Goal: Information Seeking & Learning: Learn about a topic

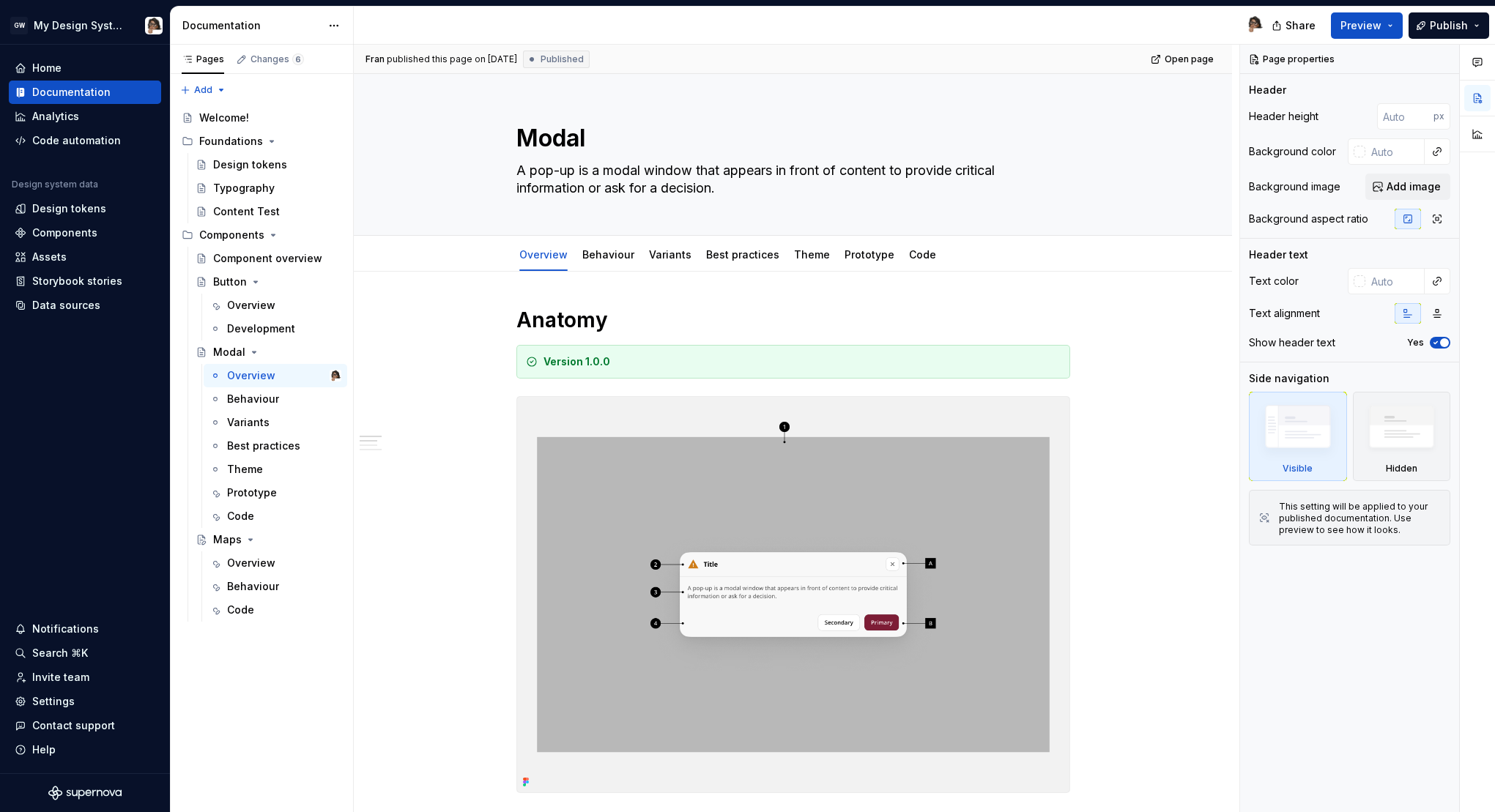
scroll to position [32, 0]
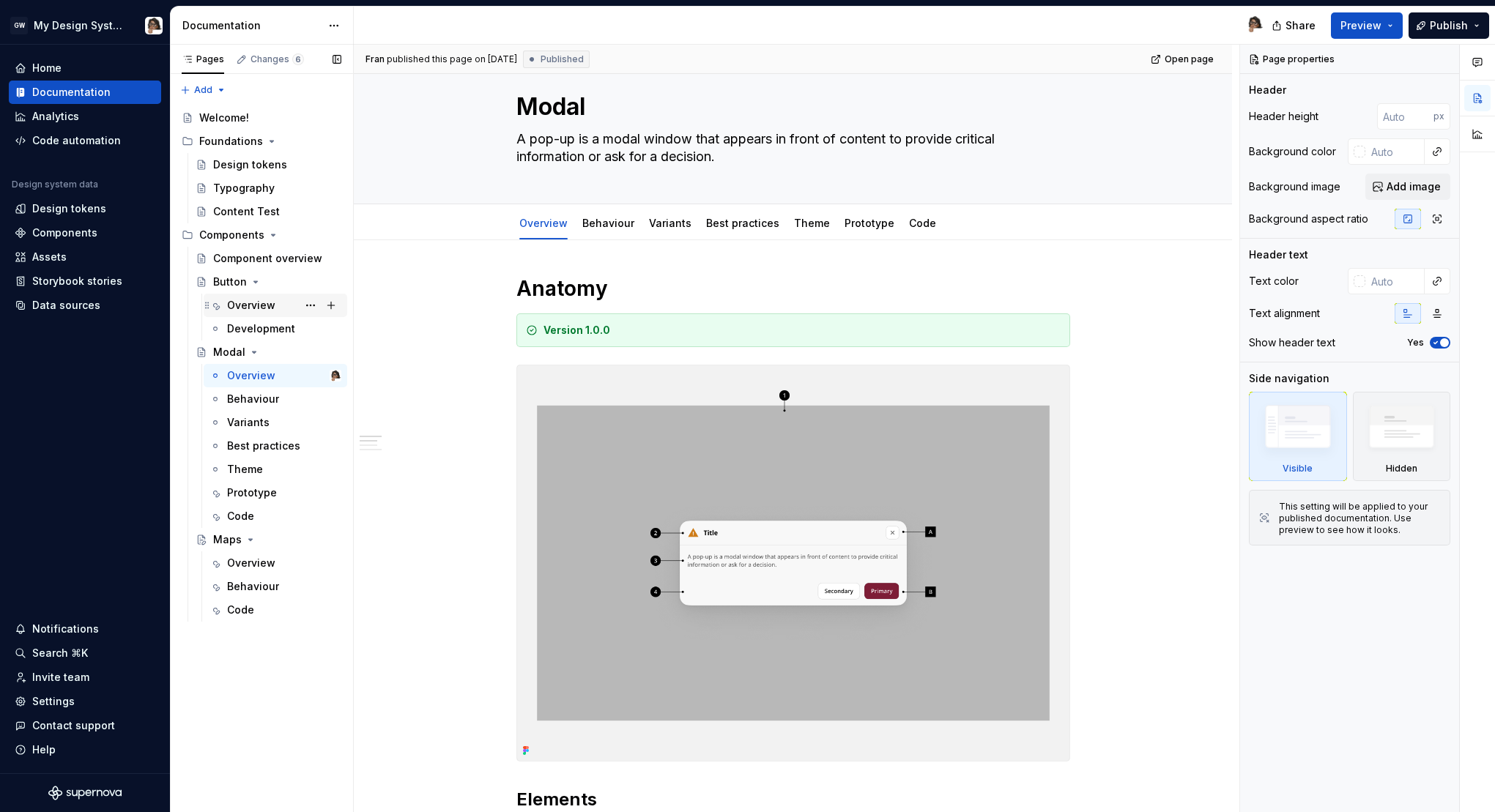
type textarea "*"
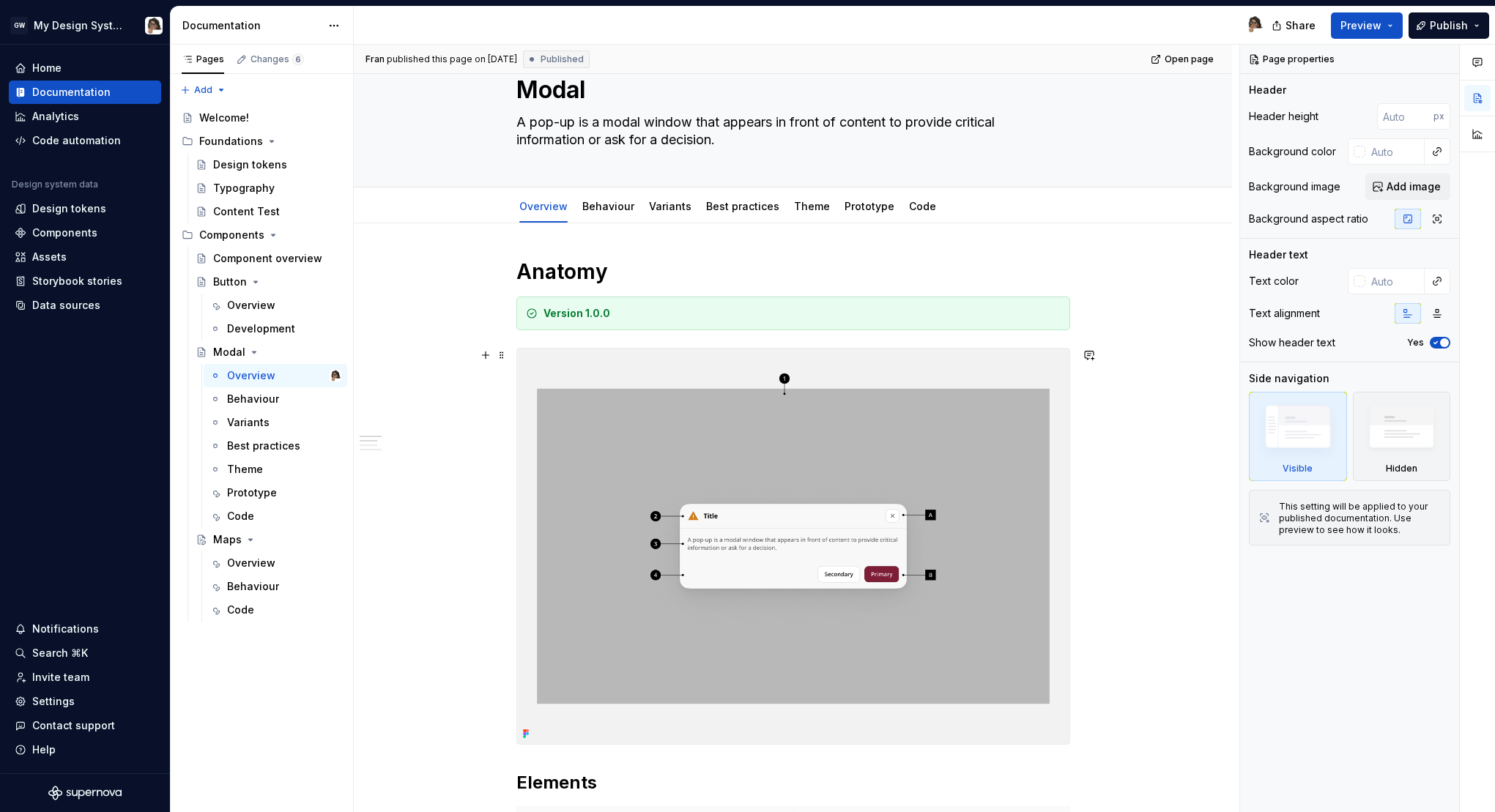
scroll to position [42, 0]
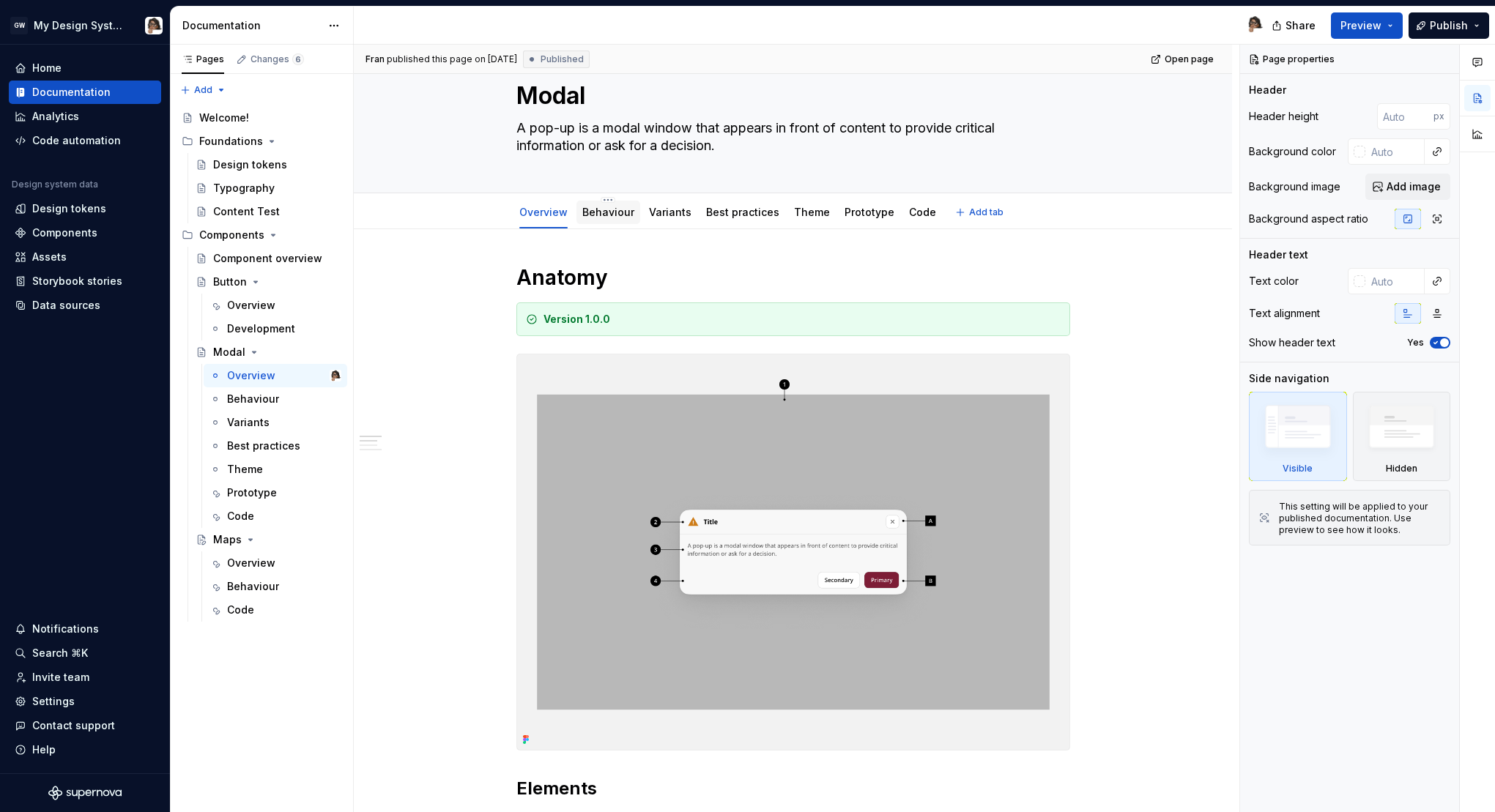
click at [604, 223] on div "Behaviour" at bounding box center [608, 212] width 64 height 23
click at [915, 219] on div "Code" at bounding box center [922, 212] width 27 height 14
click at [917, 219] on div "Code" at bounding box center [922, 212] width 27 height 14
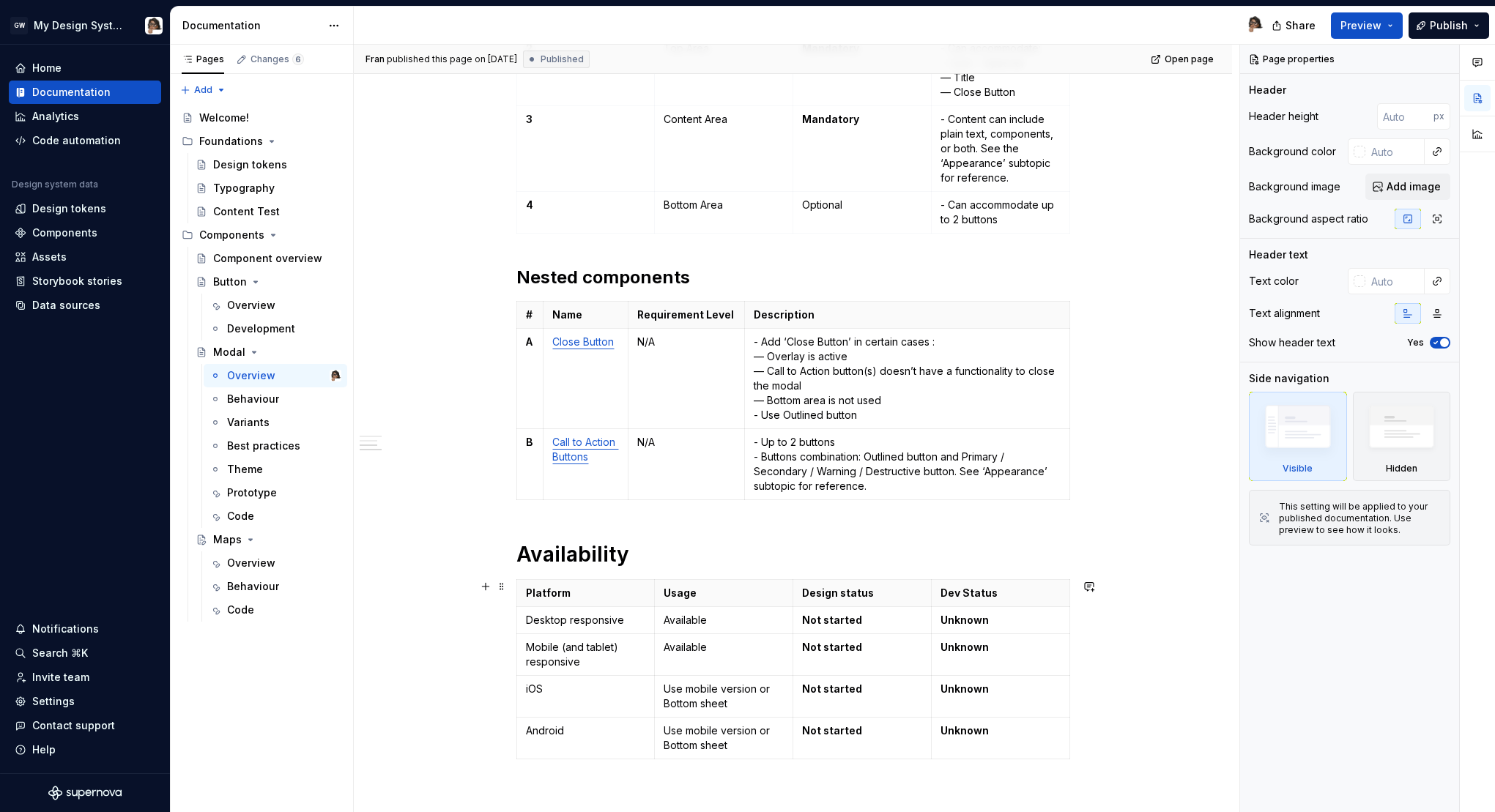
scroll to position [942, 0]
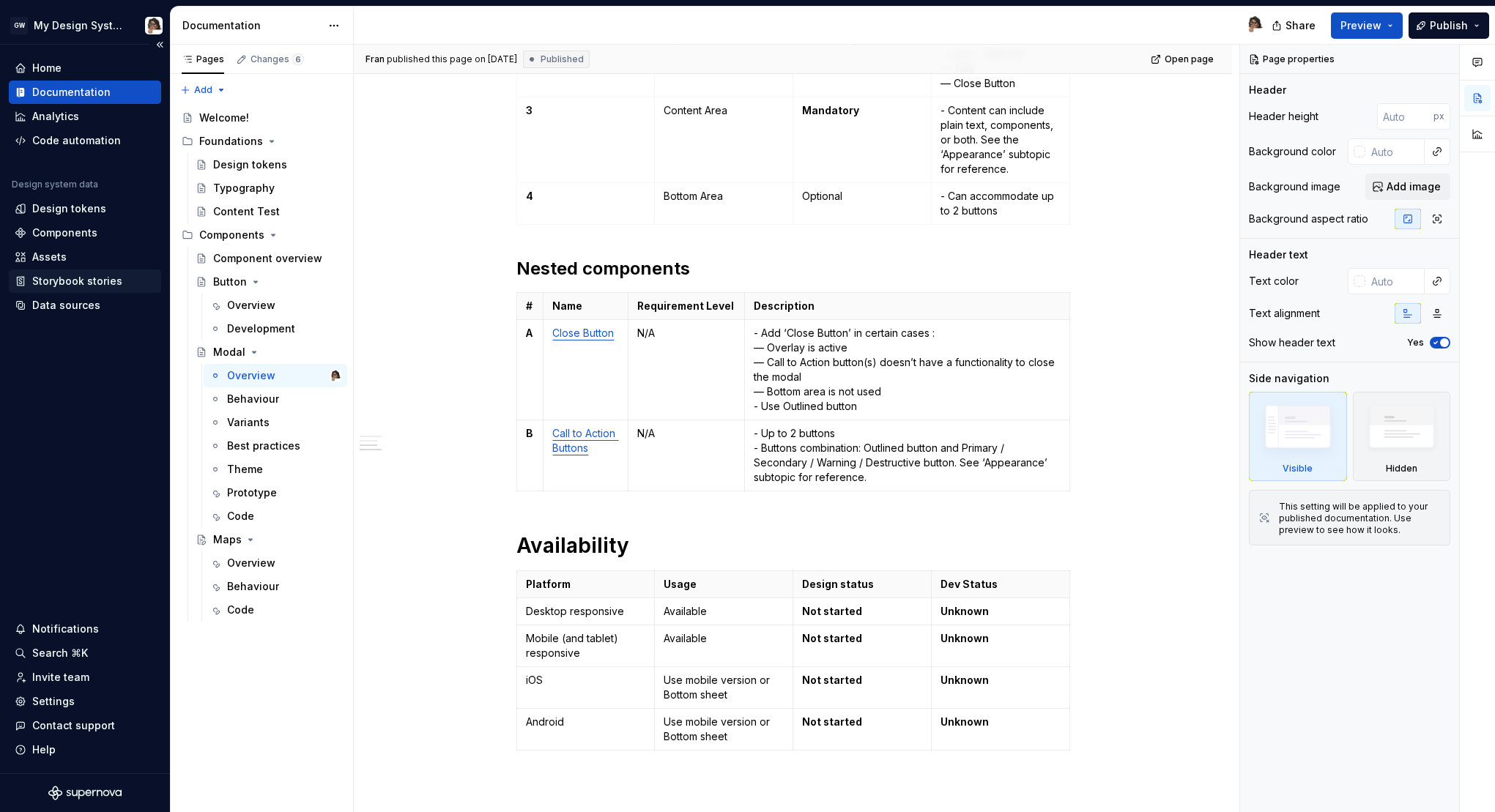
click at [95, 283] on div "Storybook stories" at bounding box center [77, 280] width 91 height 14
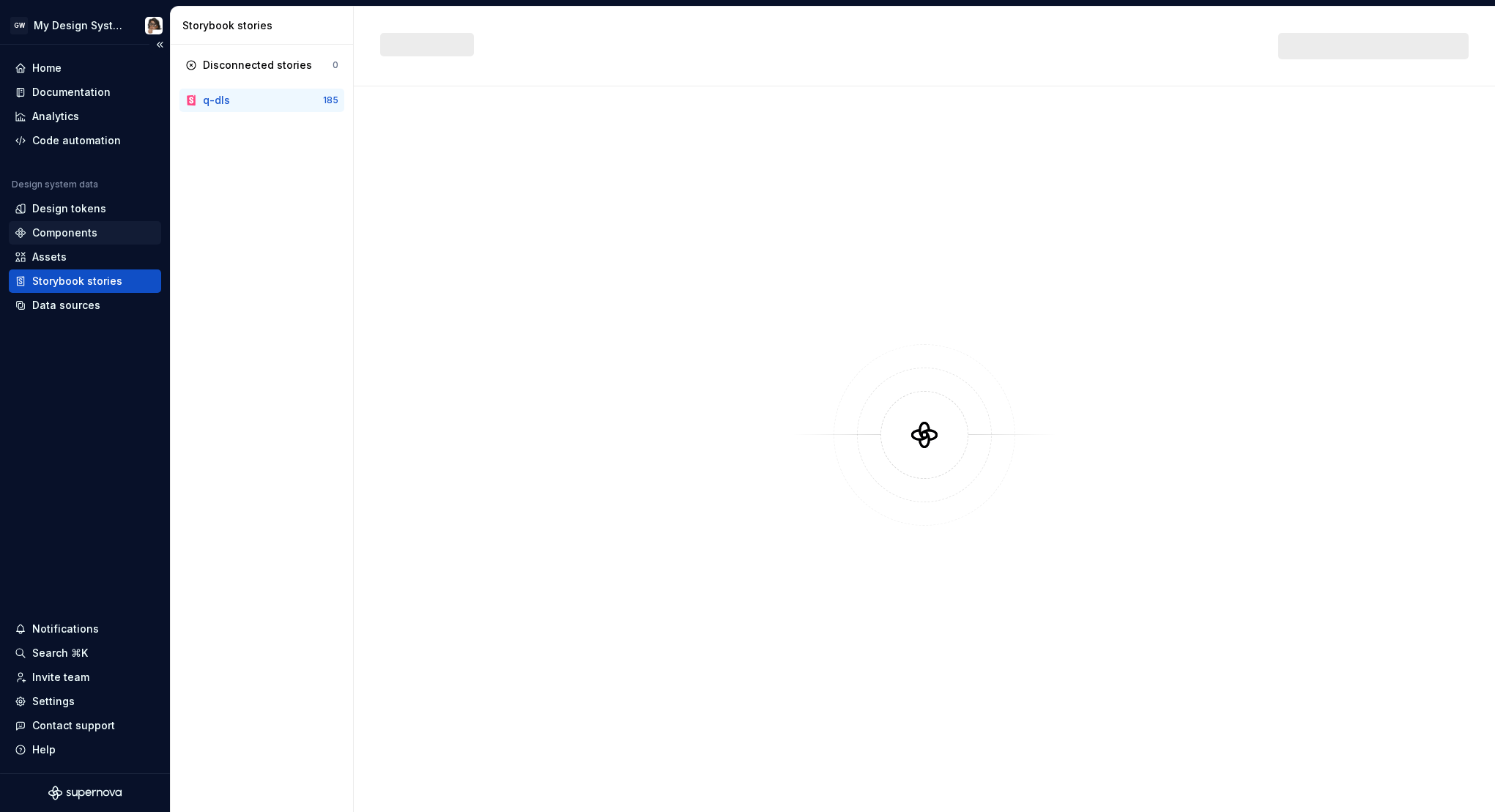
click at [72, 234] on div "Components" at bounding box center [65, 232] width 66 height 14
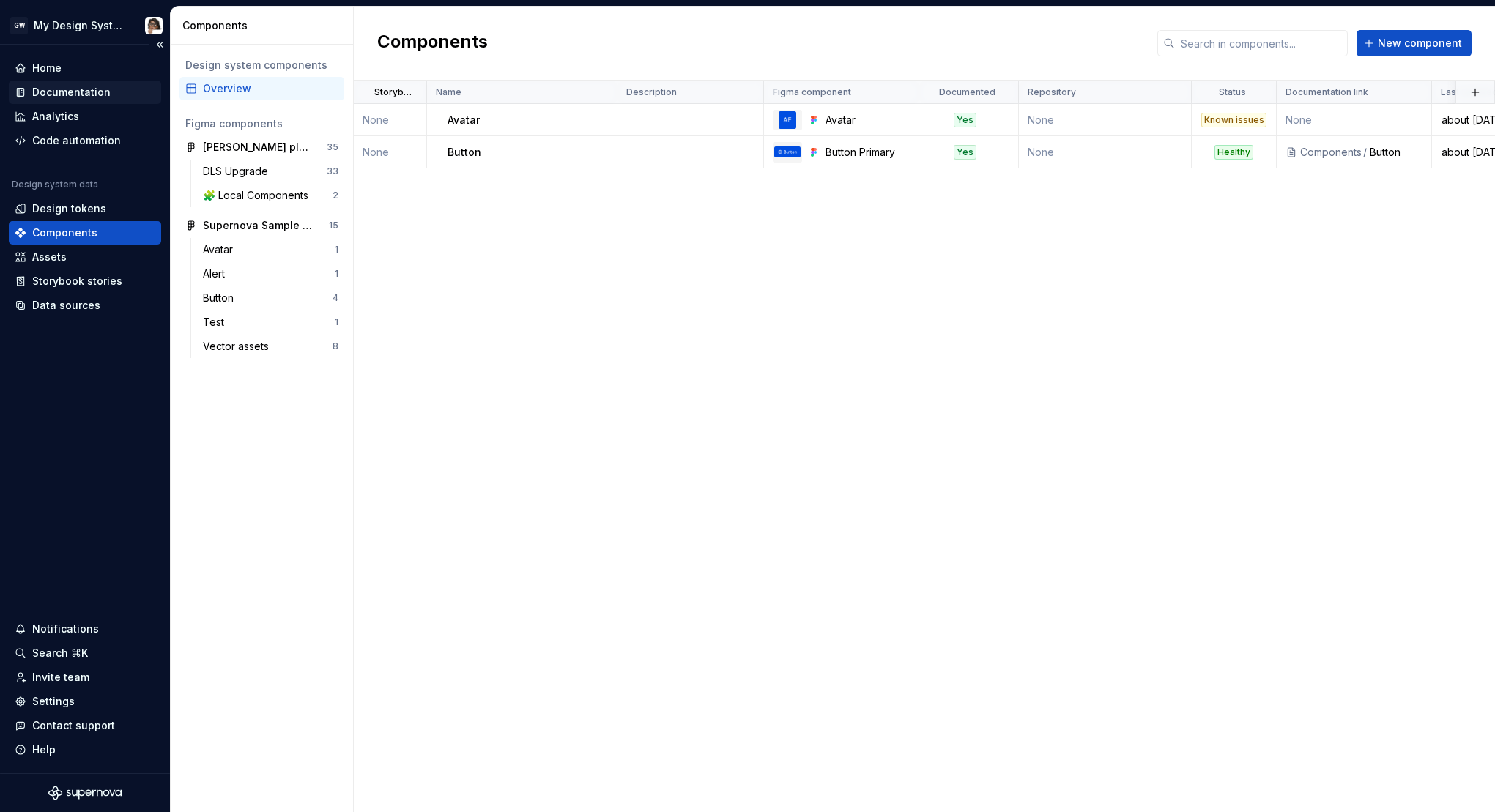
click at [85, 86] on div "Documentation" at bounding box center [70, 92] width 78 height 14
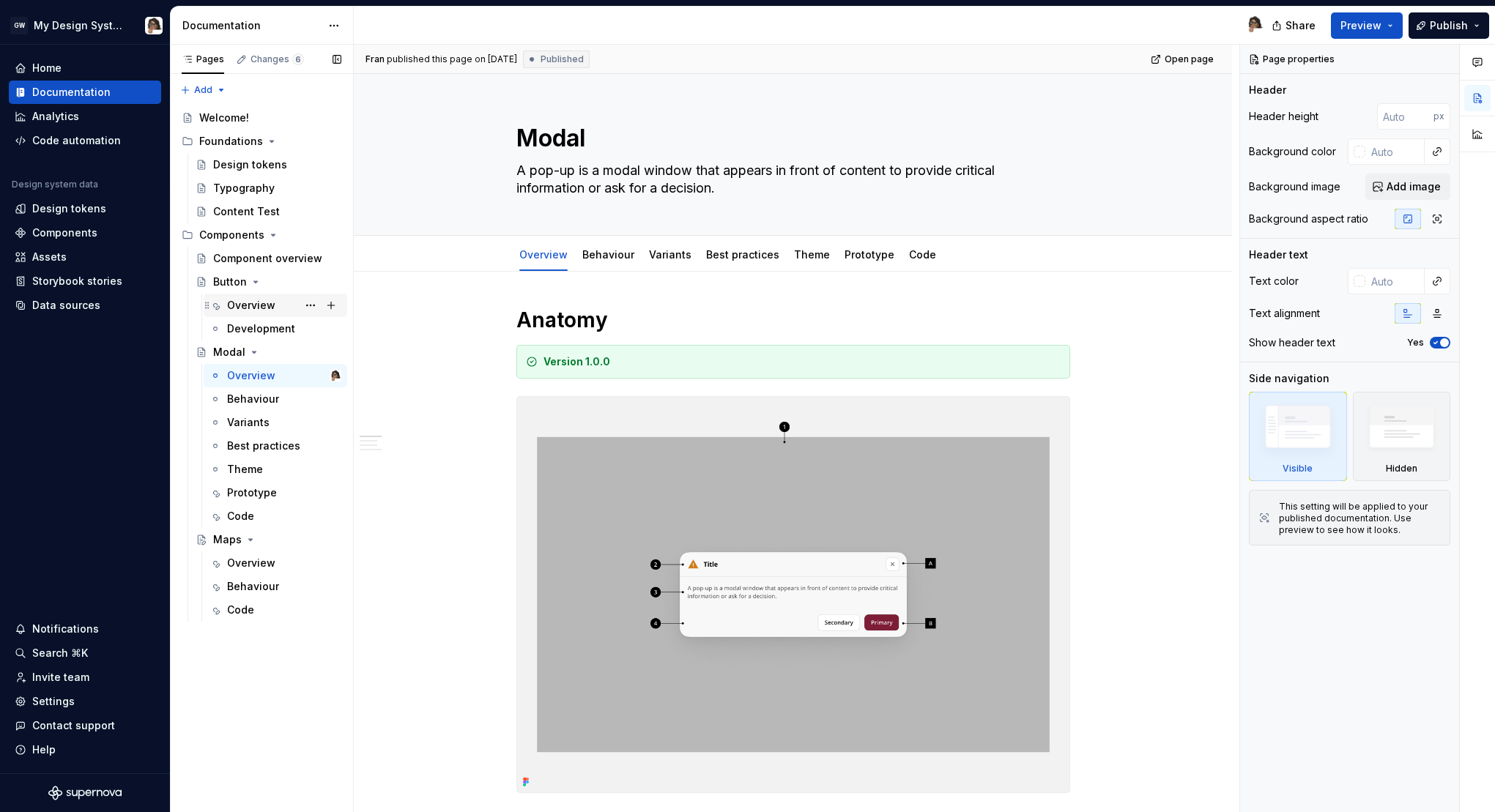
click at [250, 308] on div "Overview" at bounding box center [251, 304] width 48 height 14
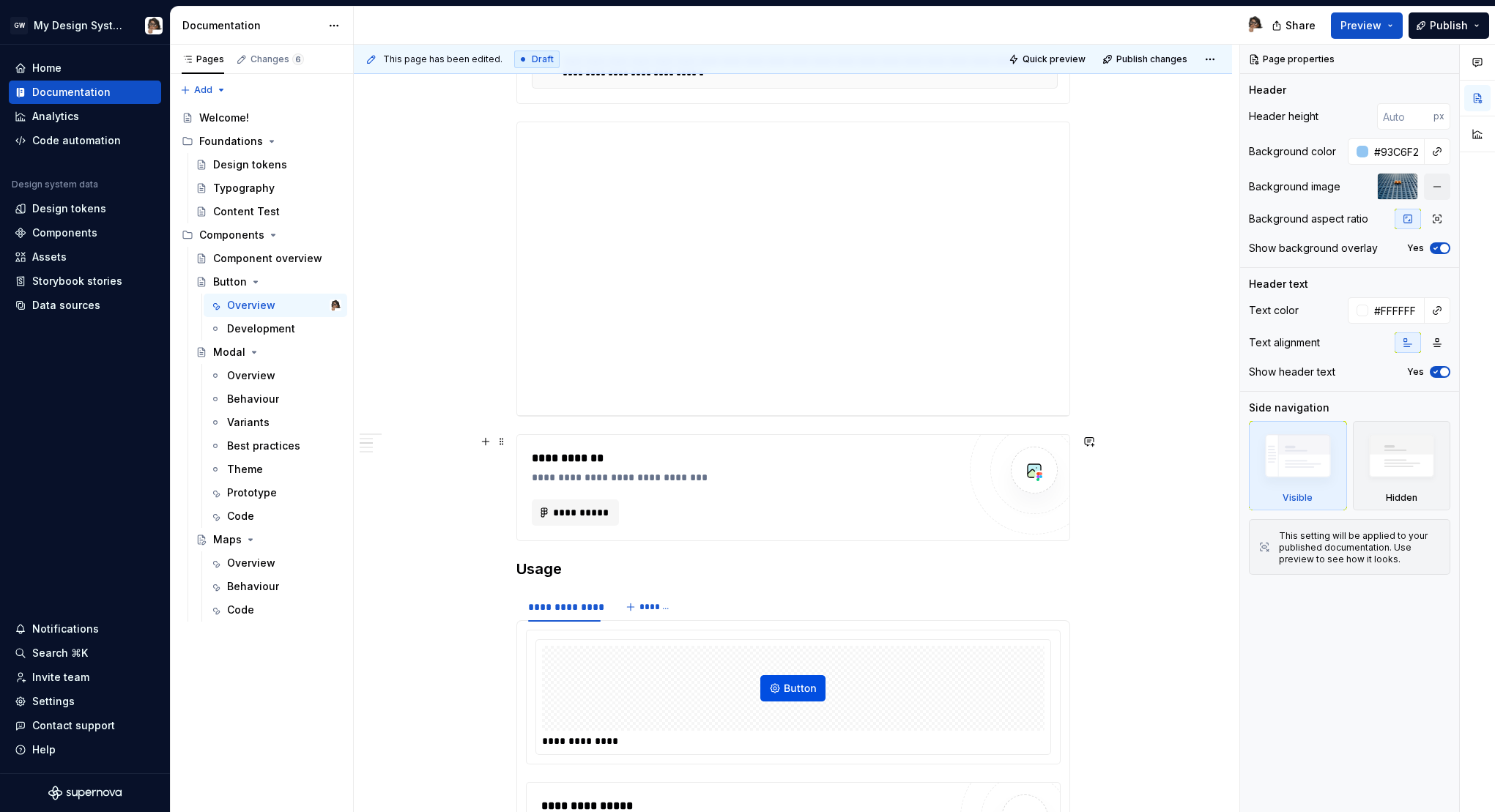
scroll to position [493, 0]
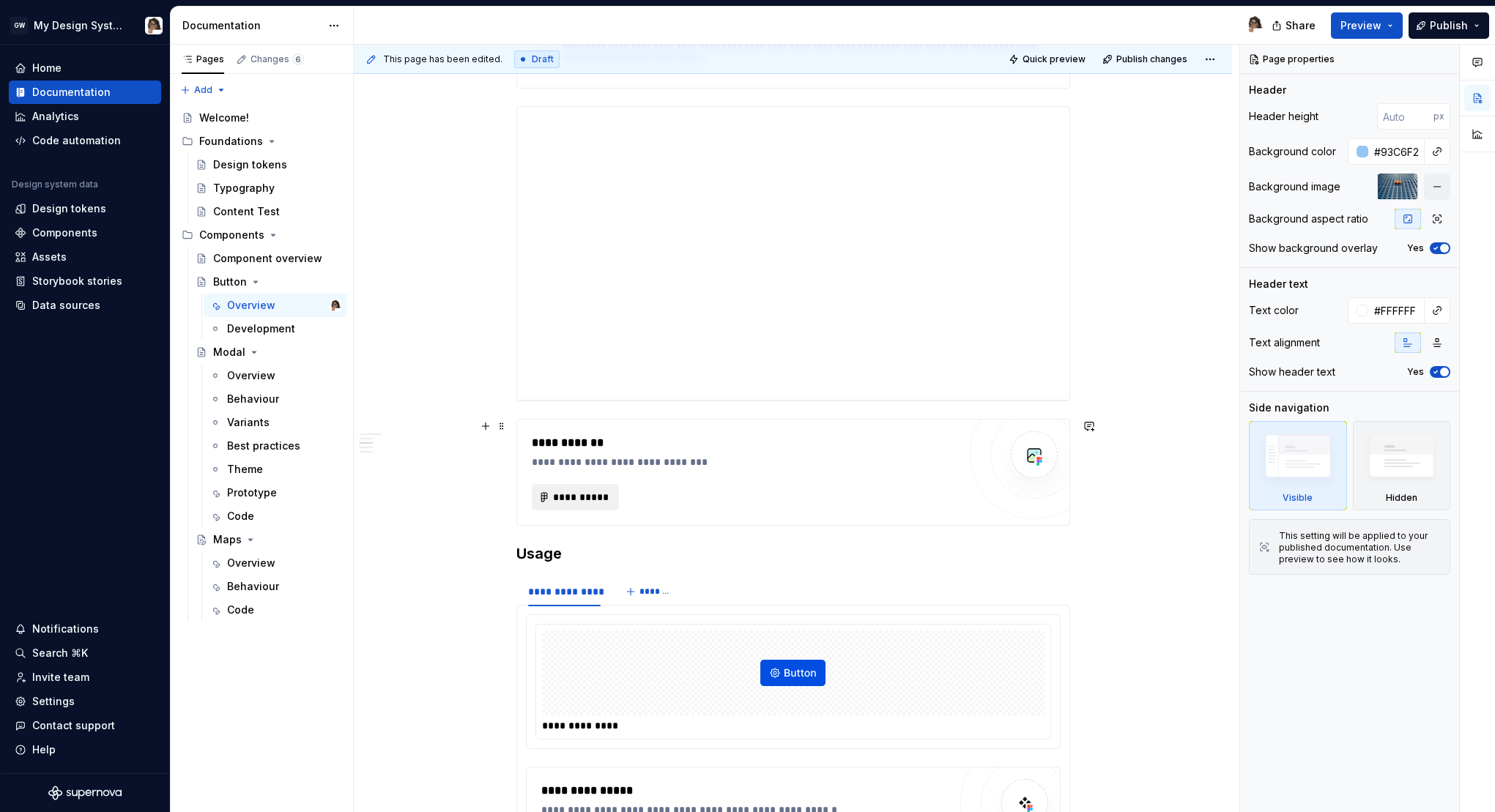
click at [592, 496] on span "**********" at bounding box center [581, 497] width 57 height 14
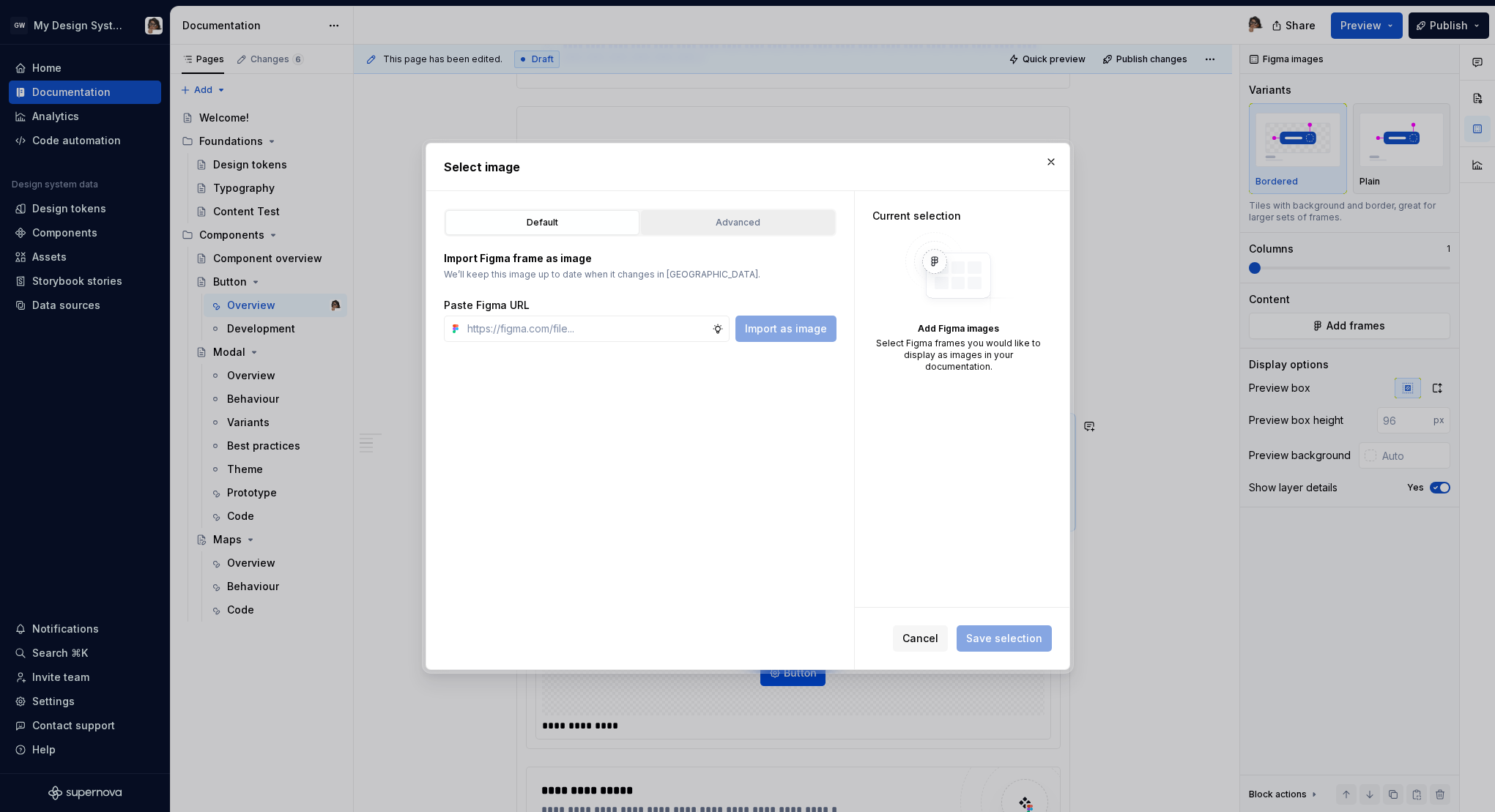
click at [768, 229] on button "Advanced" at bounding box center [737, 223] width 194 height 25
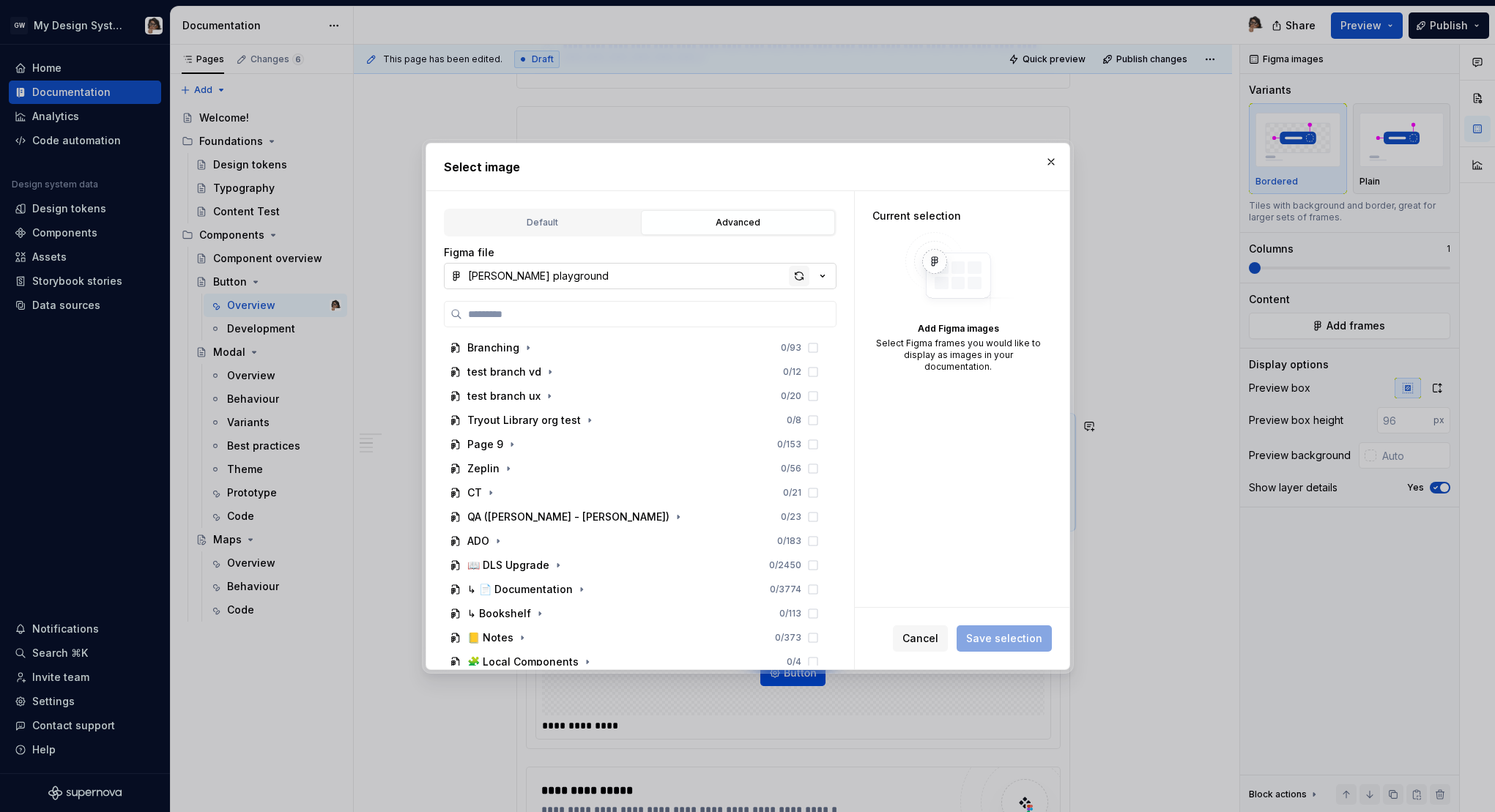
click at [799, 274] on div "button" at bounding box center [799, 275] width 20 height 20
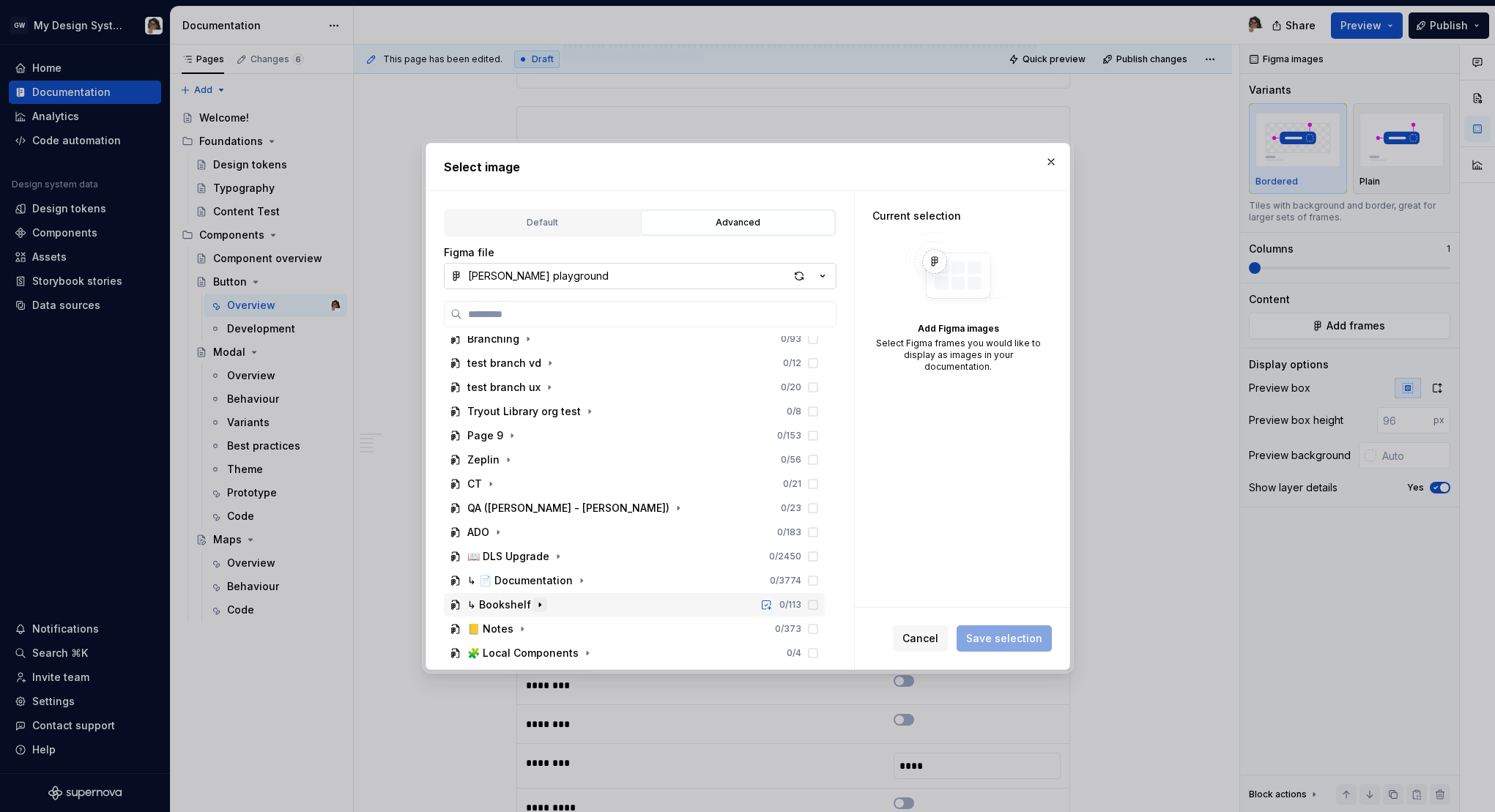
click at [542, 605] on icon "button" at bounding box center [539, 605] width 12 height 12
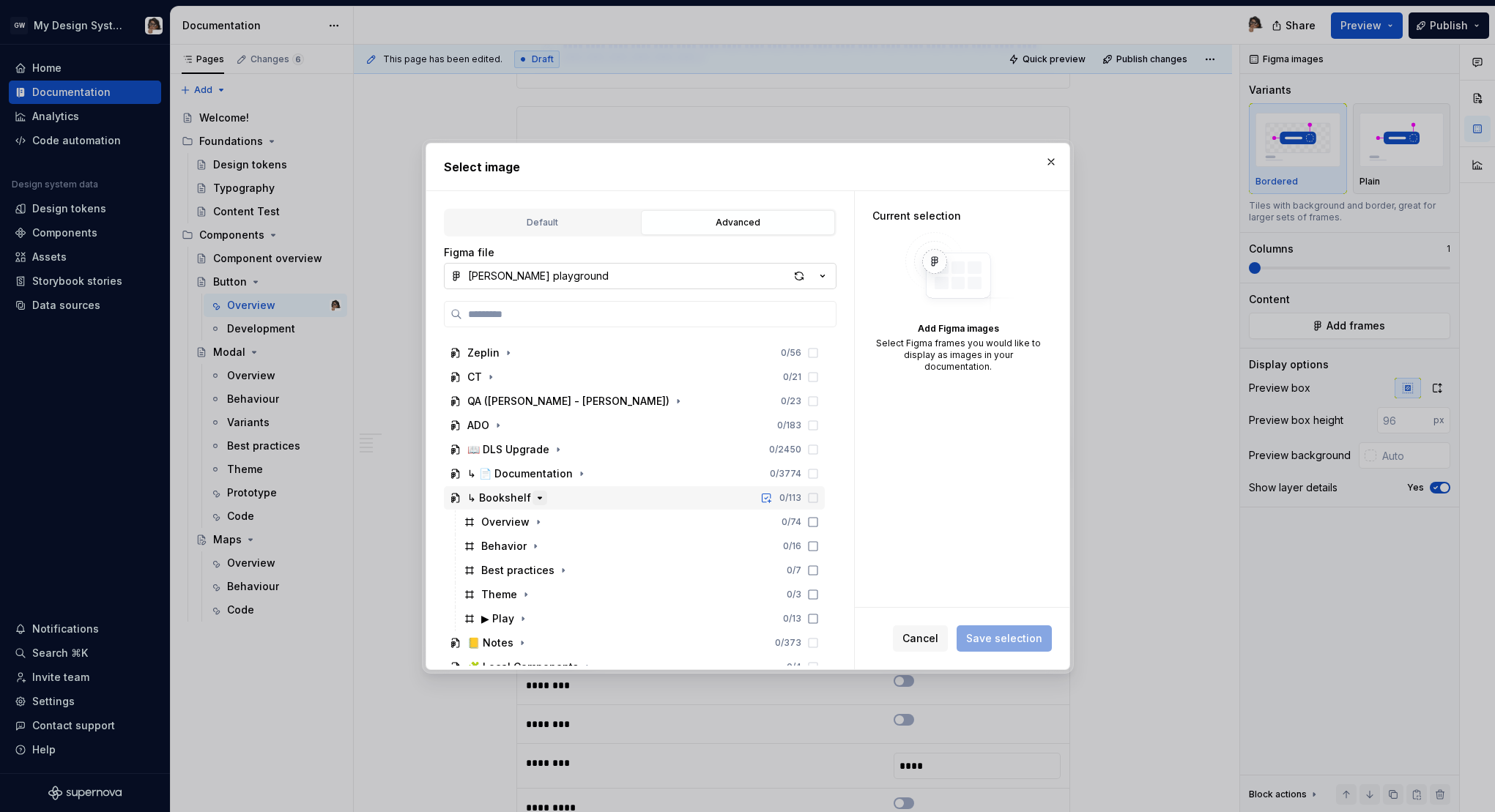
scroll to position [130, 0]
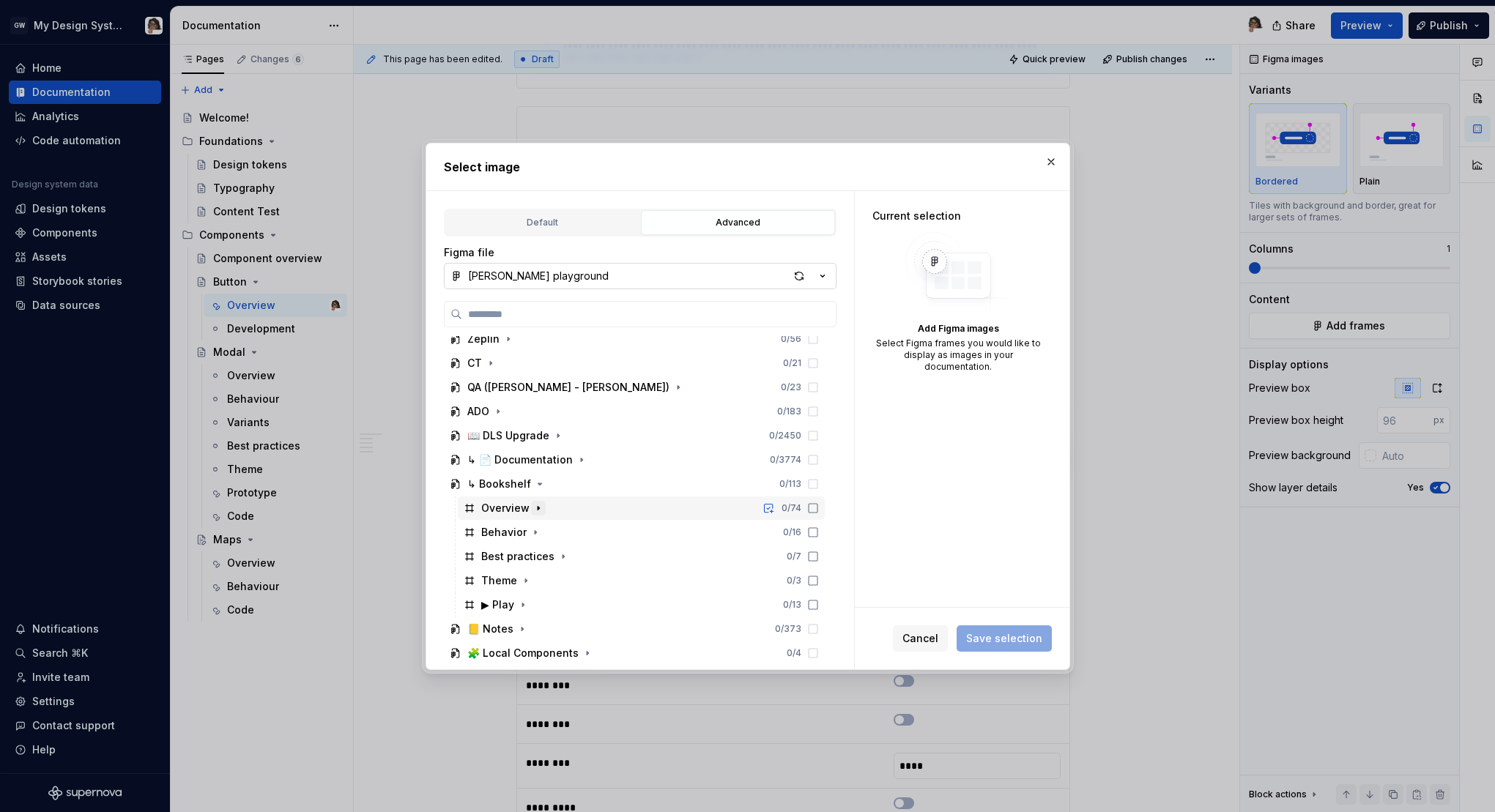
click at [536, 505] on icon "button" at bounding box center [538, 509] width 12 height 12
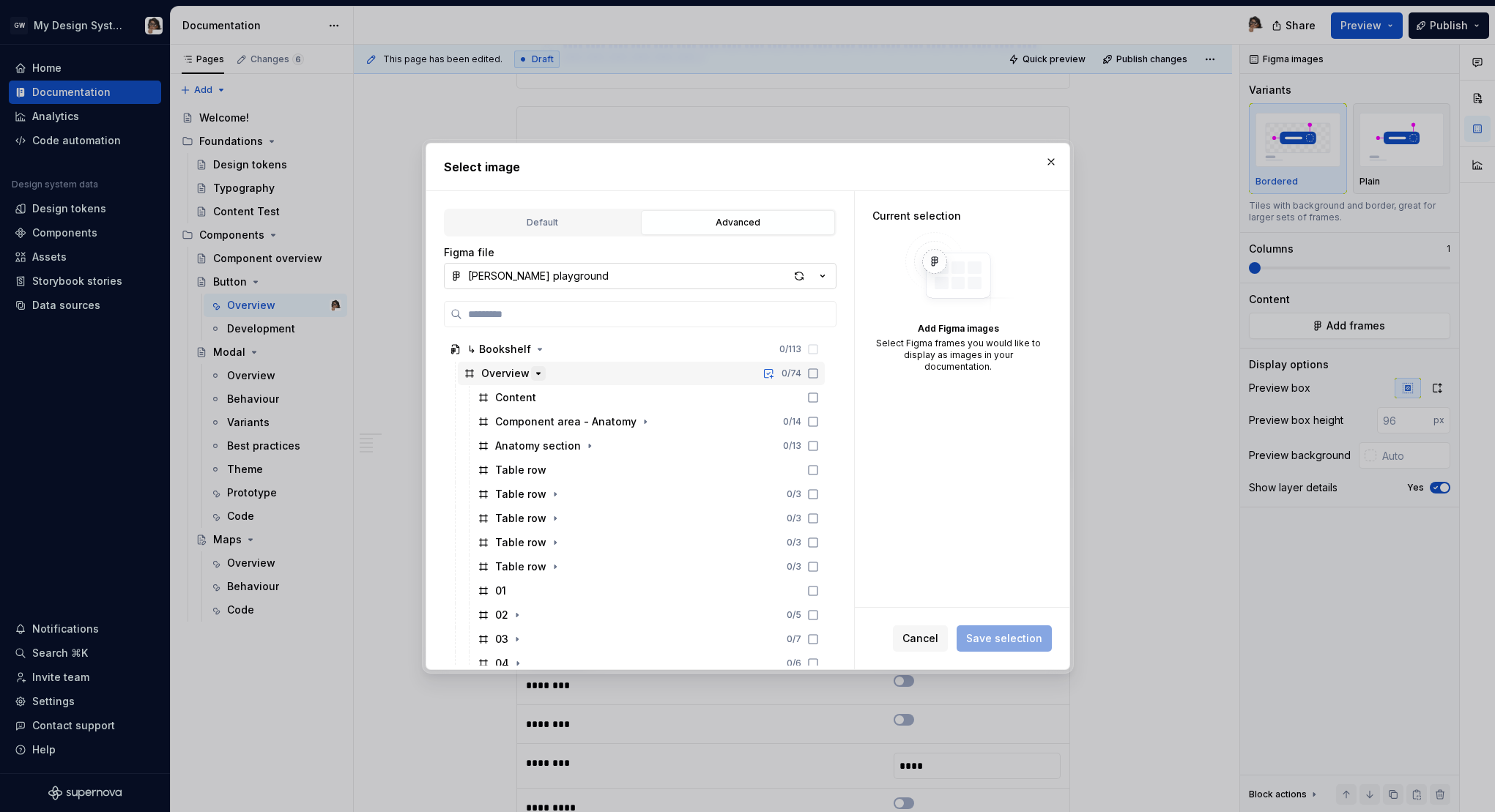
scroll to position [249, 0]
click at [640, 440] on icon "button" at bounding box center [645, 438] width 12 height 12
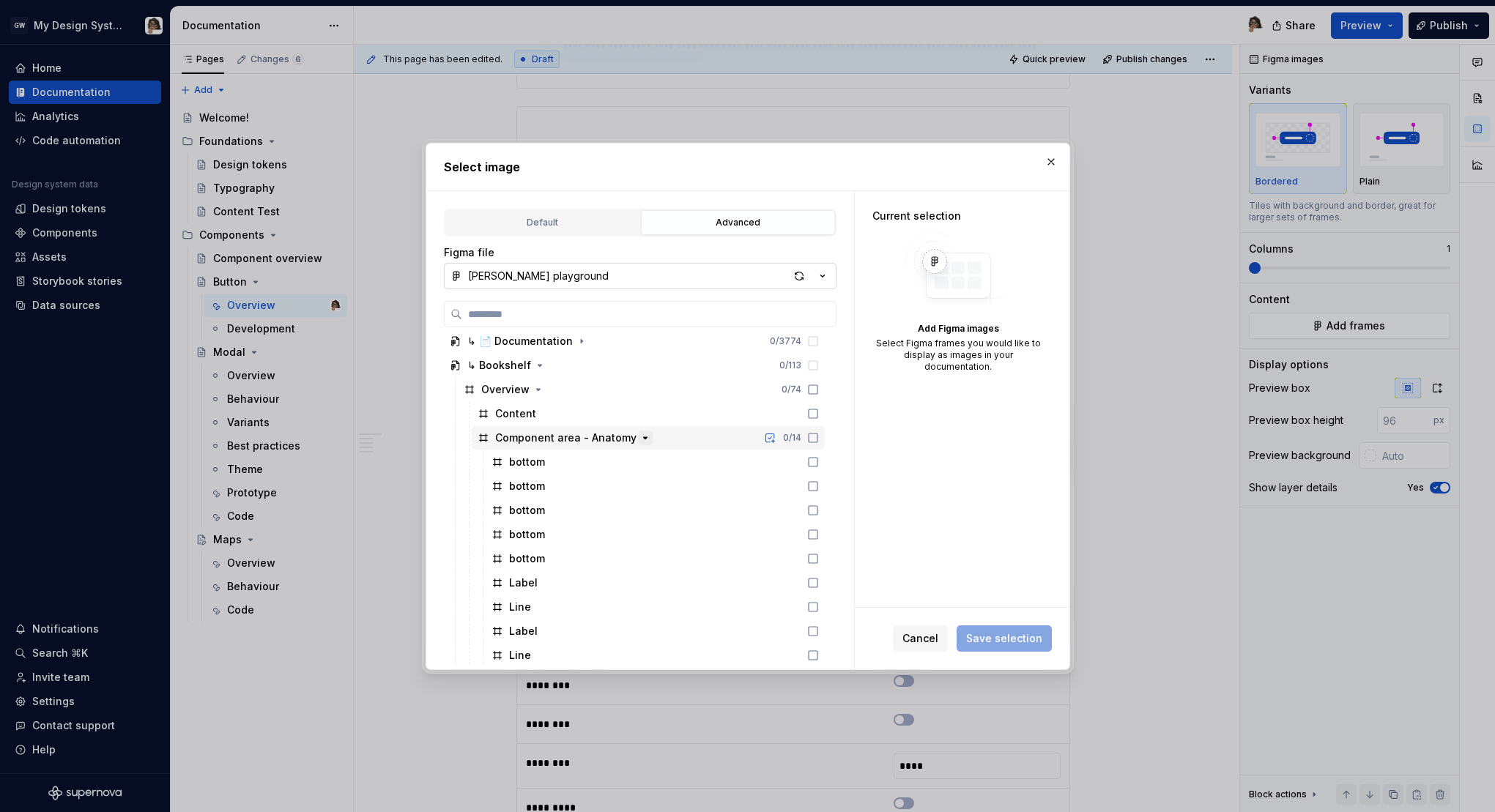
click at [640, 440] on icon "button" at bounding box center [645, 438] width 12 height 12
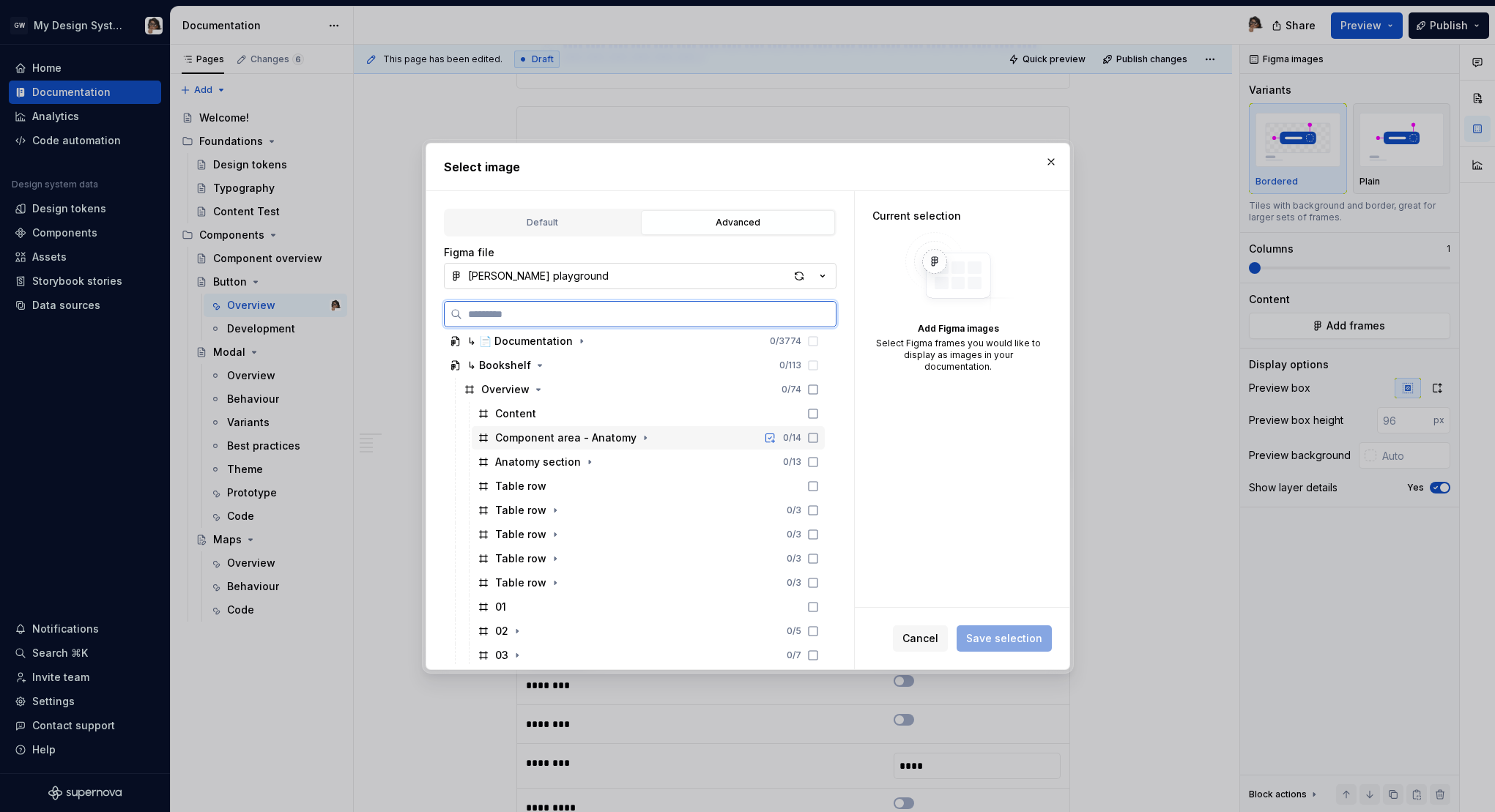
click at [819, 438] on icon at bounding box center [813, 438] width 12 height 12
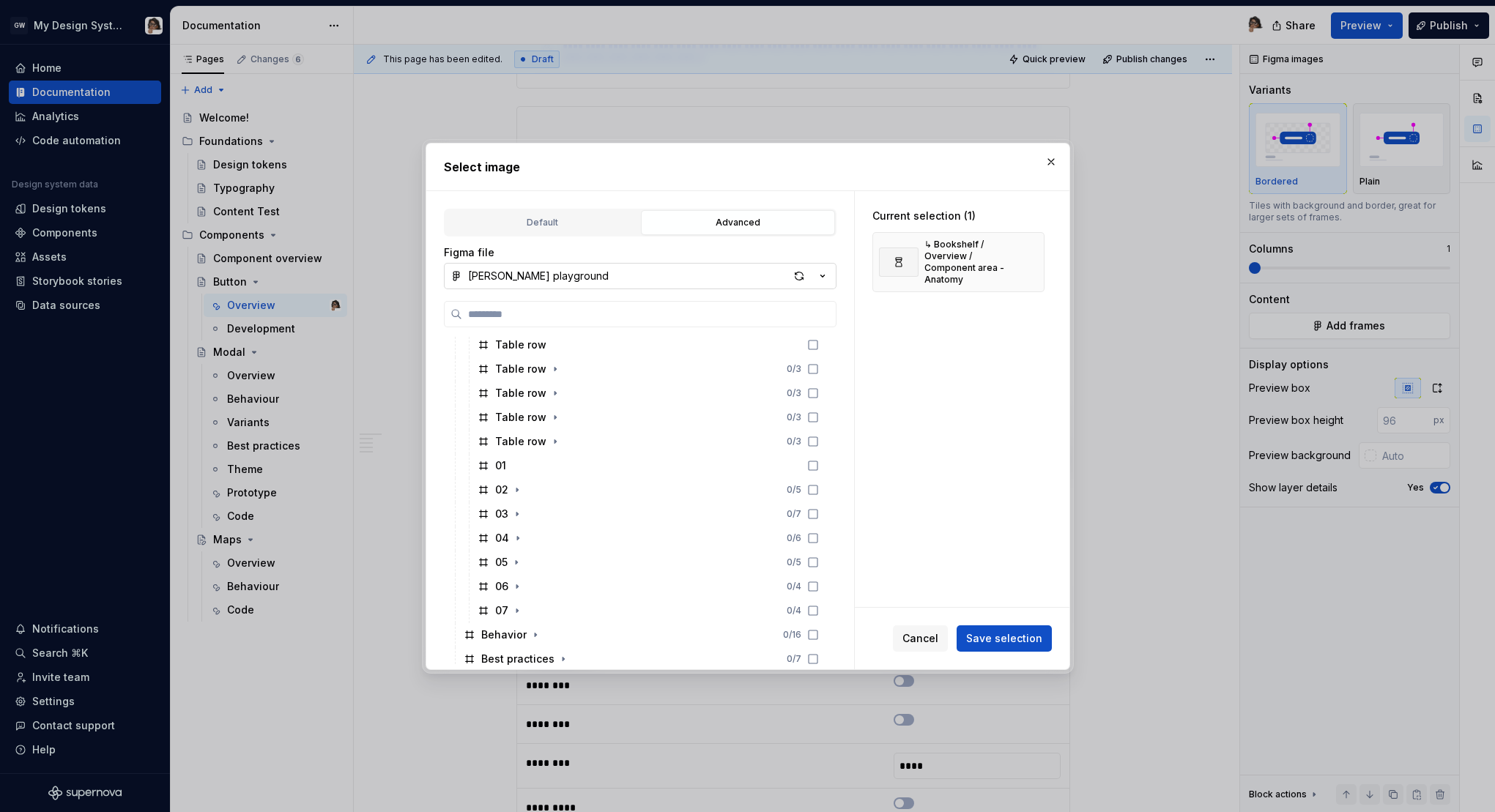
scroll to position [399, 0]
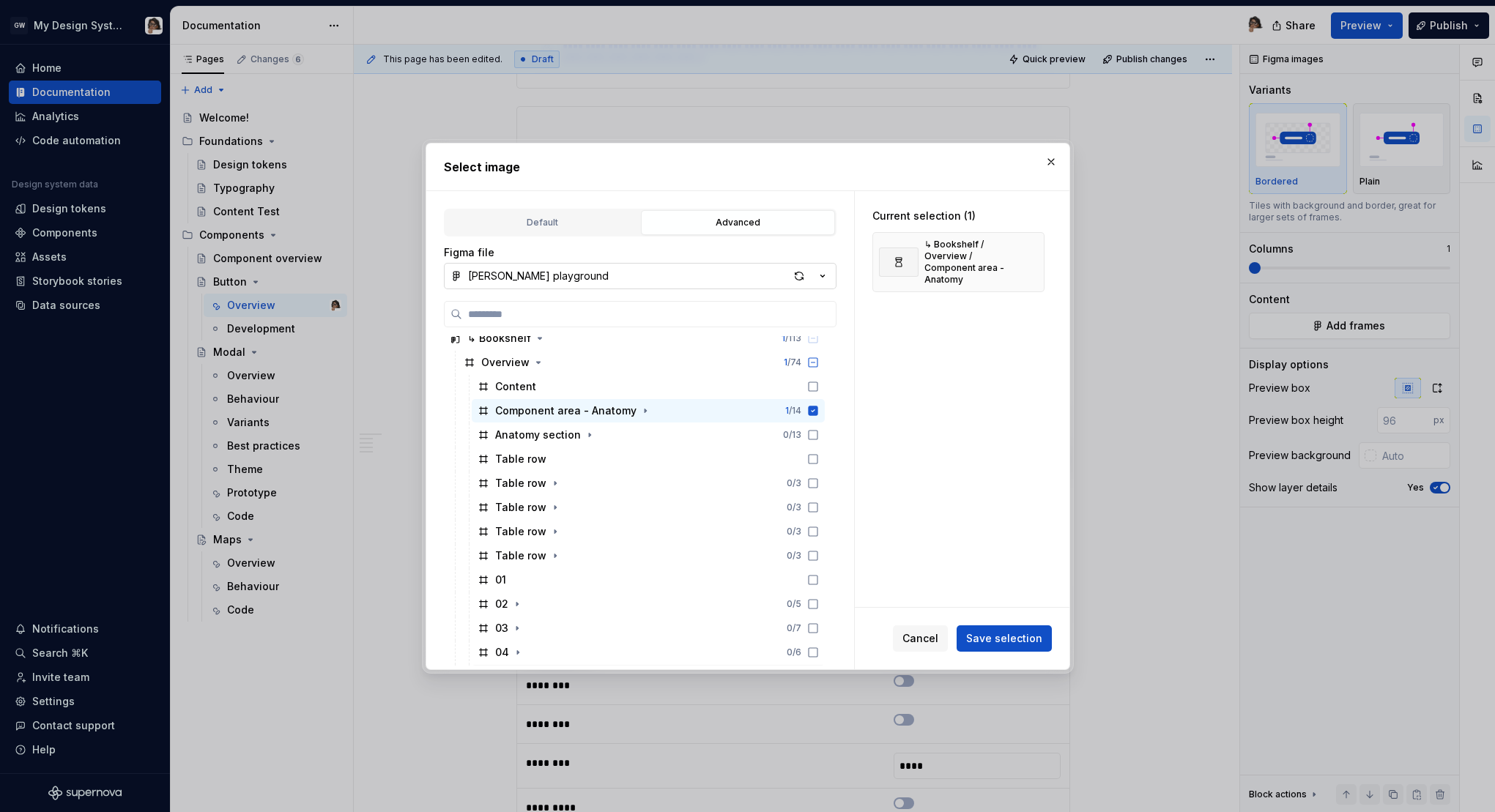
type textarea "*"
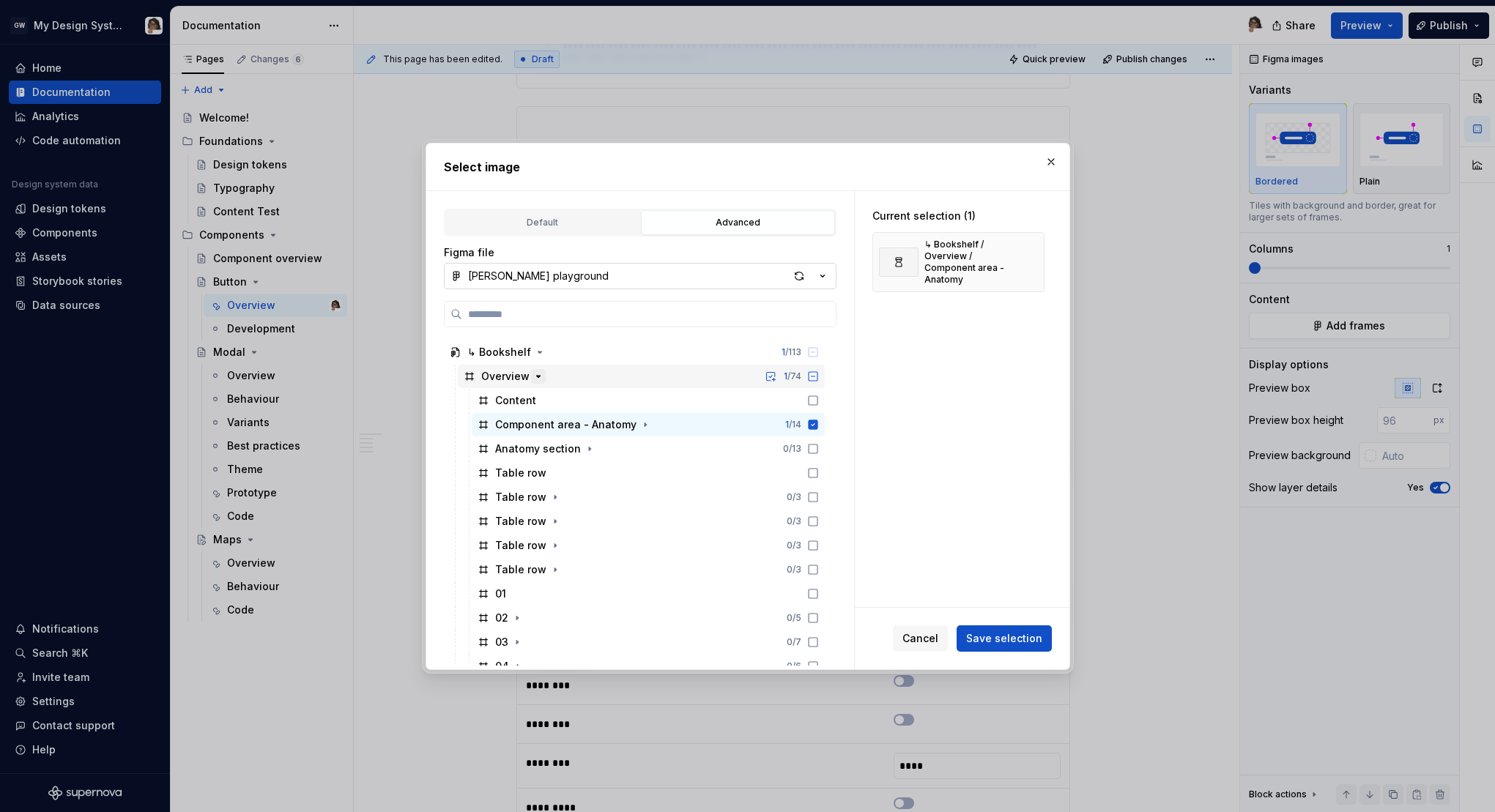
click at [533, 375] on icon "button" at bounding box center [538, 377] width 12 height 12
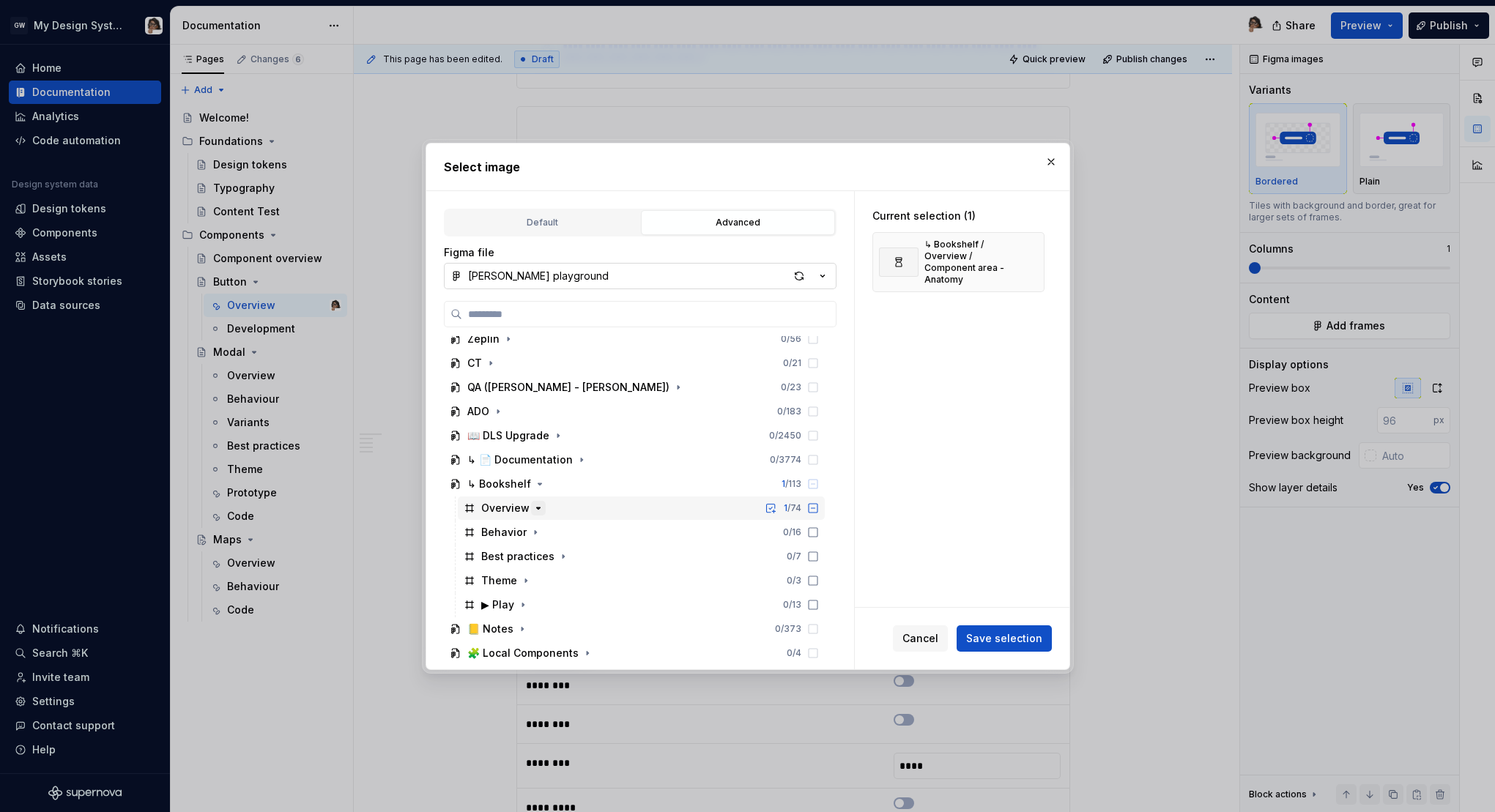
scroll to position [130, 0]
click at [533, 533] on icon "button" at bounding box center [536, 533] width 12 height 12
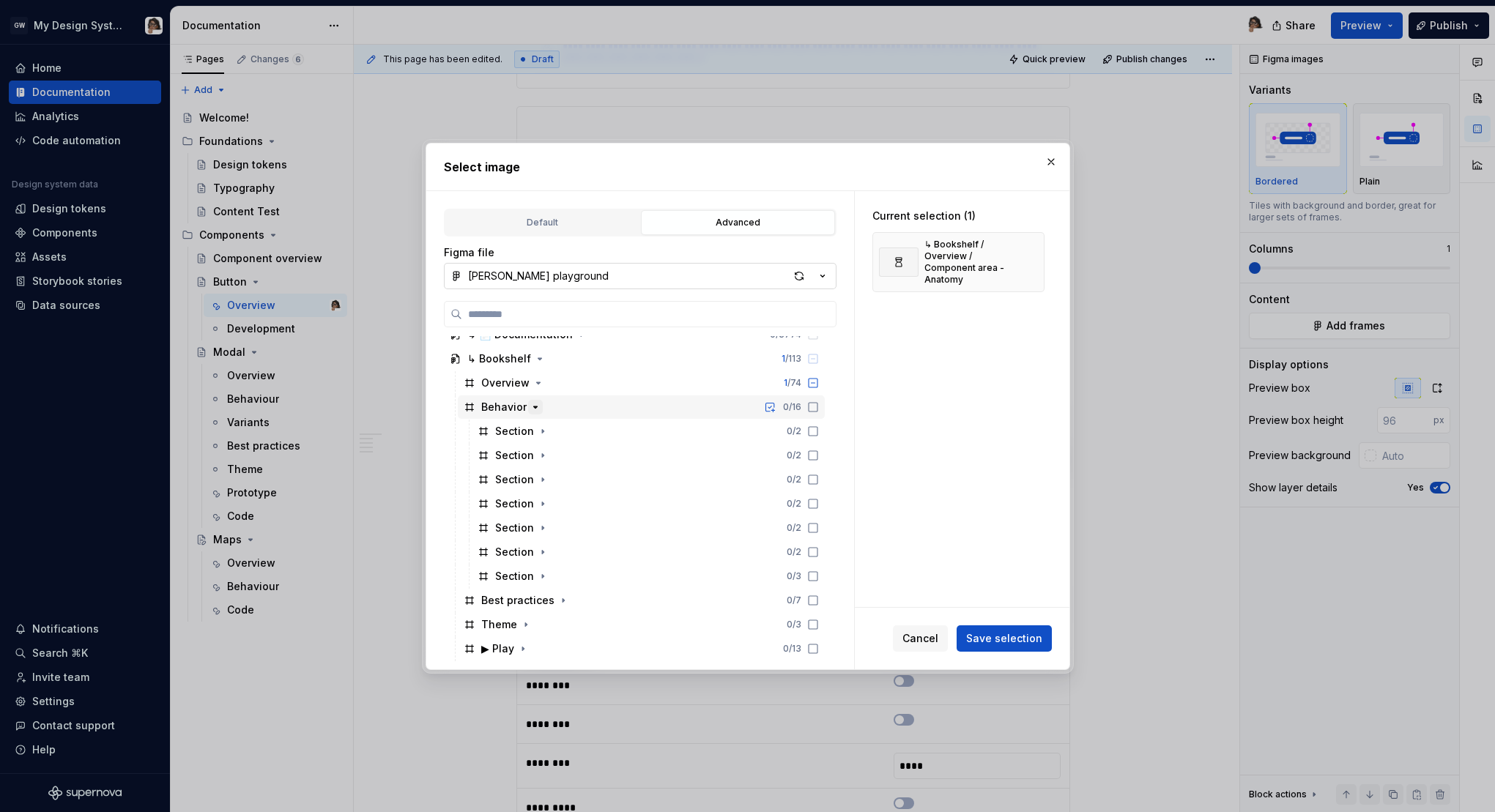
scroll to position [258, 0]
click at [538, 432] on icon "button" at bounding box center [542, 428] width 12 height 12
click at [540, 478] on icon "button" at bounding box center [542, 476] width 12 height 12
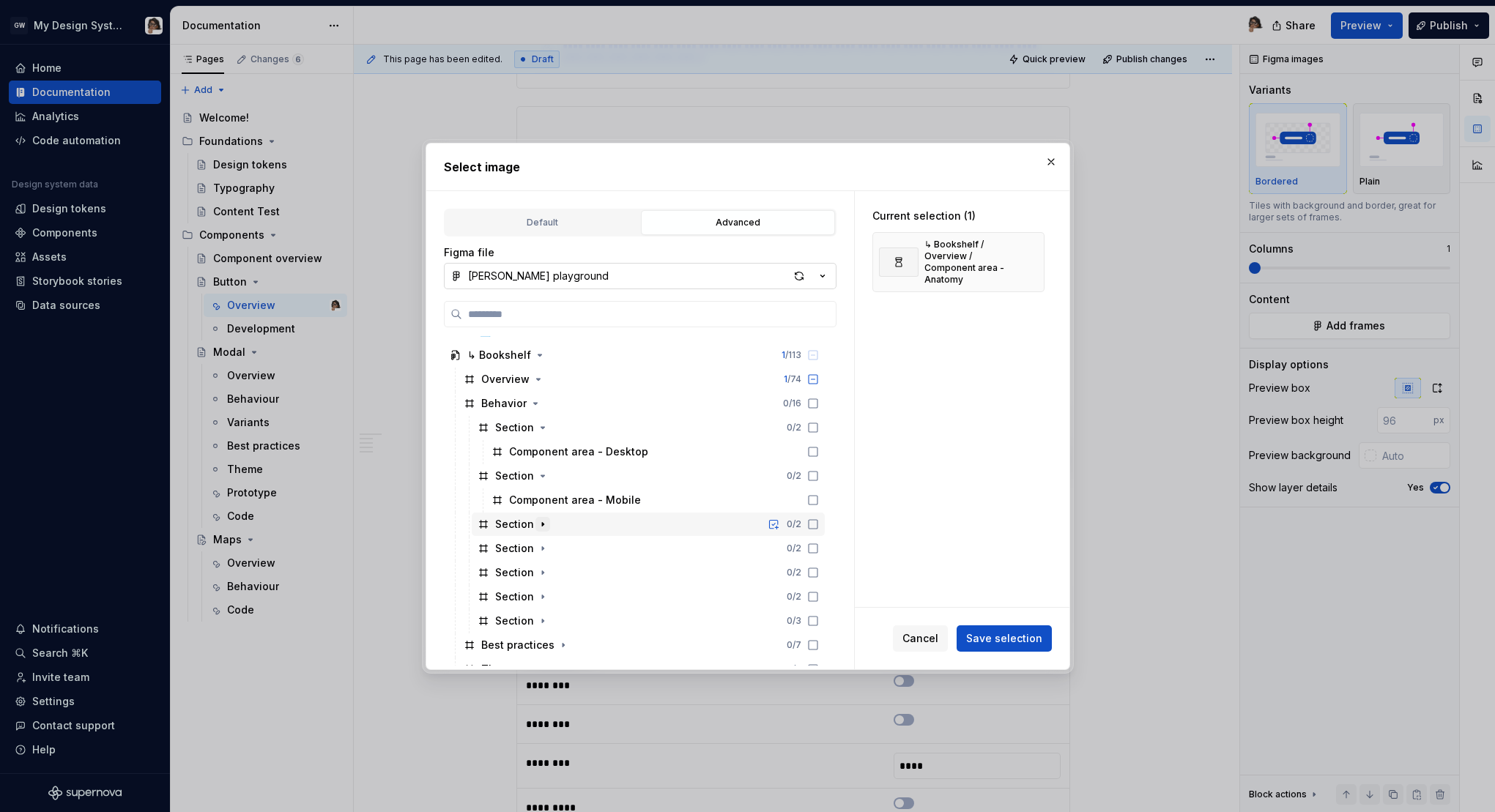
click at [542, 523] on icon "button" at bounding box center [542, 524] width 12 height 12
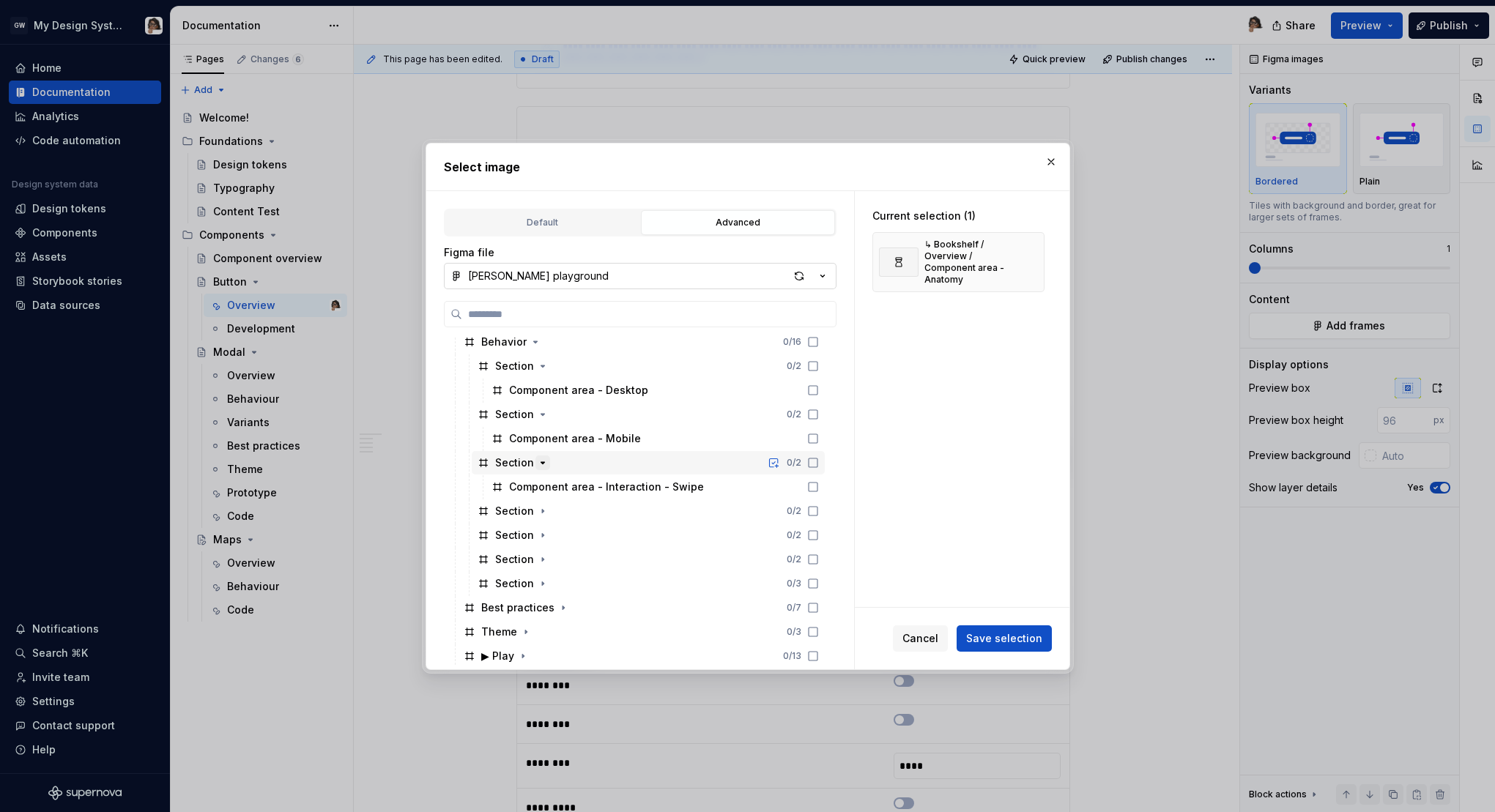
scroll to position [322, 0]
click at [542, 514] on button "button" at bounding box center [542, 510] width 14 height 14
click at [542, 559] on icon "button" at bounding box center [542, 558] width 12 height 12
click at [542, 605] on icon "button" at bounding box center [542, 606] width 12 height 12
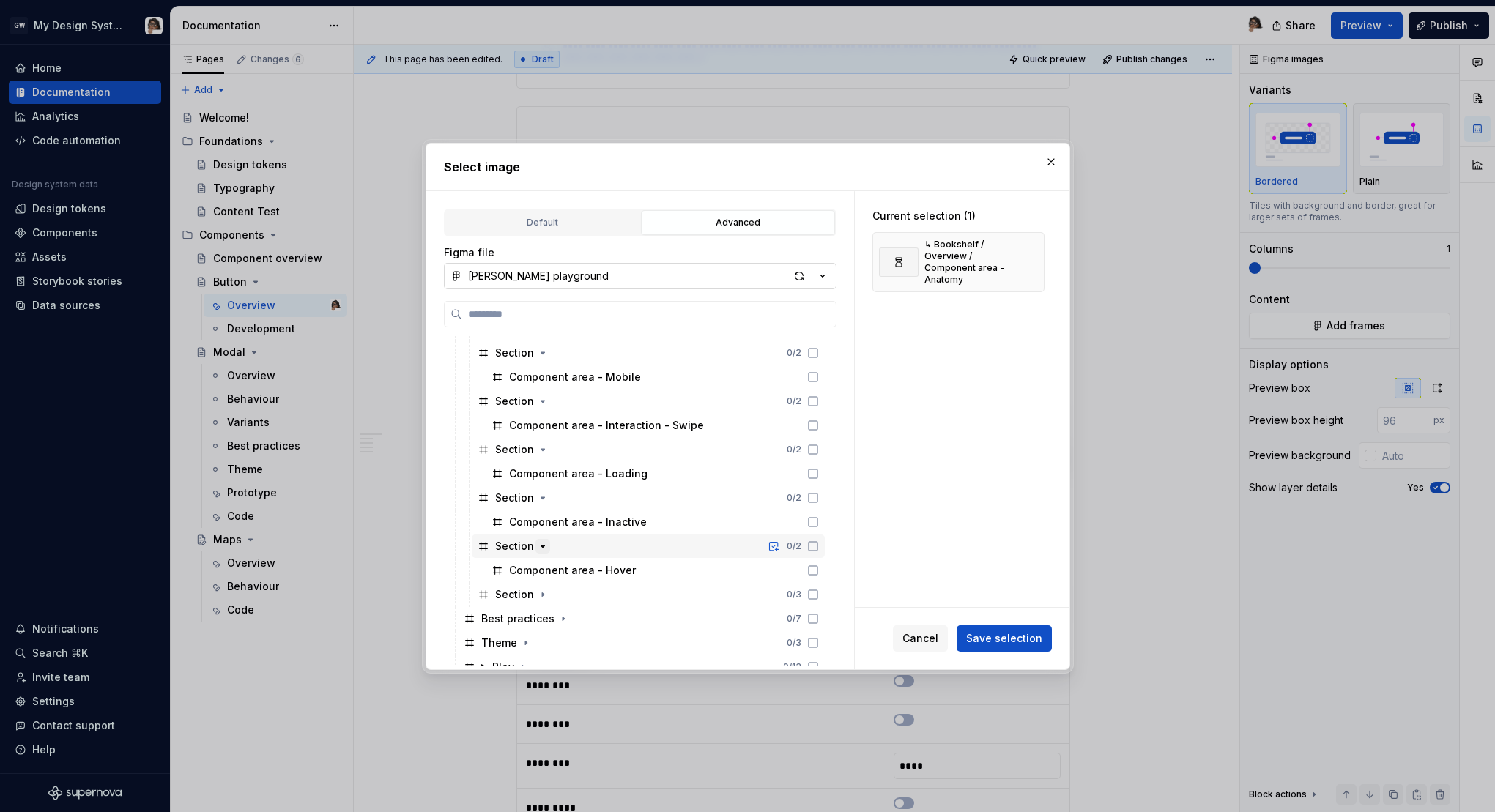
scroll to position [393, 0]
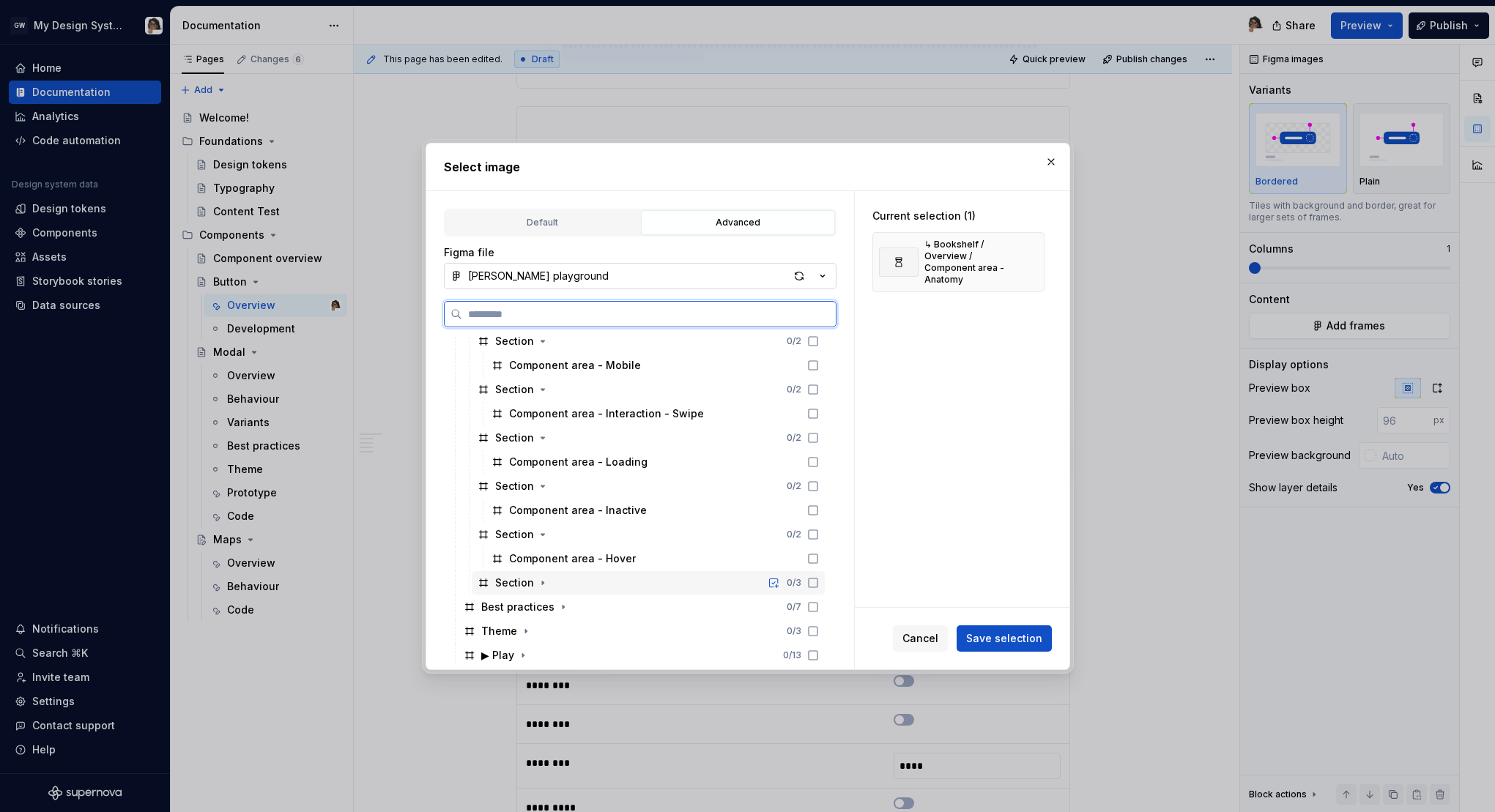
click at [544, 591] on div "Section 0 / 3" at bounding box center [648, 583] width 353 height 23
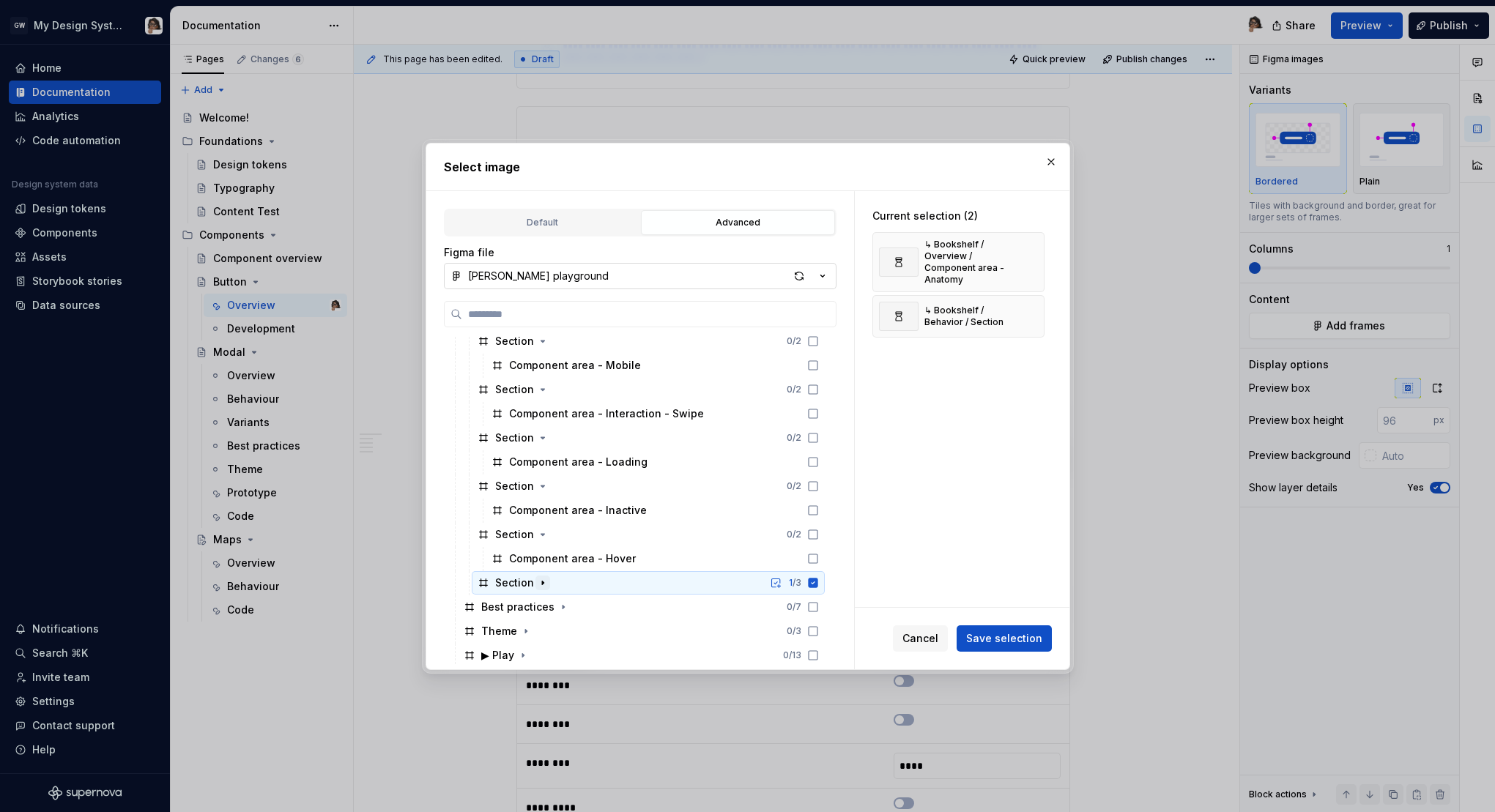
click at [540, 576] on button "button" at bounding box center [542, 583] width 14 height 14
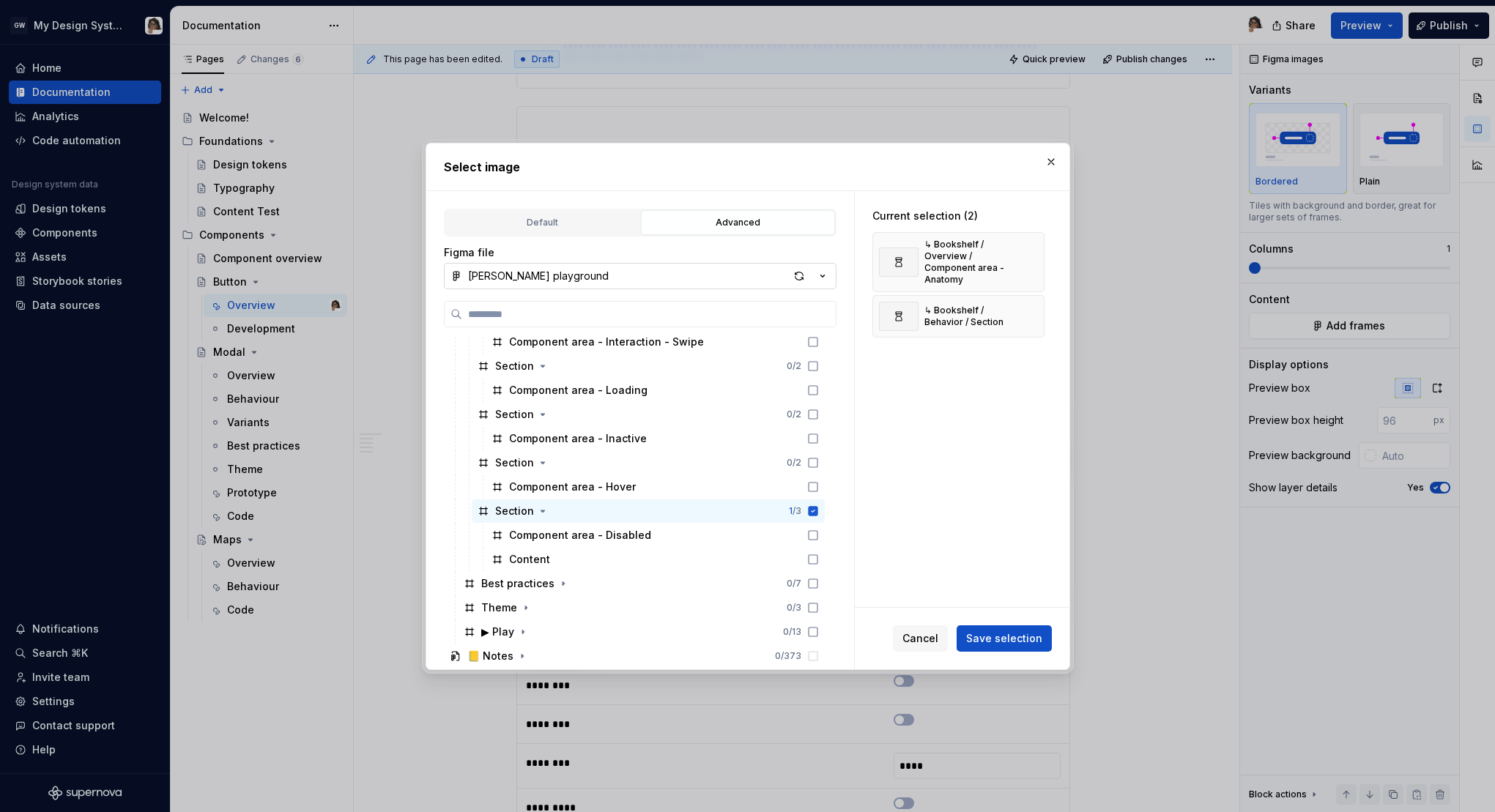
scroll to position [492, 0]
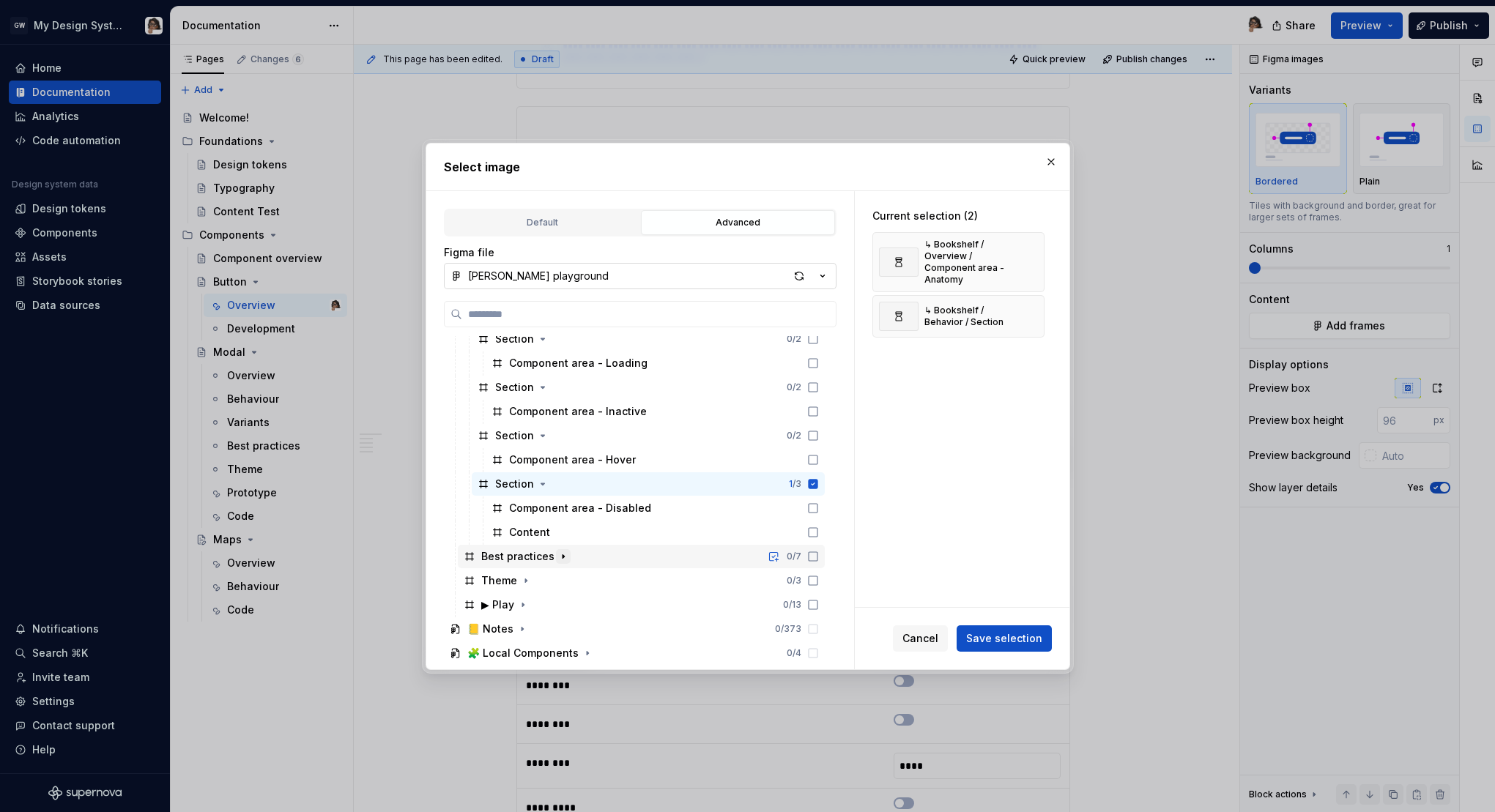
click at [562, 554] on icon "button" at bounding box center [564, 557] width 12 height 12
click at [544, 581] on icon "button" at bounding box center [542, 581] width 12 height 12
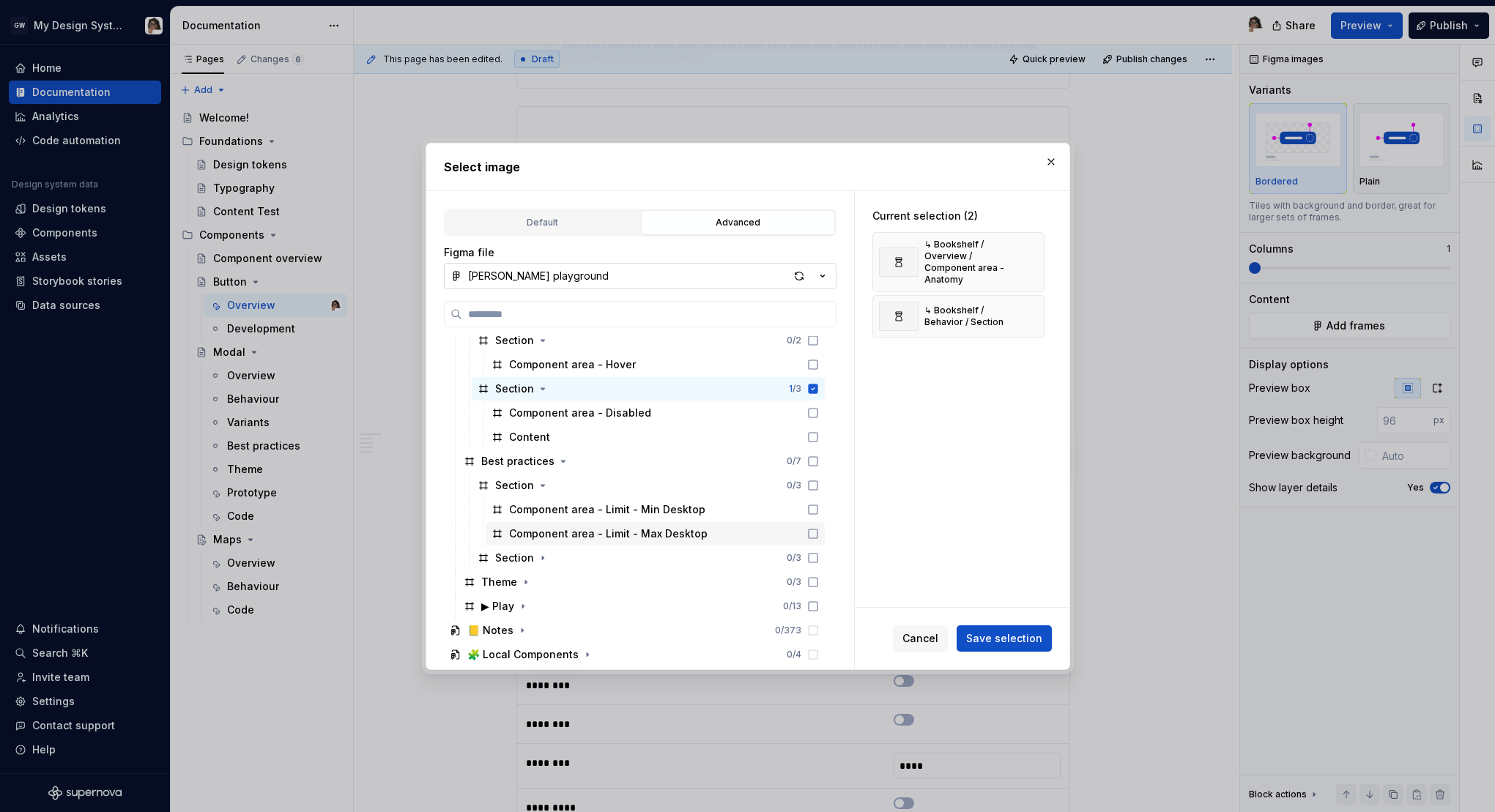
scroll to position [589, 0]
click at [538, 557] on icon "button" at bounding box center [542, 557] width 12 height 12
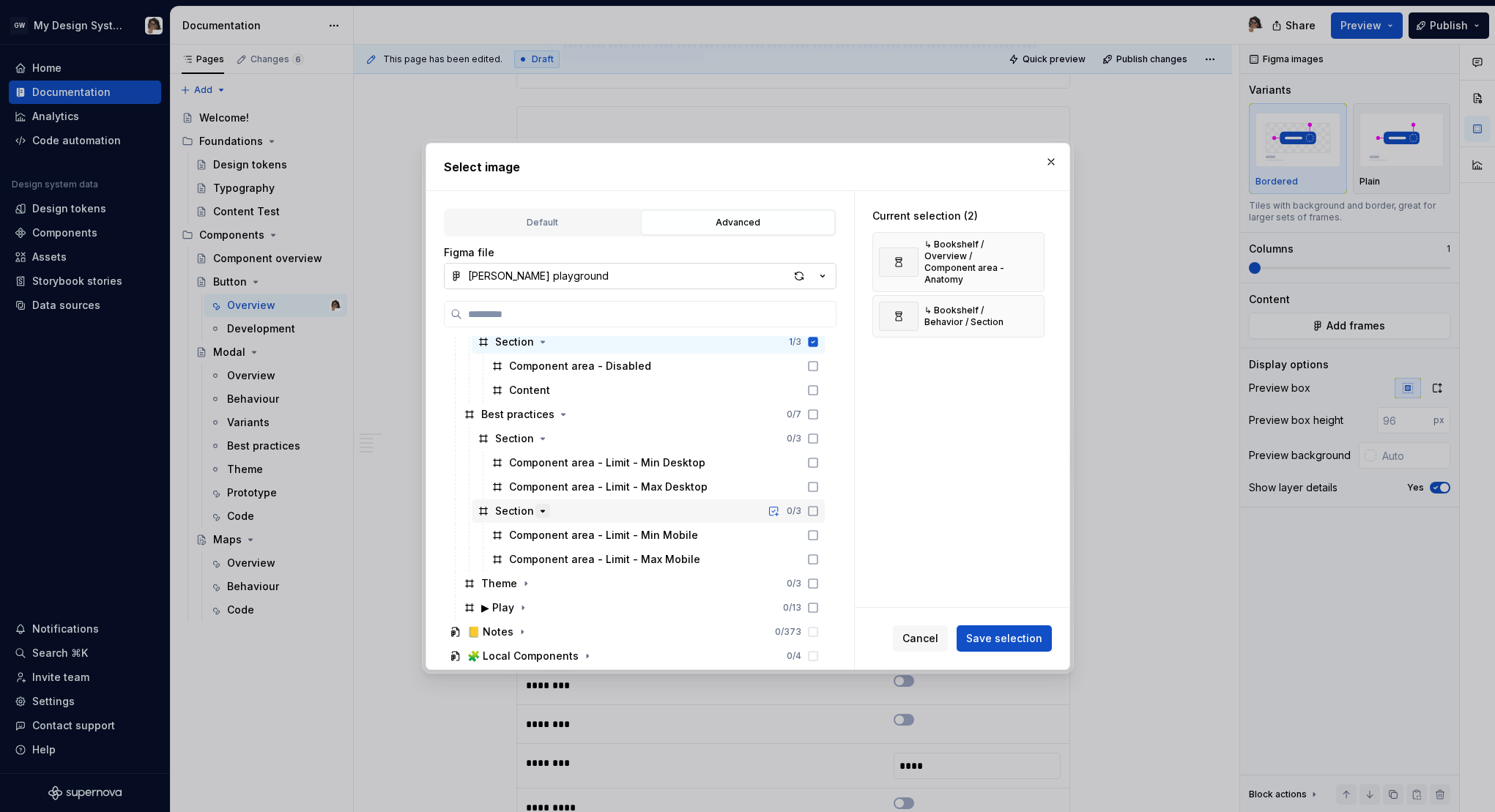
scroll to position [637, 0]
click at [526, 582] on icon "button" at bounding box center [526, 581] width 12 height 12
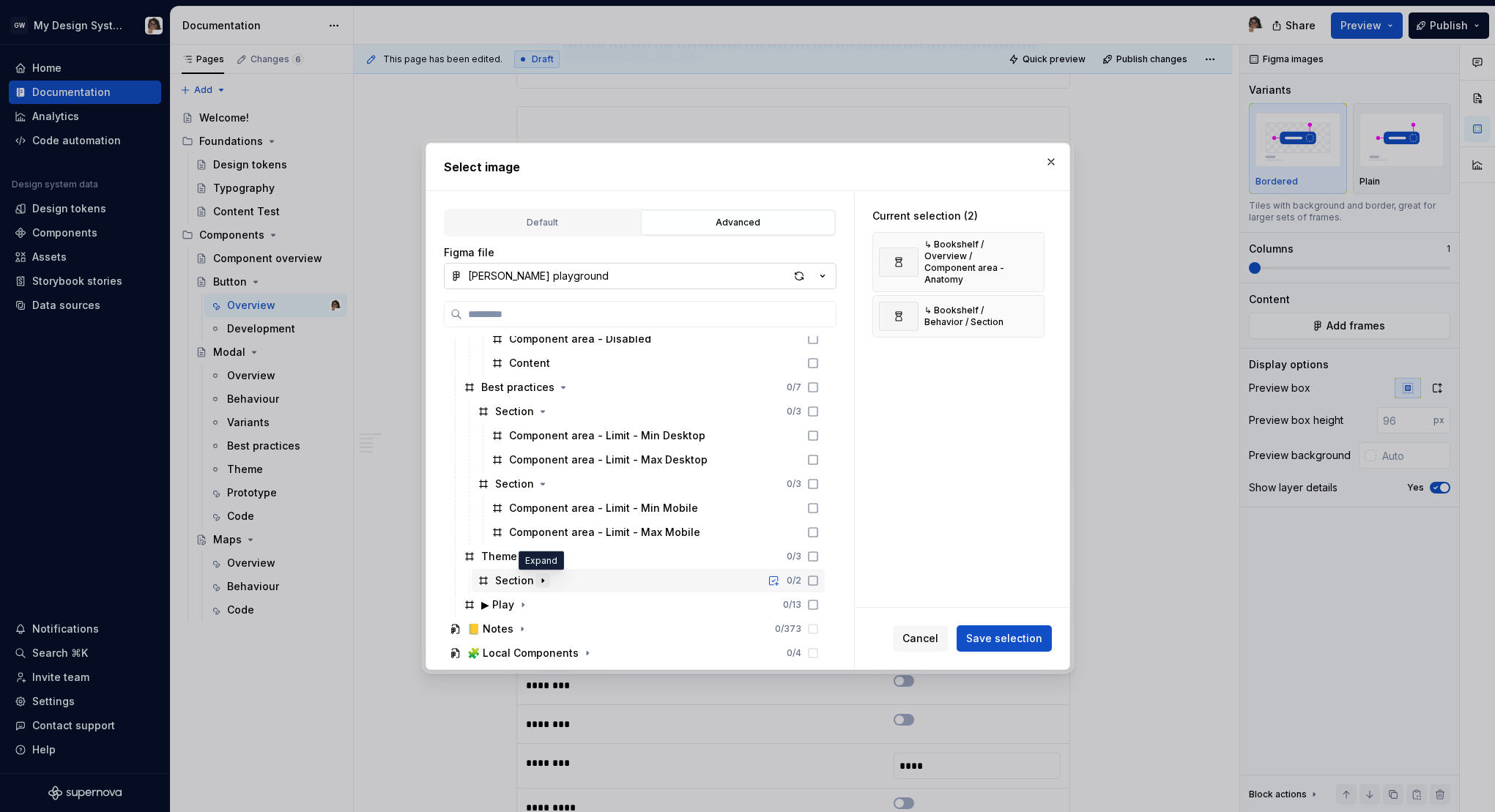
click at [538, 580] on icon "button" at bounding box center [542, 581] width 12 height 12
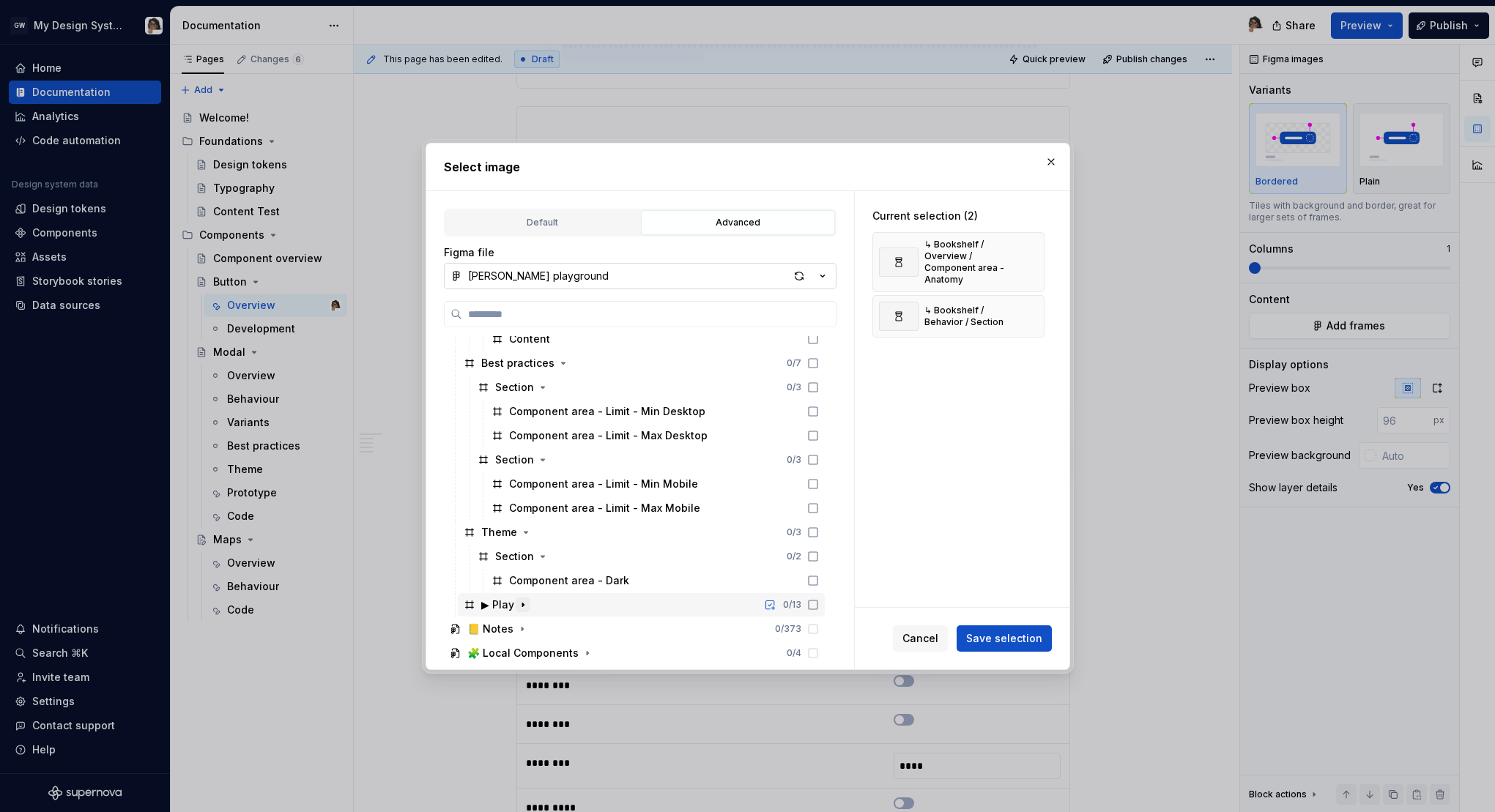
click at [521, 605] on icon "button" at bounding box center [523, 605] width 12 height 12
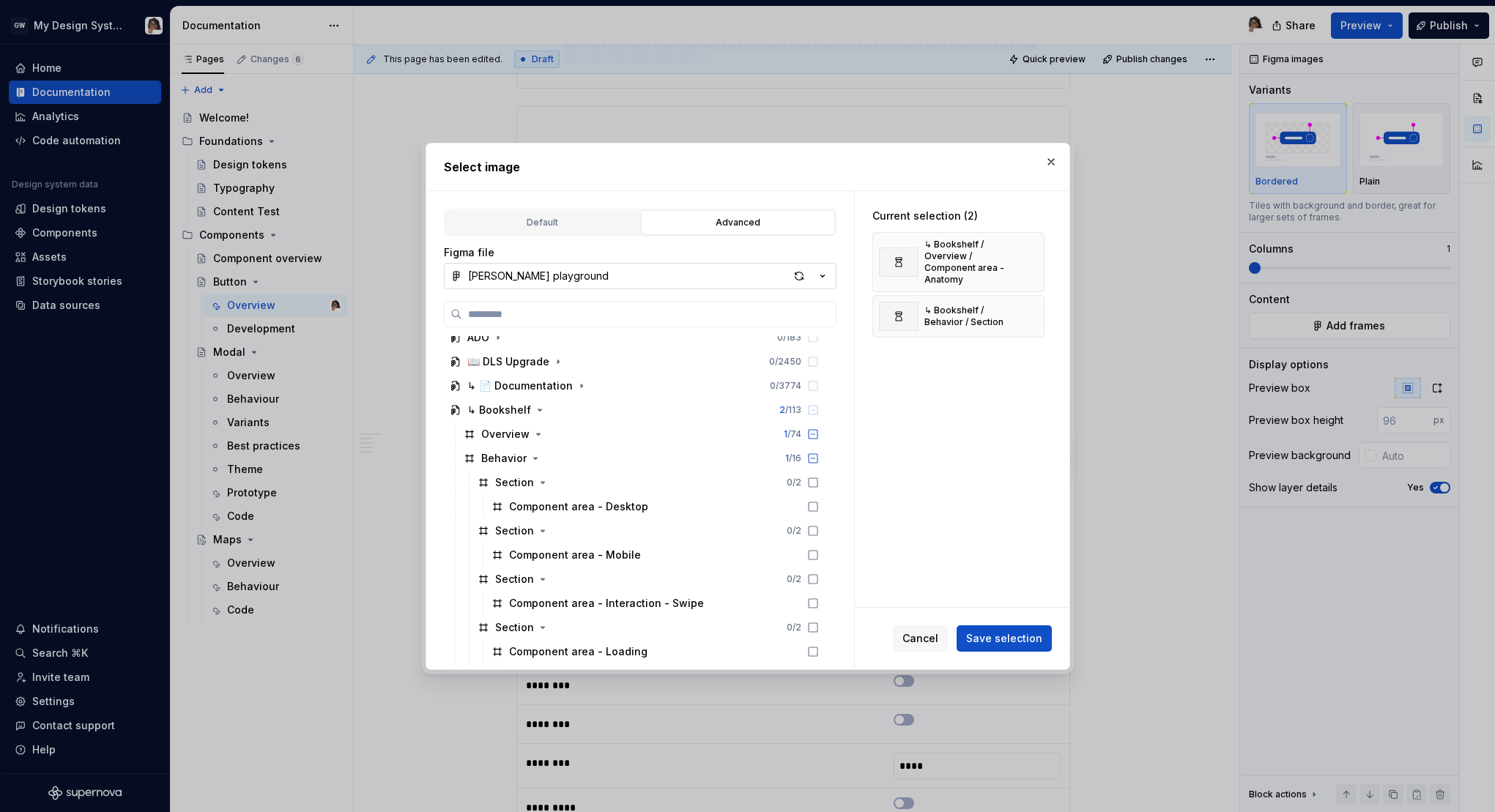
scroll to position [203, 0]
click at [539, 432] on icon "button" at bounding box center [538, 434] width 12 height 12
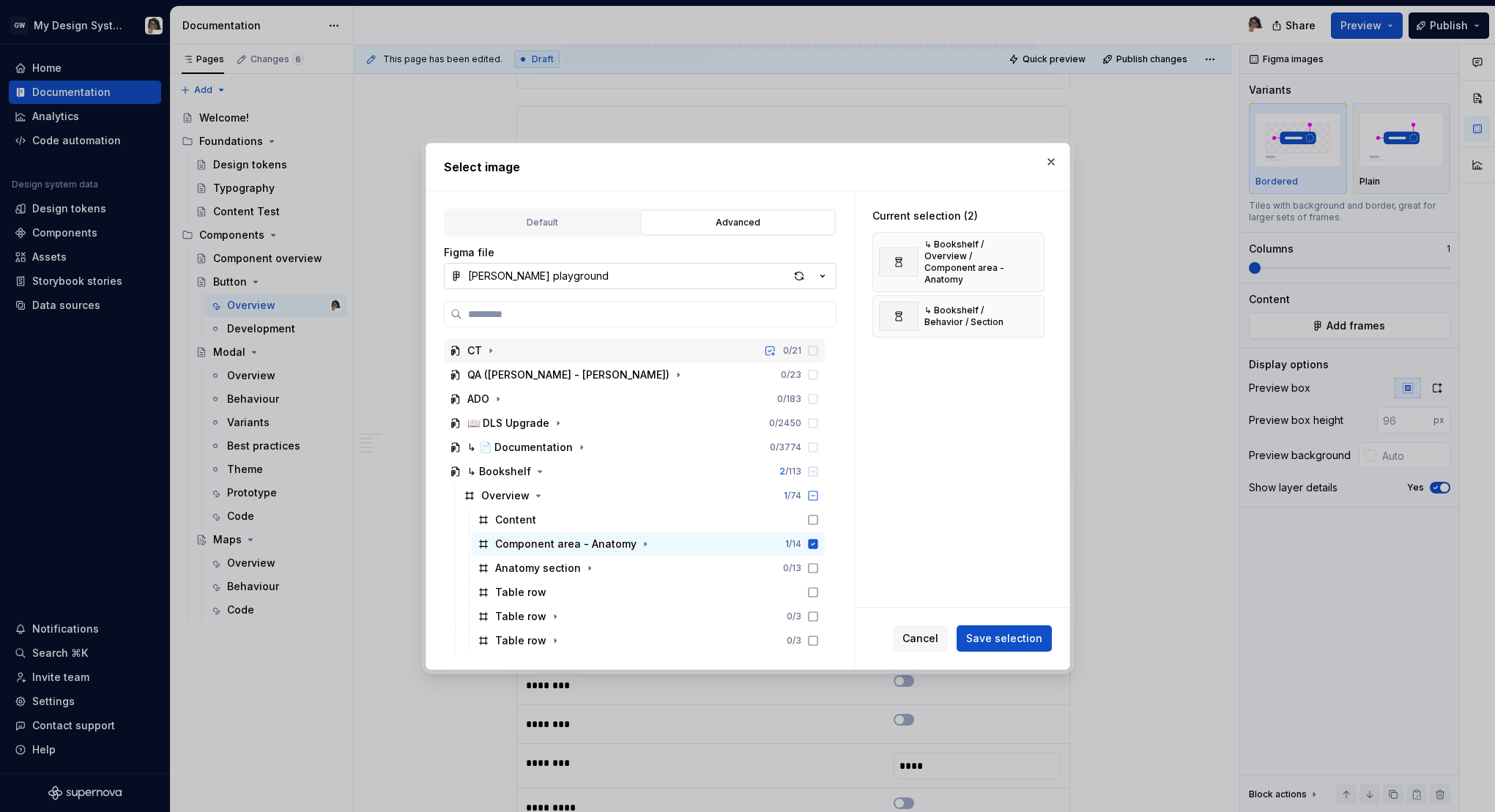
scroll to position [0, 0]
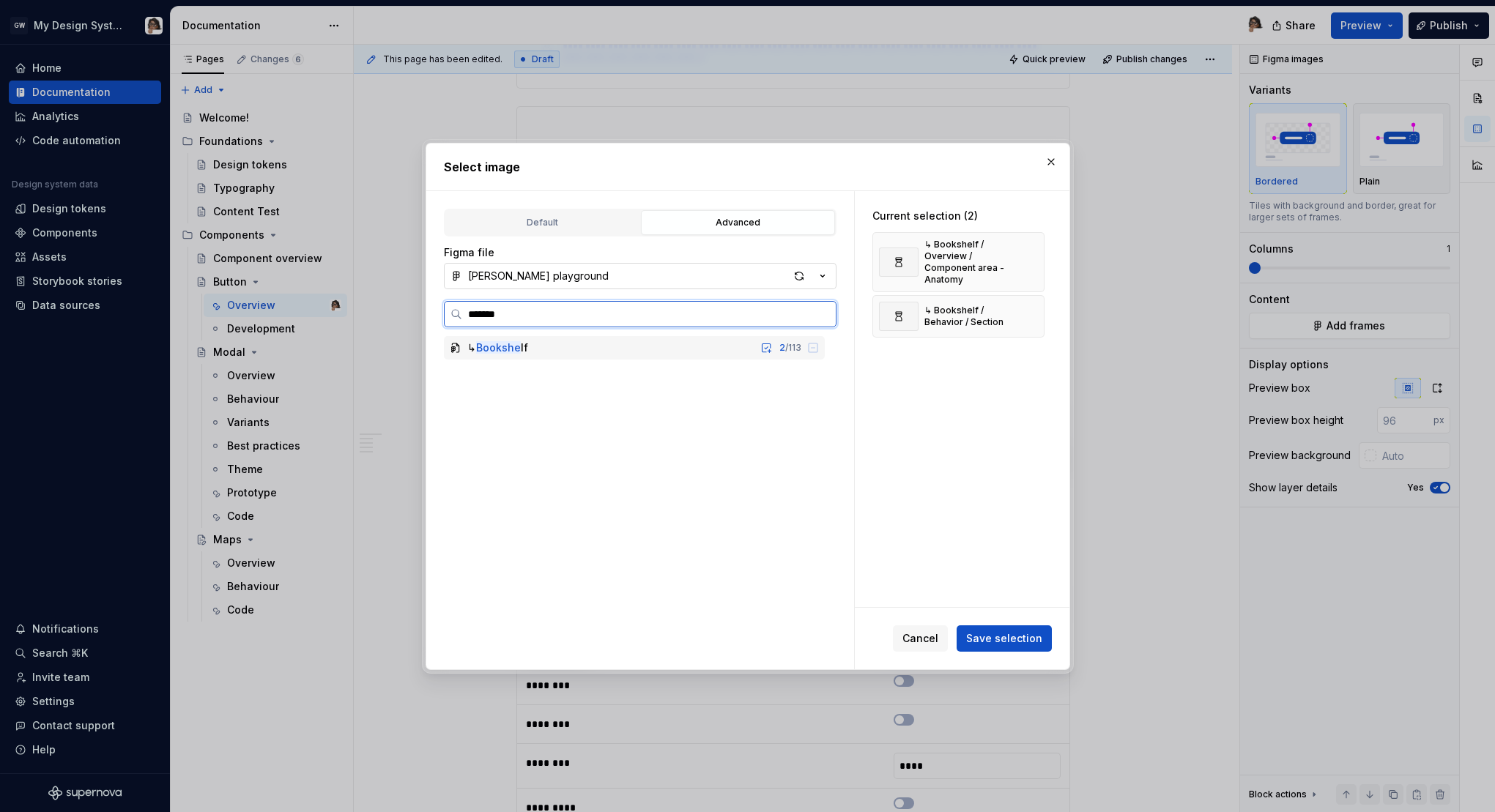
type input "********"
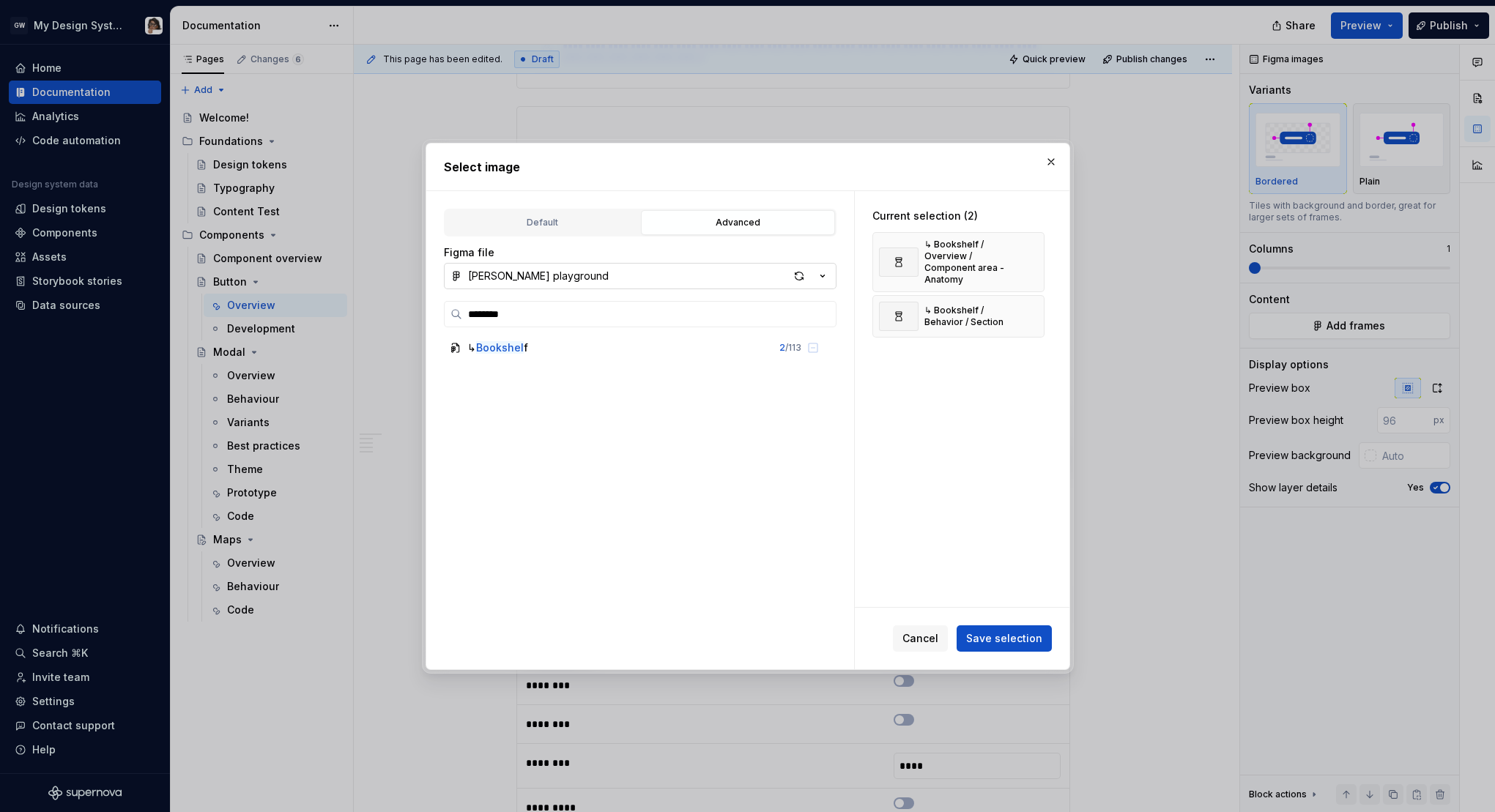
type textarea "*"
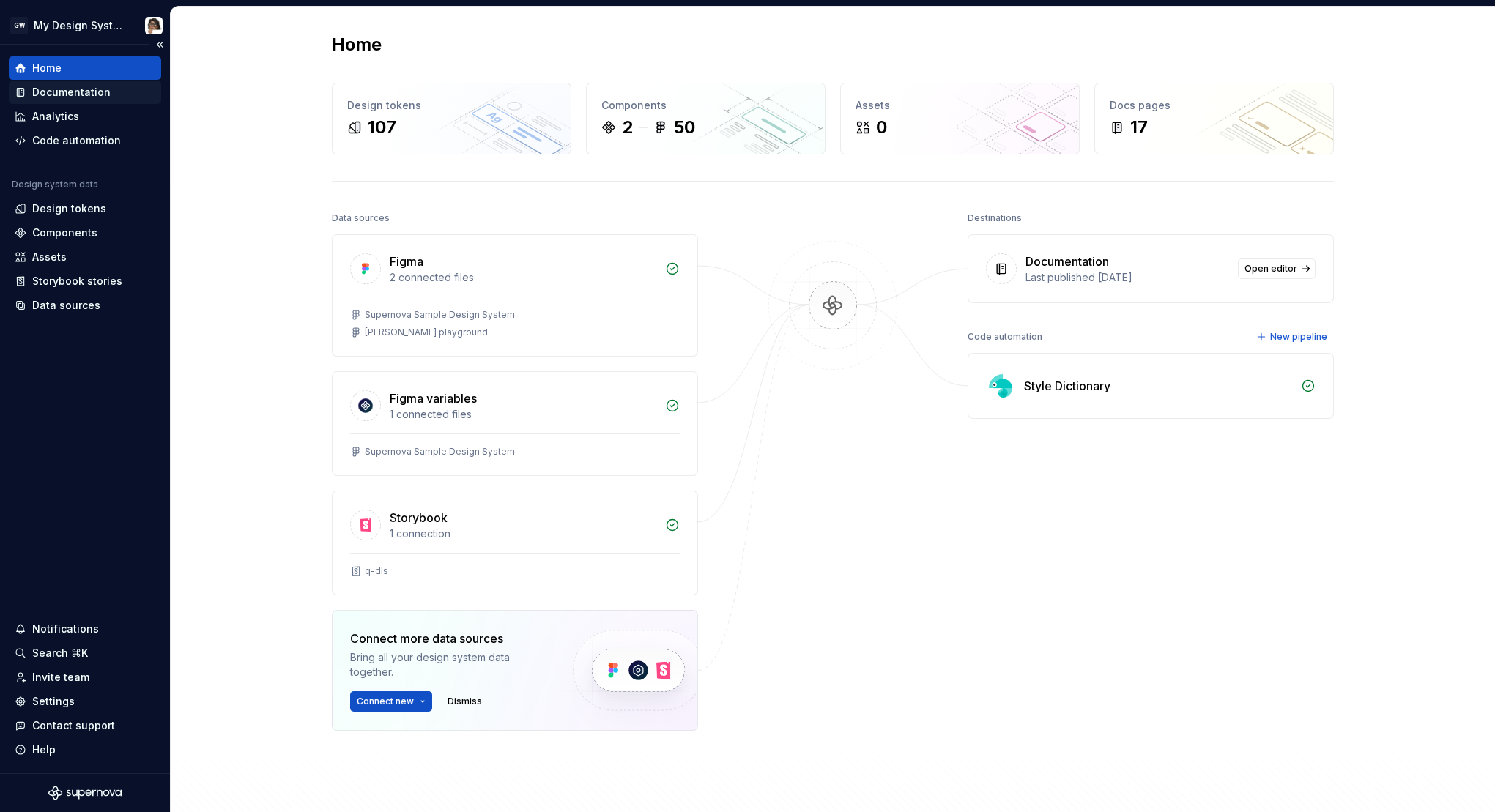
click at [69, 91] on div "Documentation" at bounding box center [70, 92] width 78 height 14
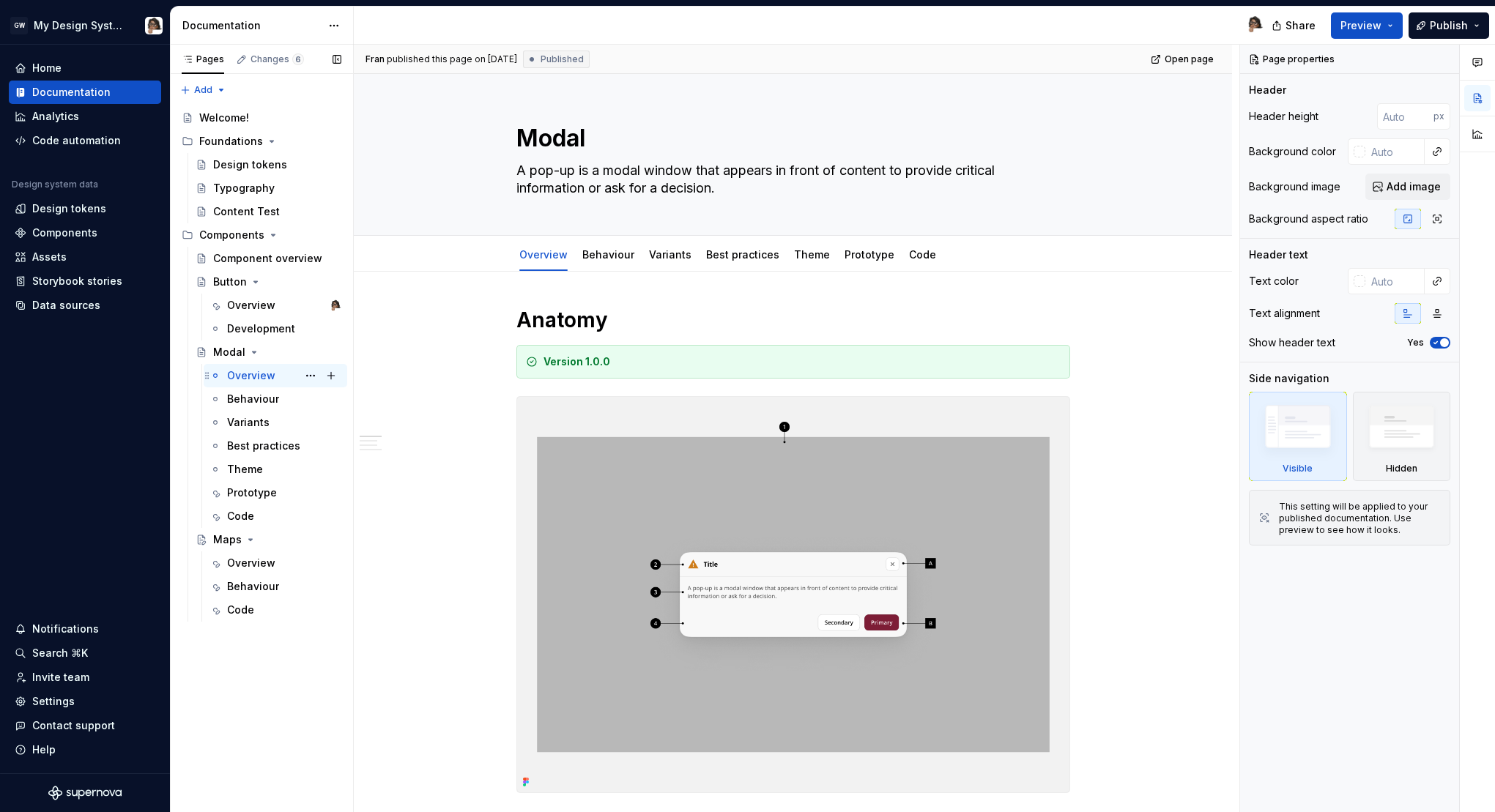
click at [274, 378] on div "Overview" at bounding box center [284, 375] width 115 height 20
click at [914, 261] on div "Code" at bounding box center [922, 254] width 27 height 14
click at [908, 259] on link "Code" at bounding box center [922, 254] width 27 height 13
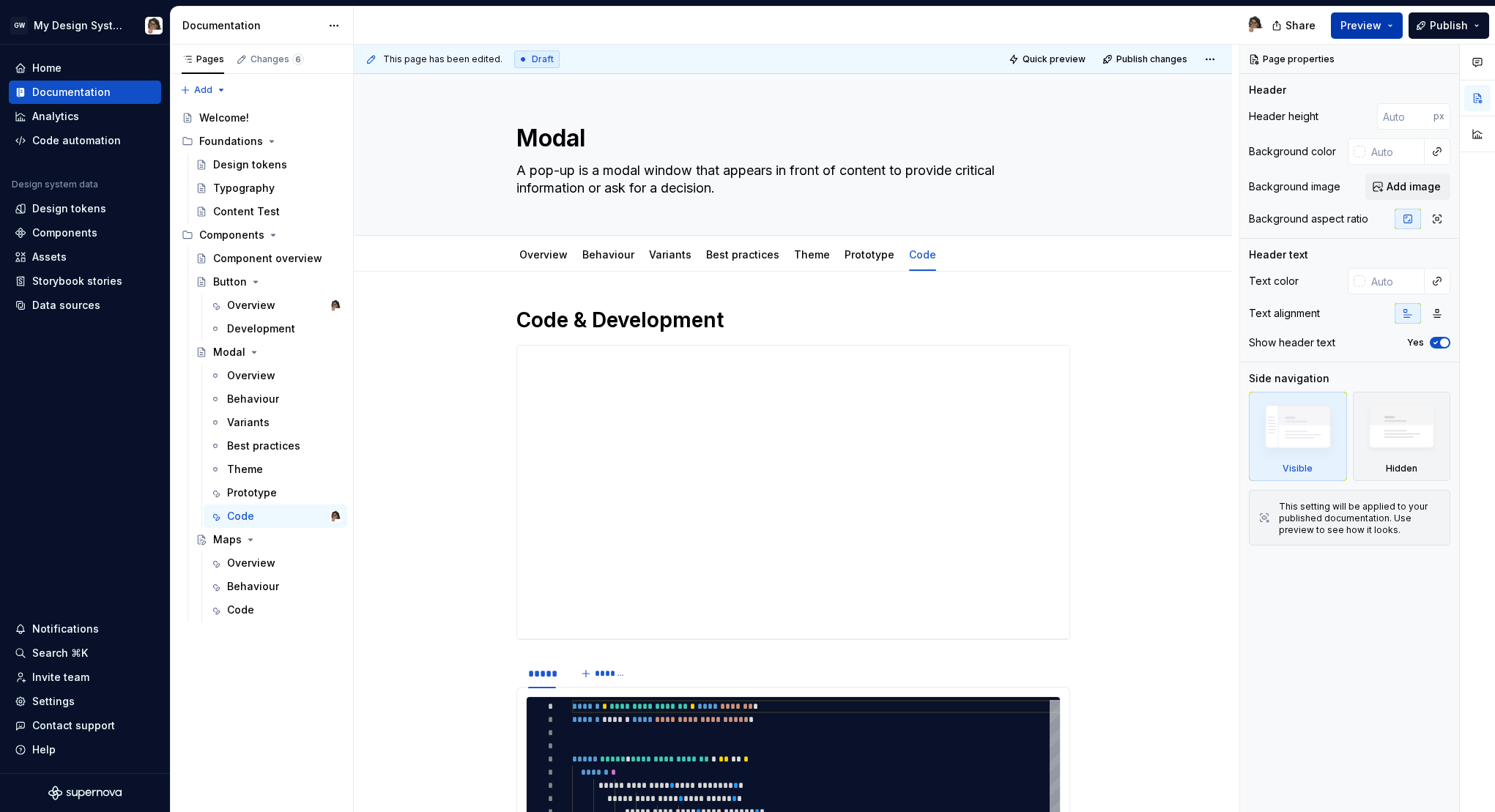
click at [1364, 30] on span "Preview" at bounding box center [1360, 25] width 41 height 14
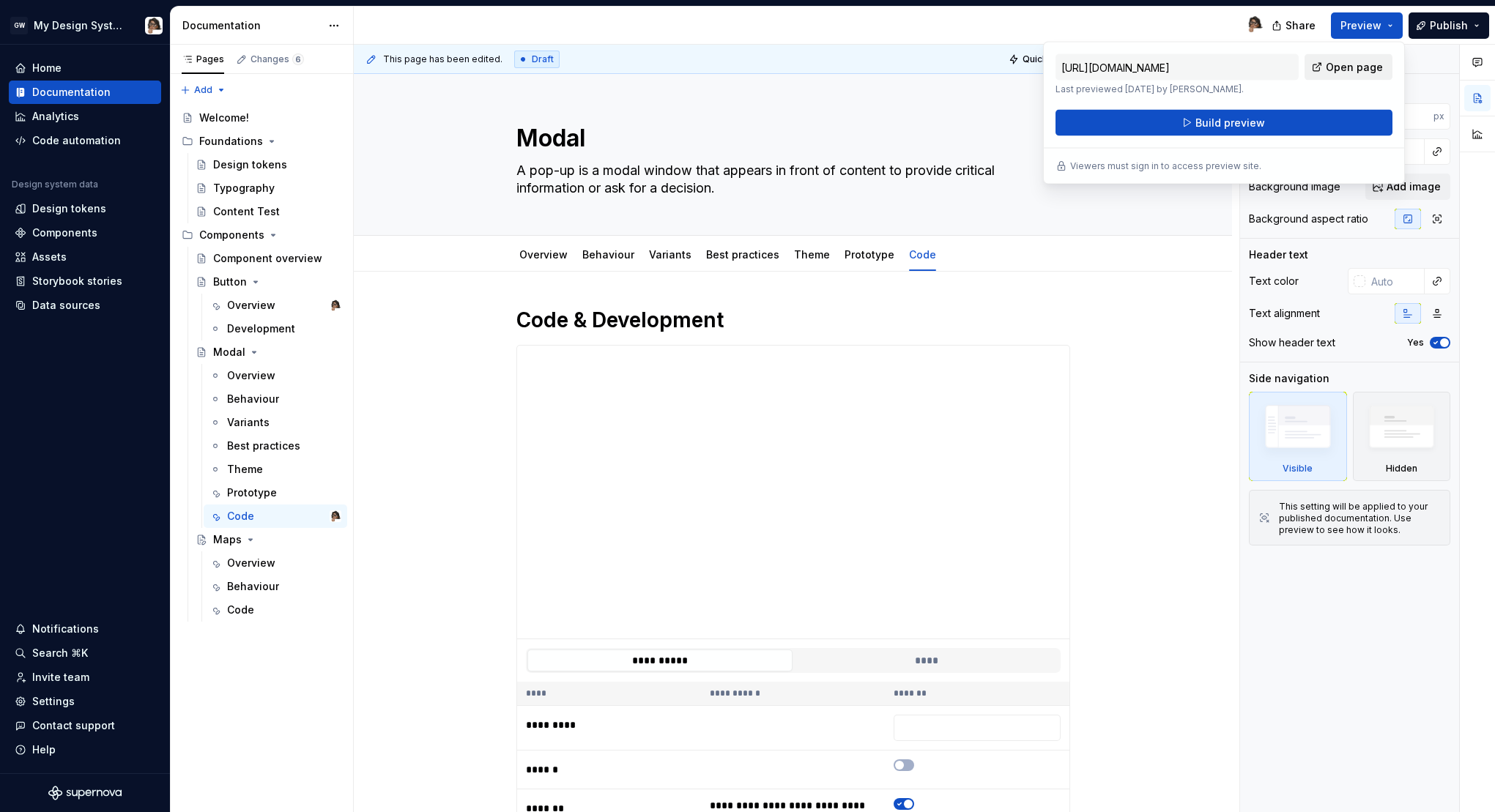
click at [1354, 70] on span "Open page" at bounding box center [1353, 66] width 57 height 14
click at [1213, 118] on span "Build preview" at bounding box center [1230, 122] width 69 height 14
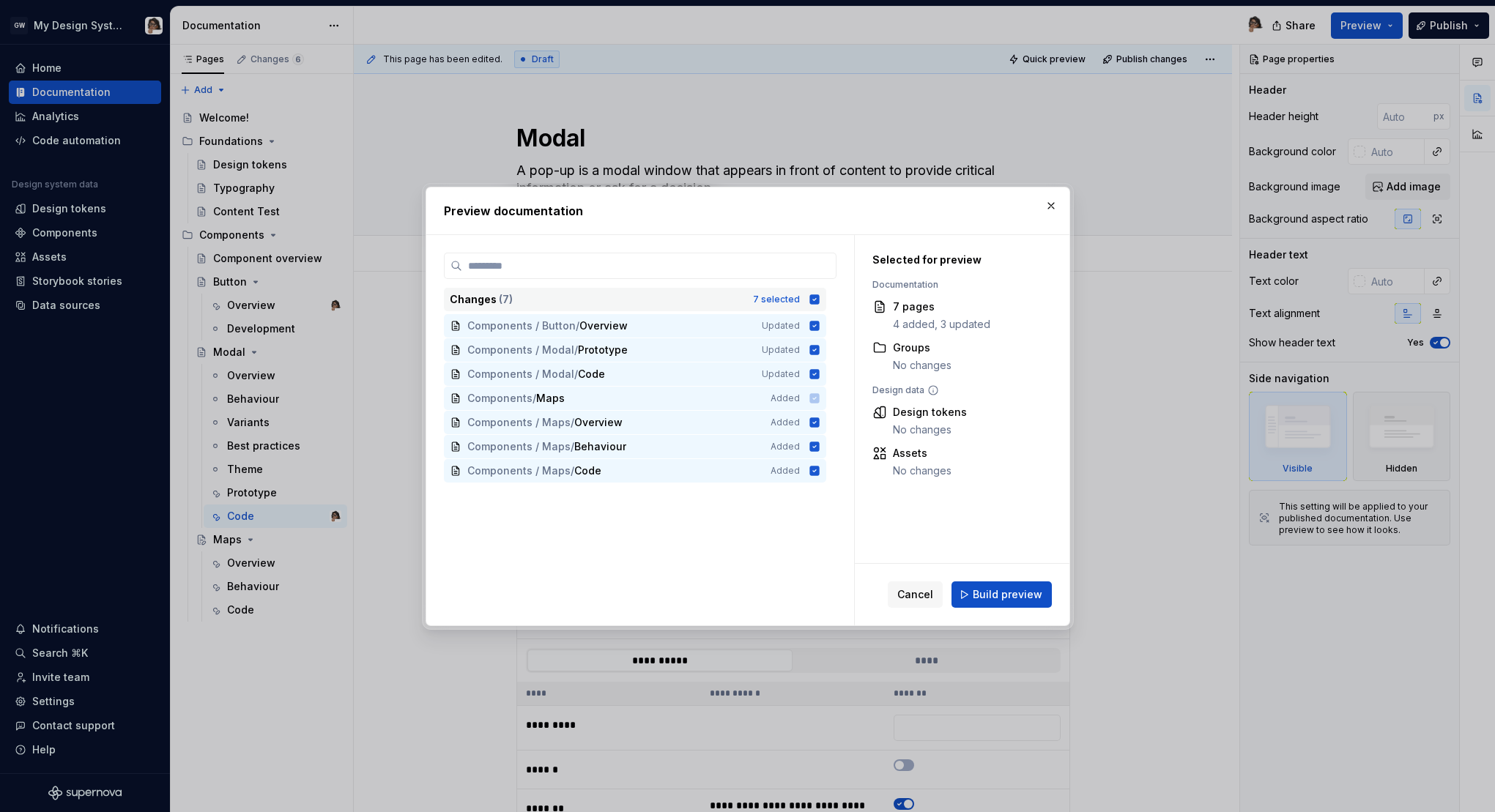
click at [820, 299] on icon at bounding box center [814, 300] width 12 height 12
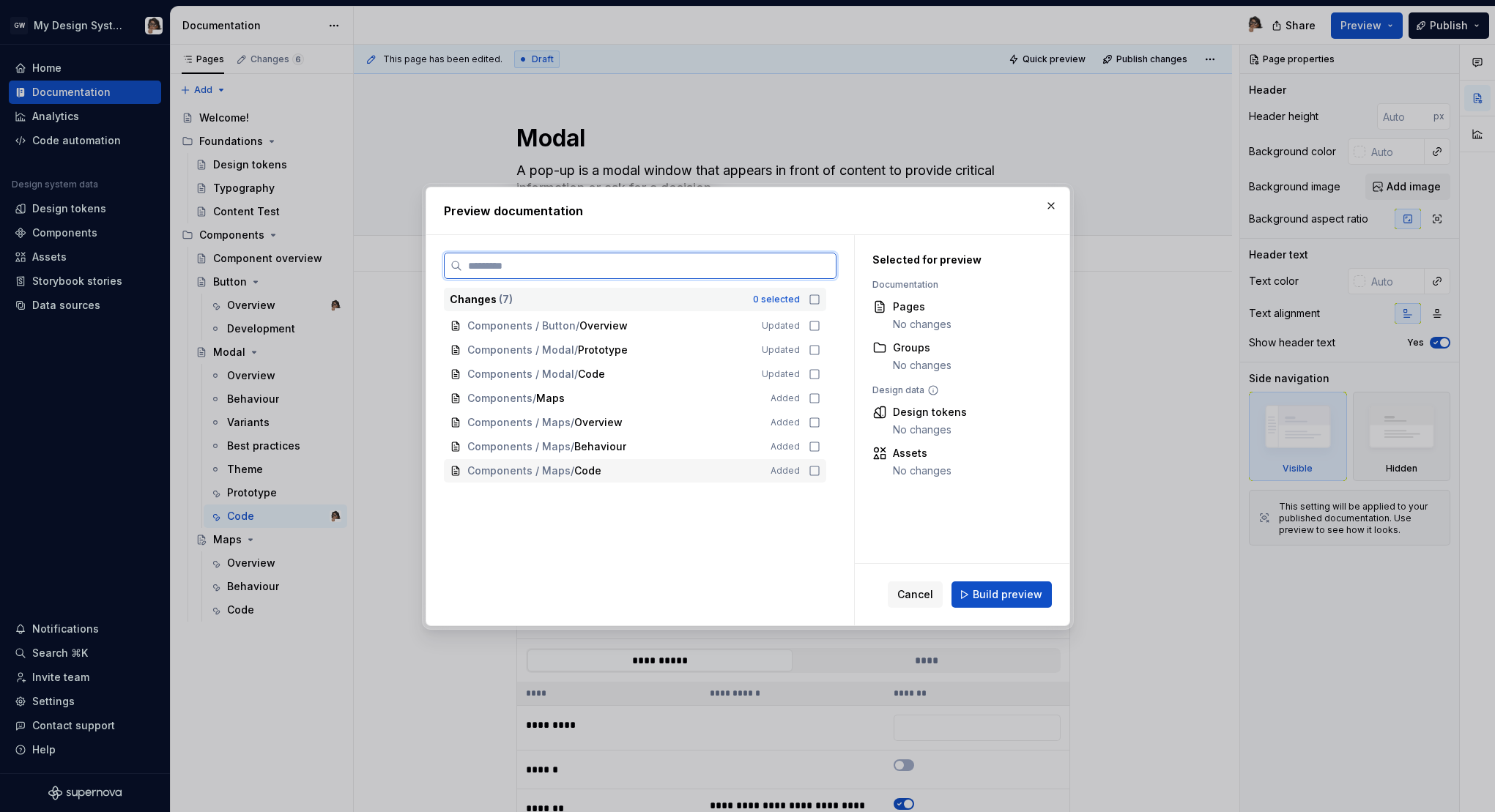
click at [816, 473] on icon at bounding box center [814, 471] width 12 height 12
click at [990, 597] on span "Build preview" at bounding box center [1008, 594] width 69 height 14
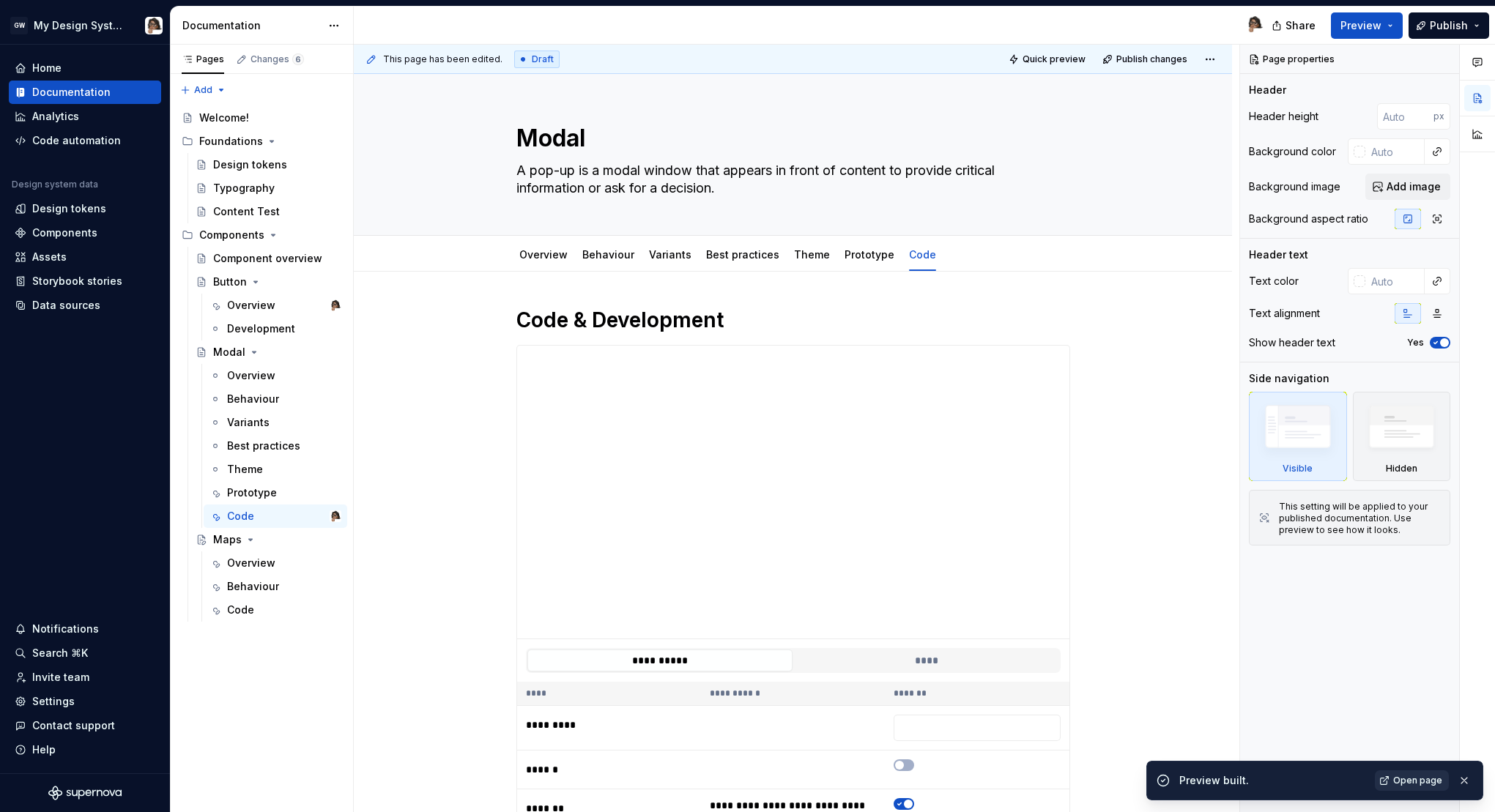
click at [1419, 780] on span "Open page" at bounding box center [1417, 780] width 49 height 12
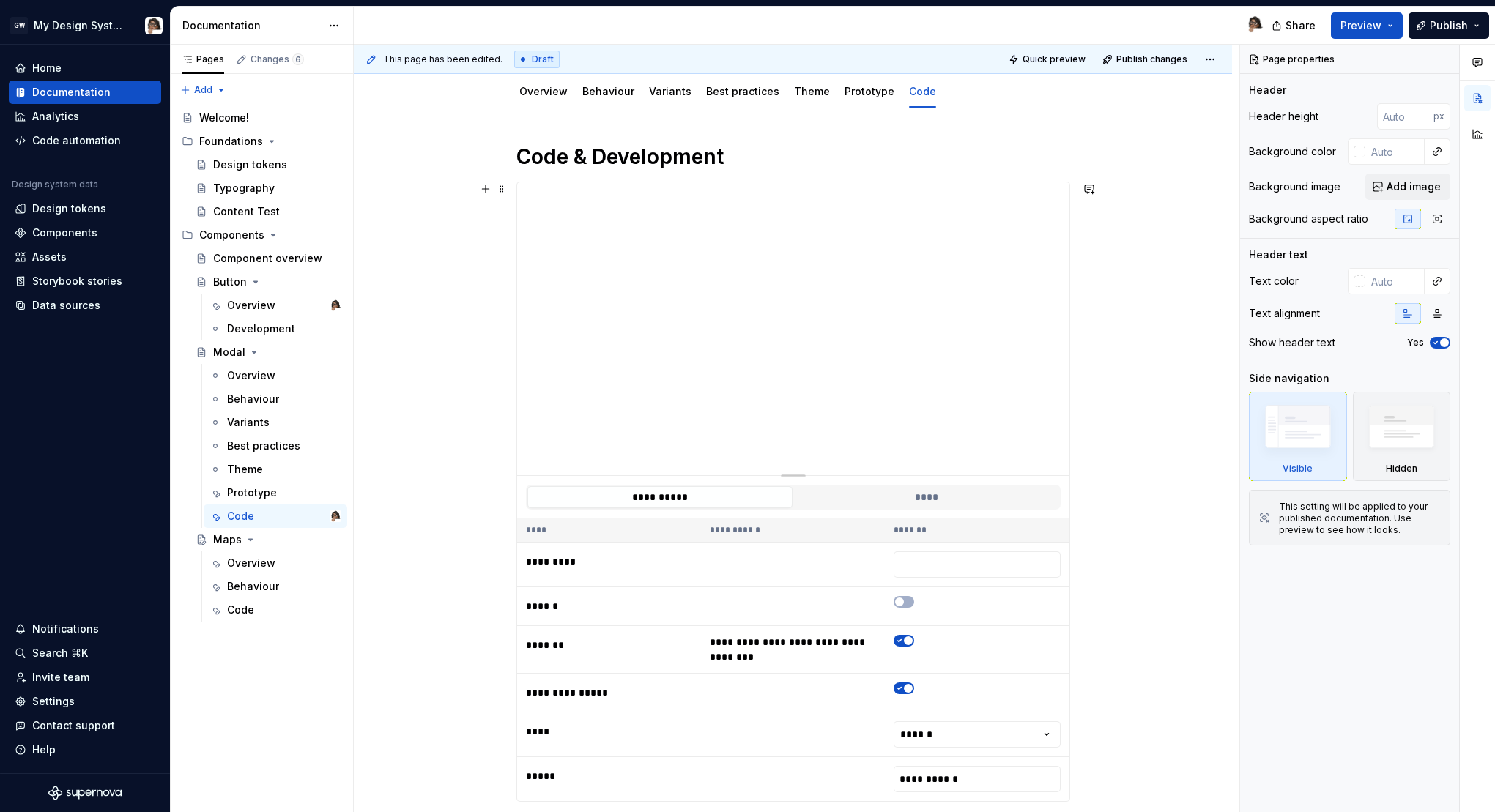
scroll to position [163, 0]
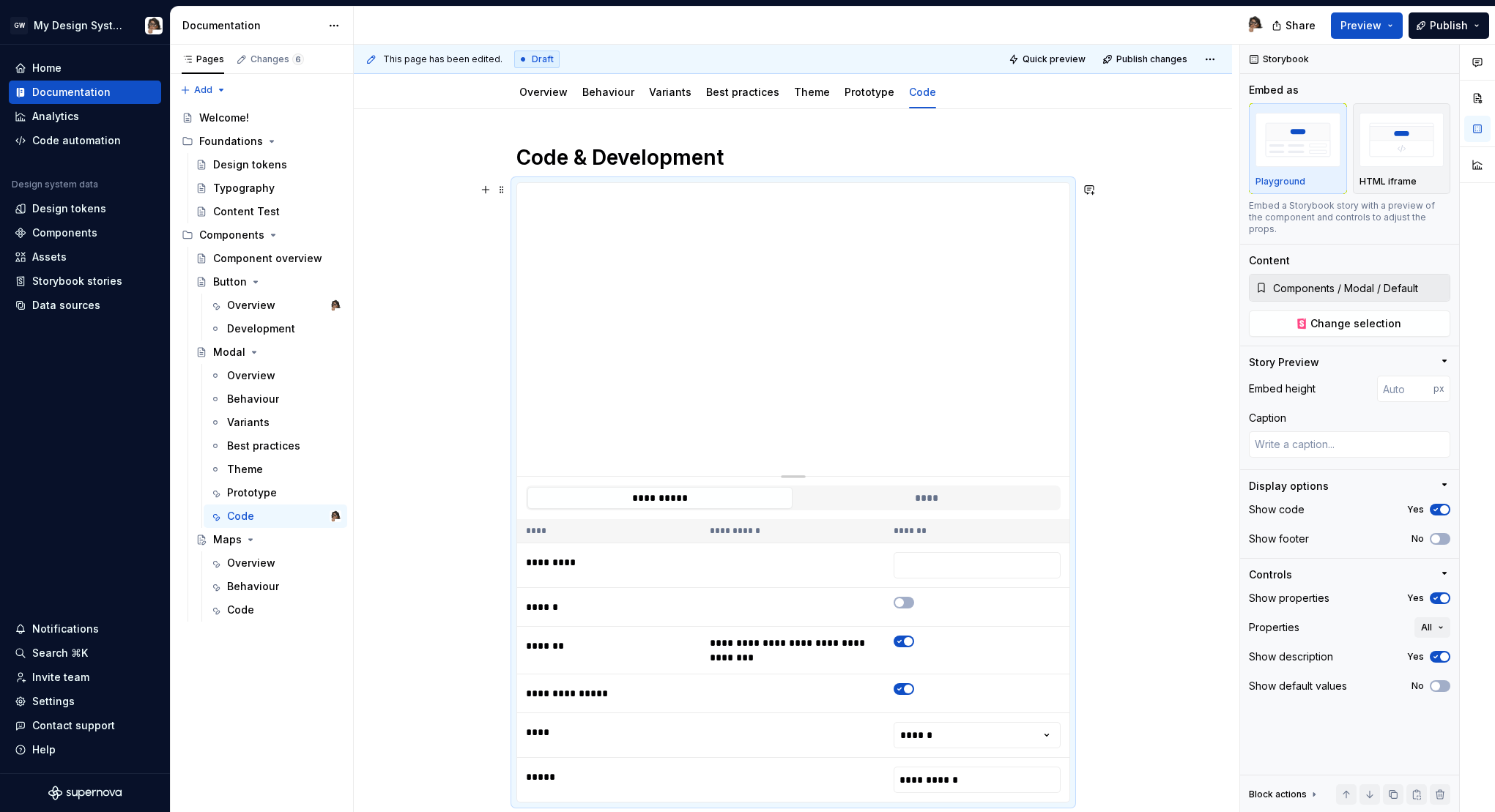
type textarea "*"
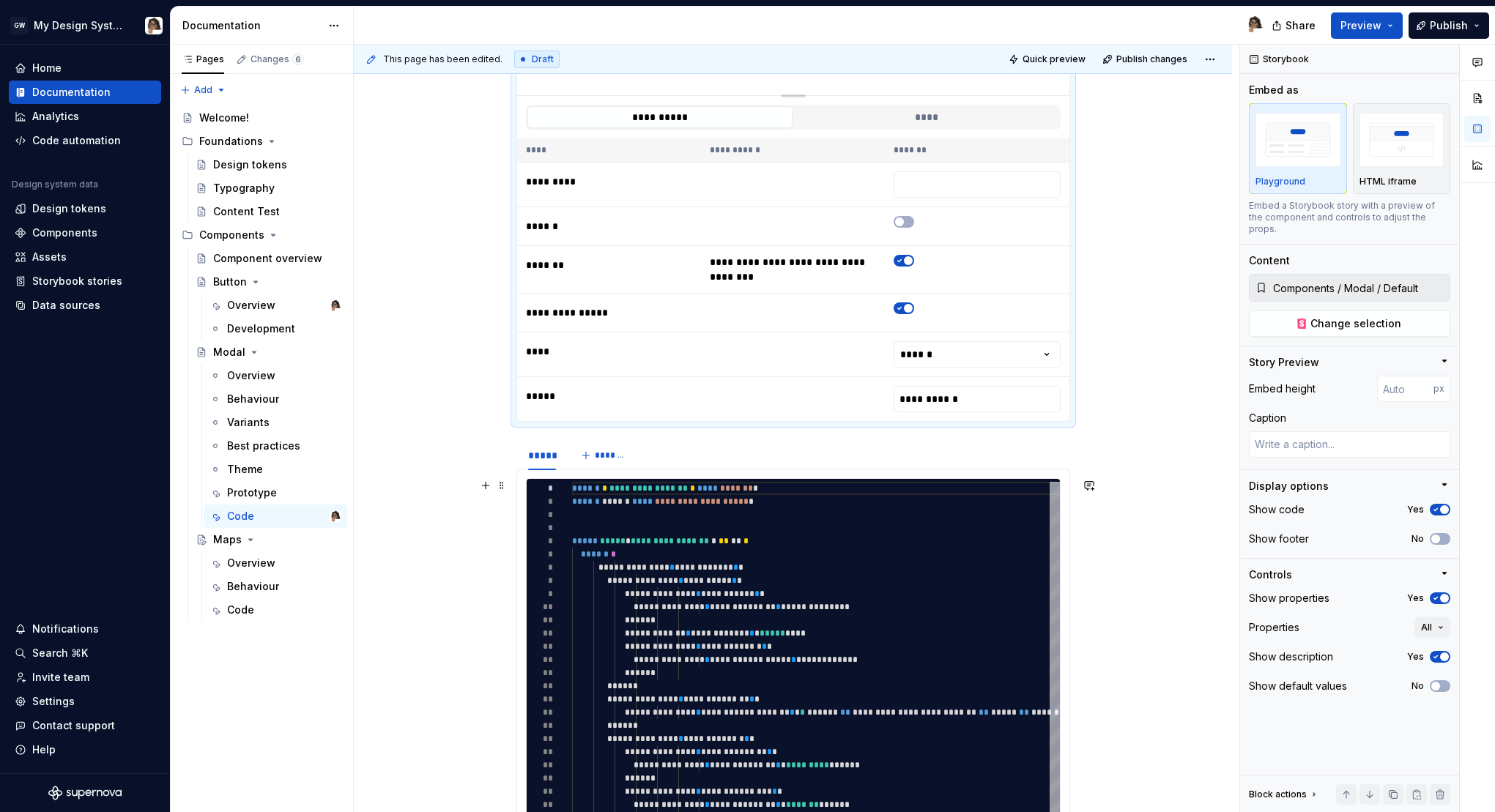
scroll to position [542, 0]
click at [1103, 438] on div "**********" at bounding box center [793, 826] width 879 height 2194
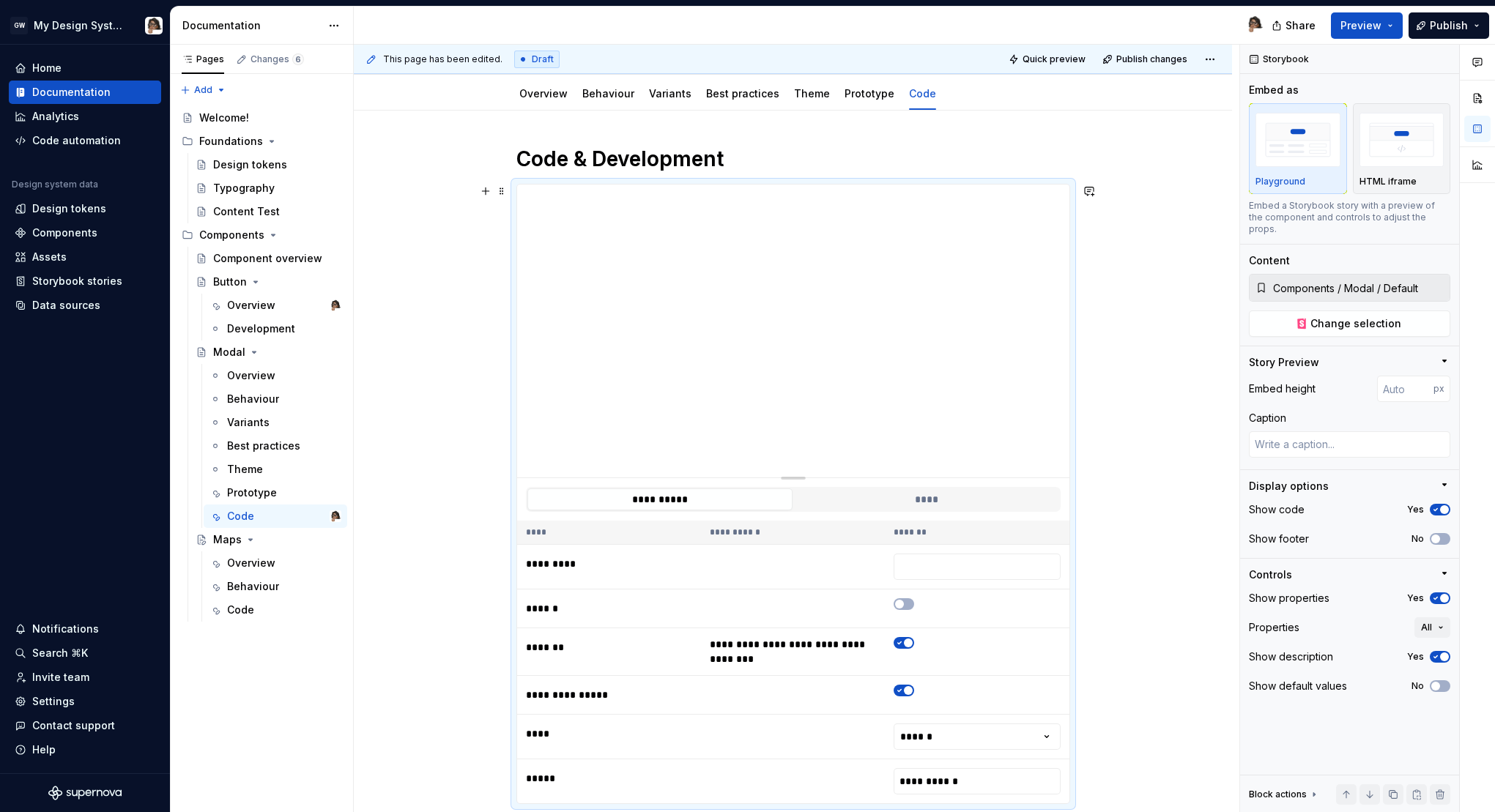
scroll to position [158, 0]
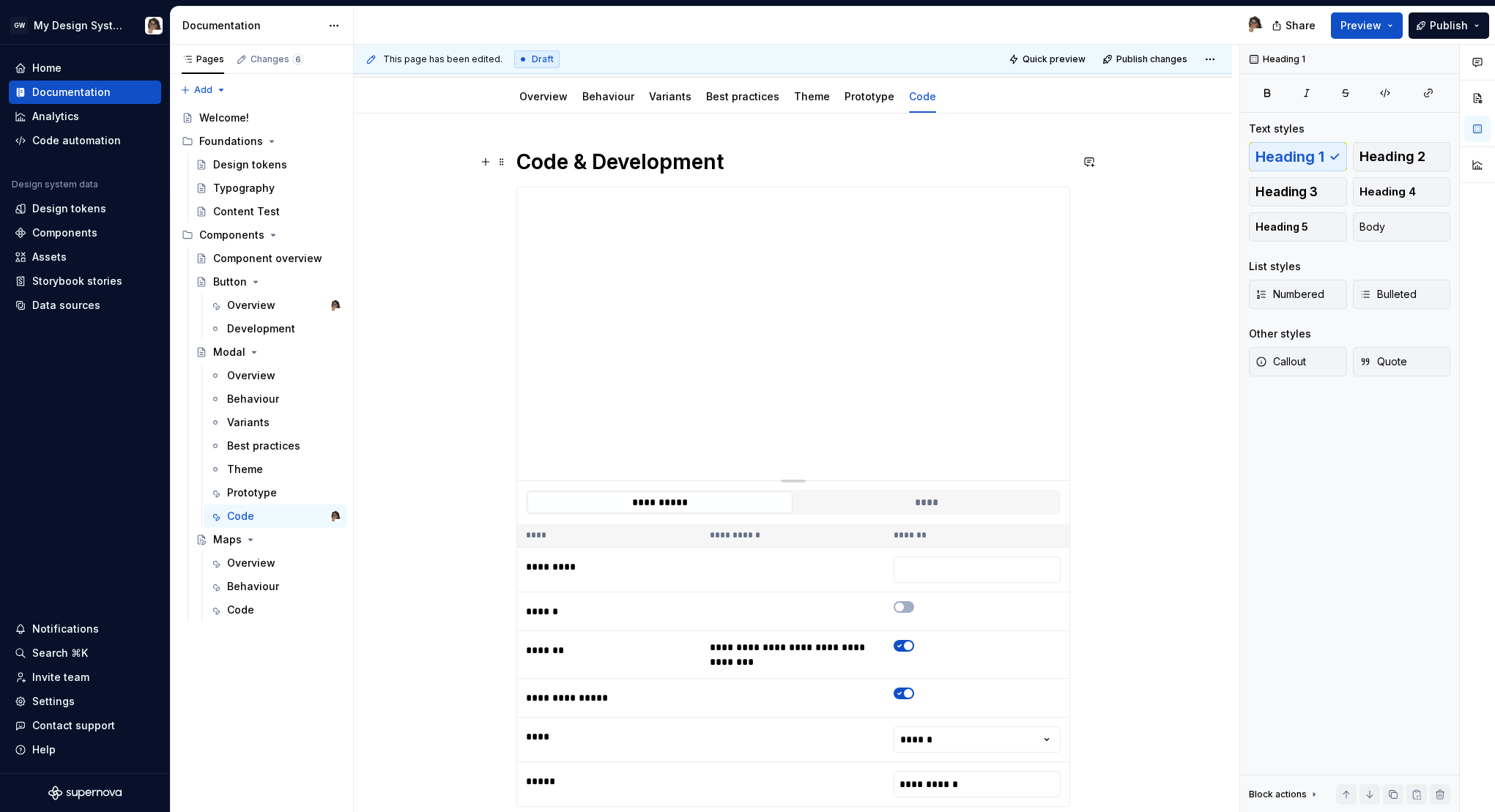
click at [842, 167] on h1 "Code & Development" at bounding box center [793, 161] width 554 height 26
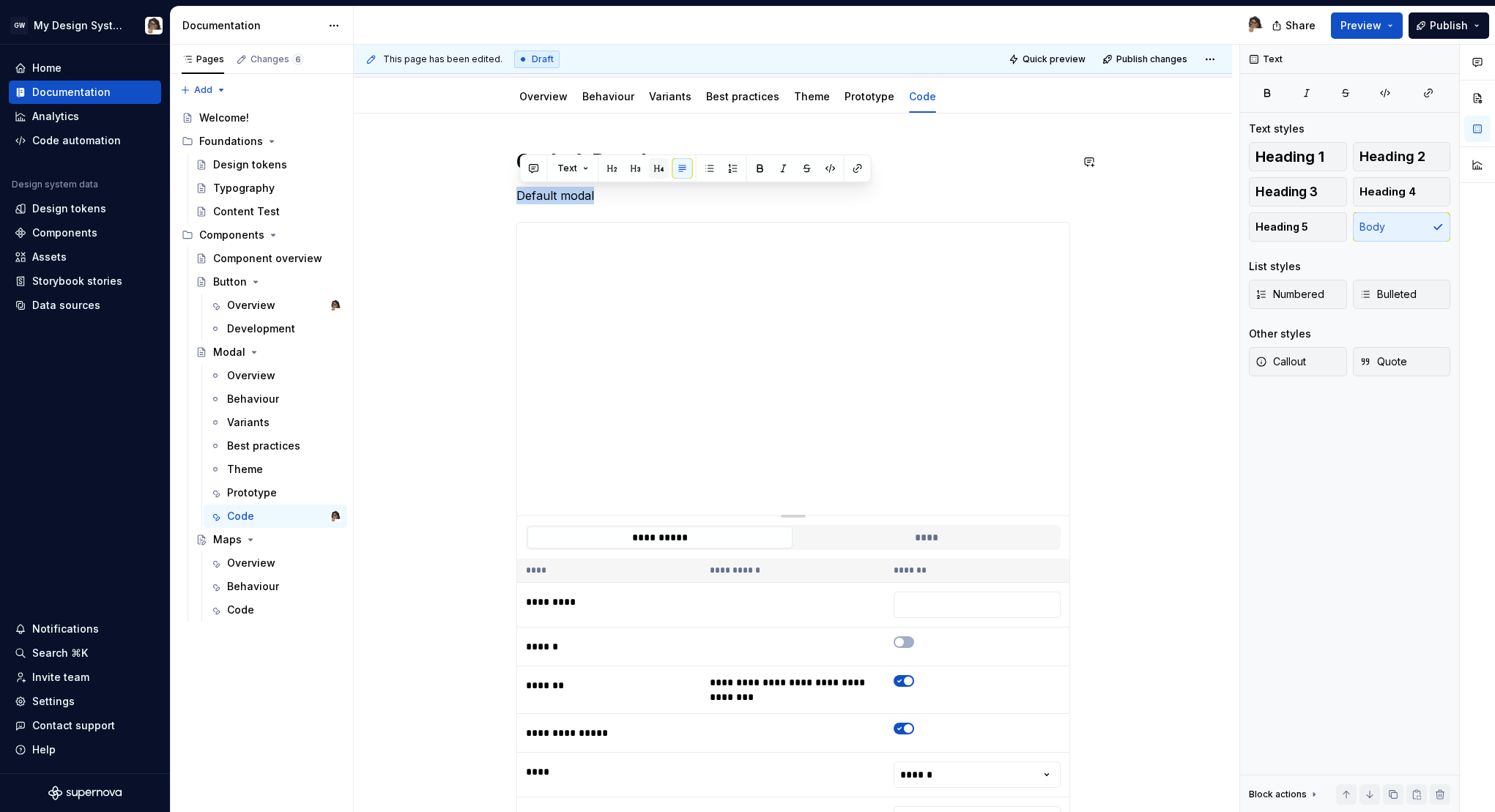
click at [649, 172] on button "button" at bounding box center [659, 168] width 20 height 20
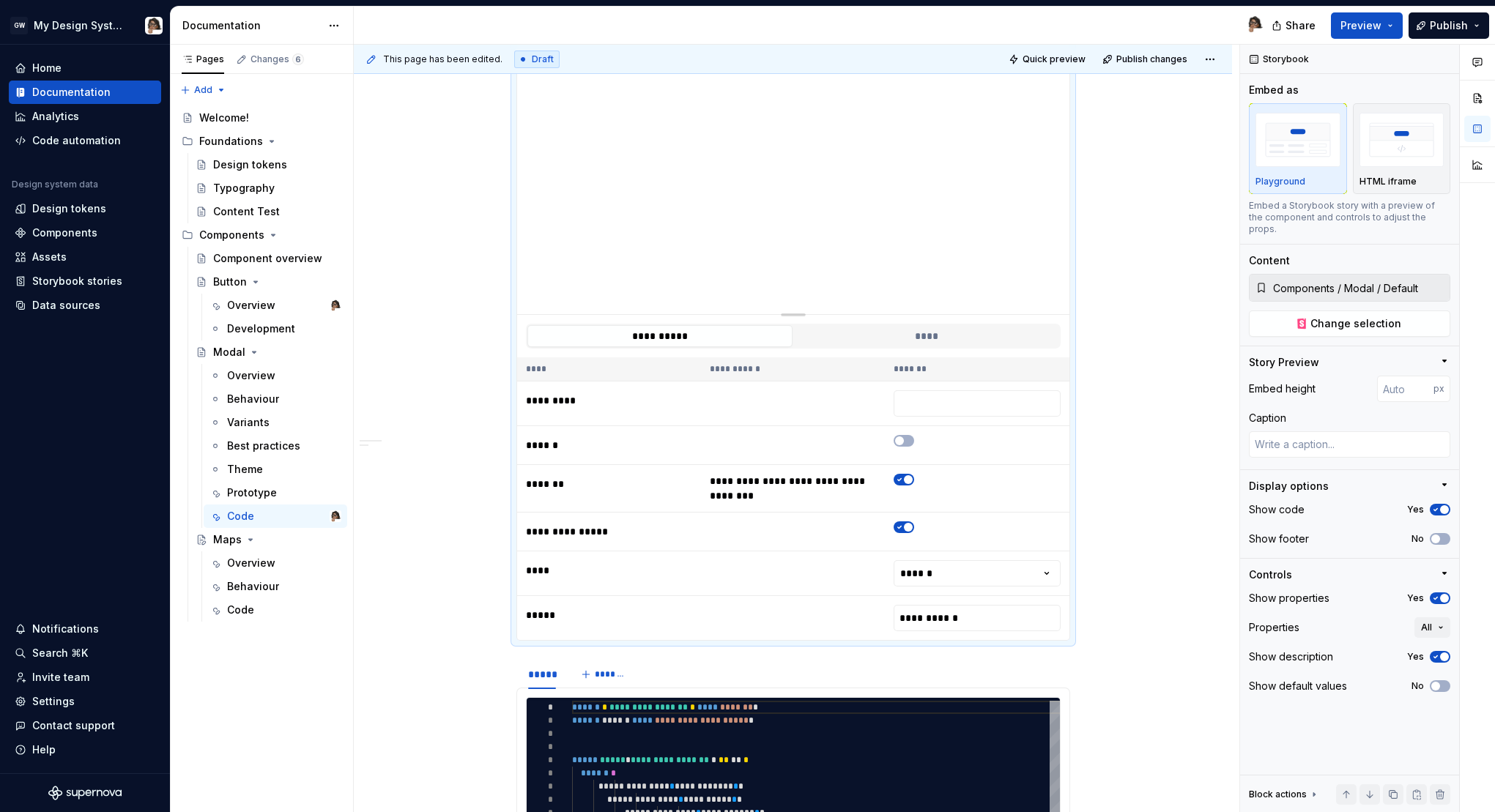
scroll to position [358, 0]
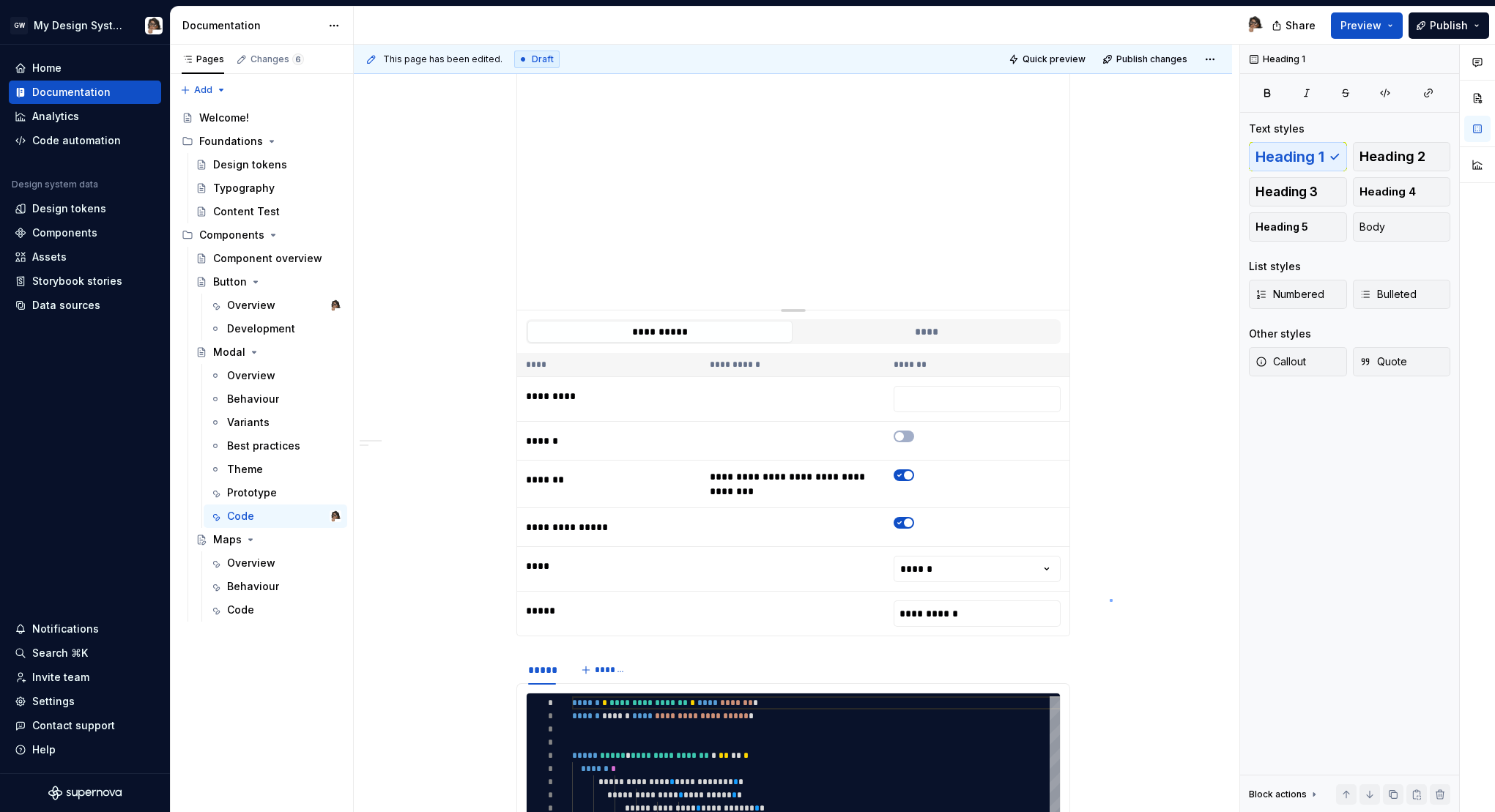
click at [1110, 600] on div "**********" at bounding box center [796, 428] width 885 height 768
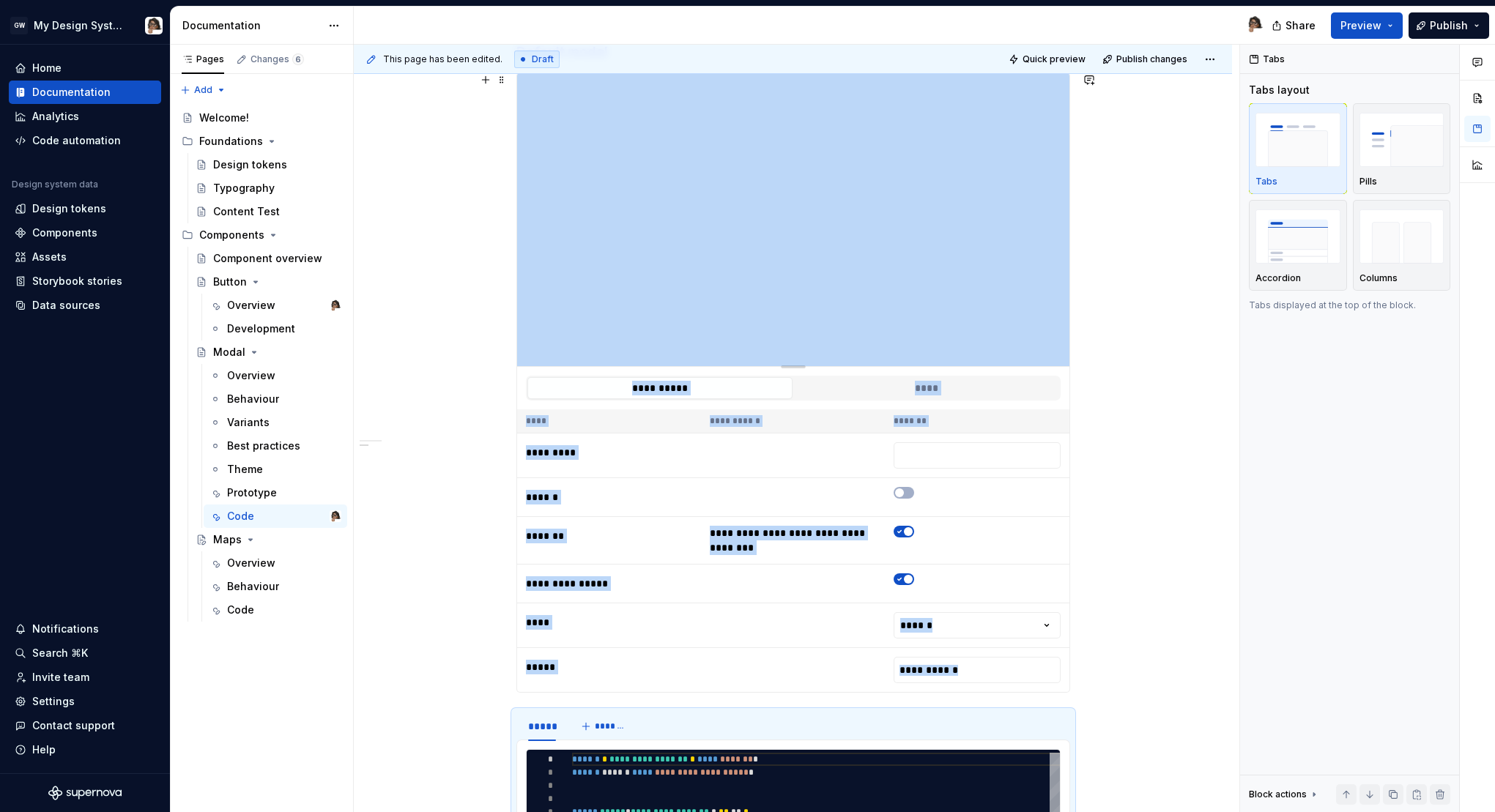
scroll to position [236, 0]
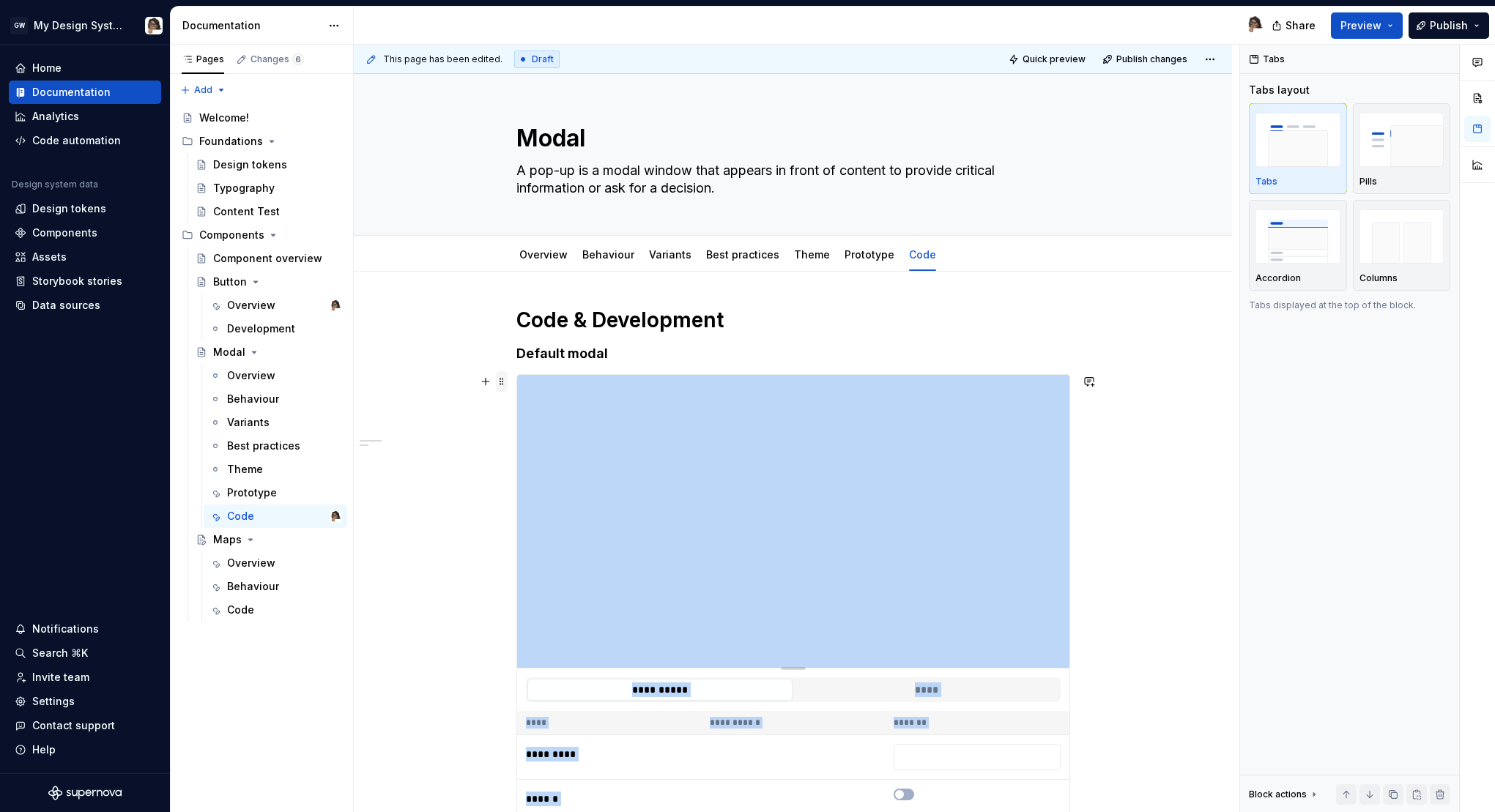
click at [506, 386] on span at bounding box center [502, 380] width 12 height 20
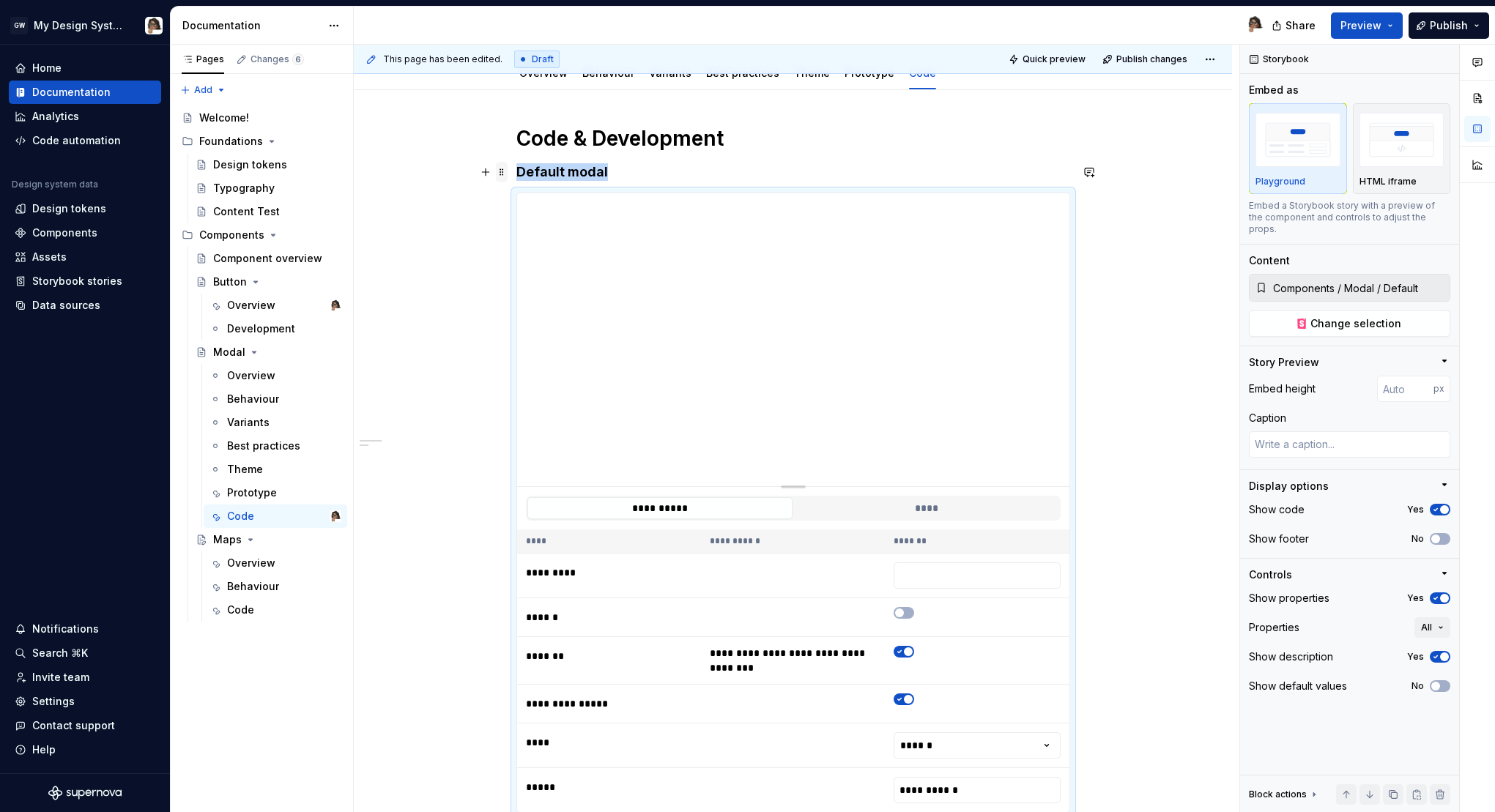
click at [504, 169] on span at bounding box center [502, 171] width 12 height 20
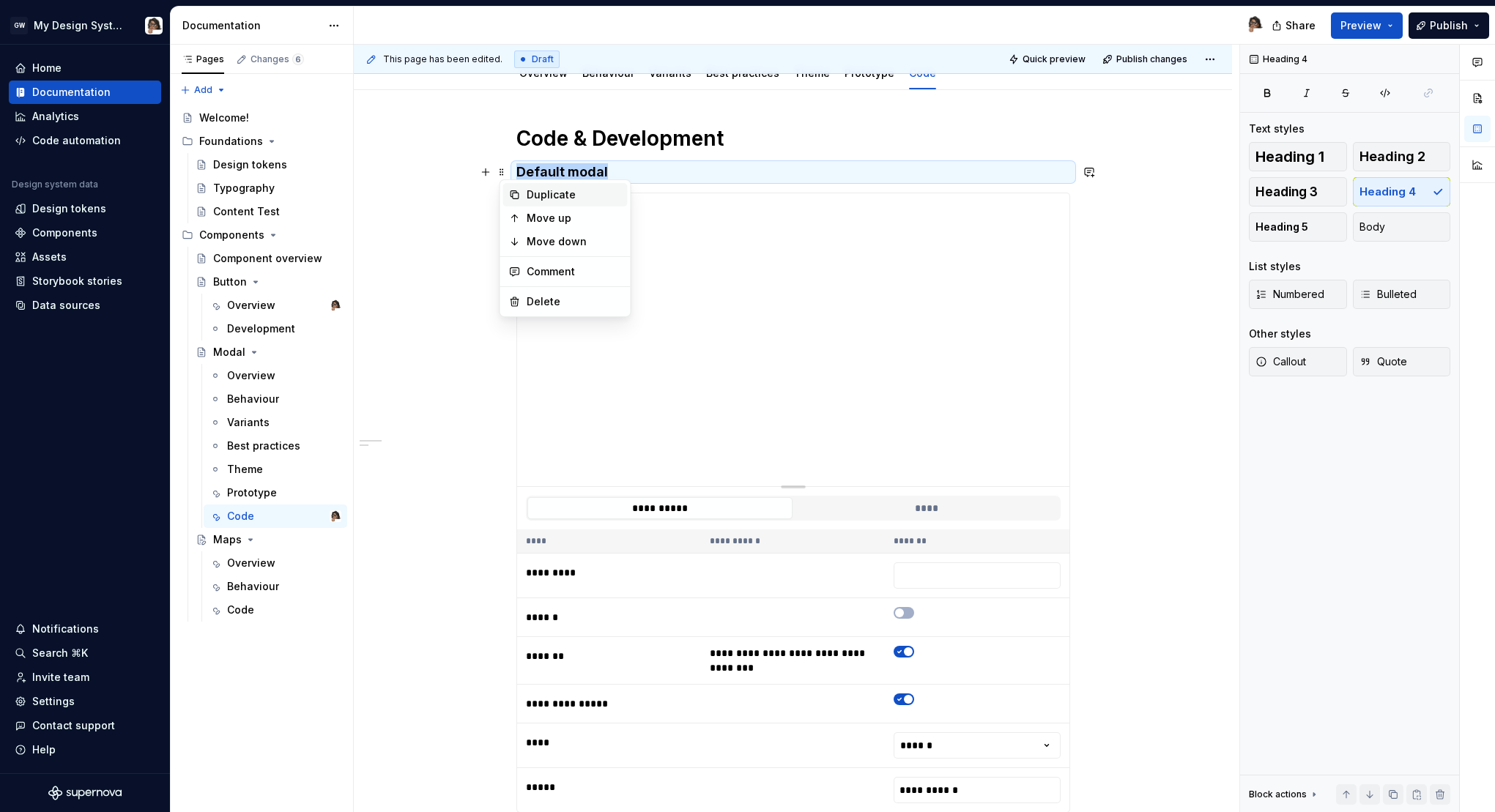
click at [540, 194] on div "Duplicate" at bounding box center [574, 195] width 95 height 14
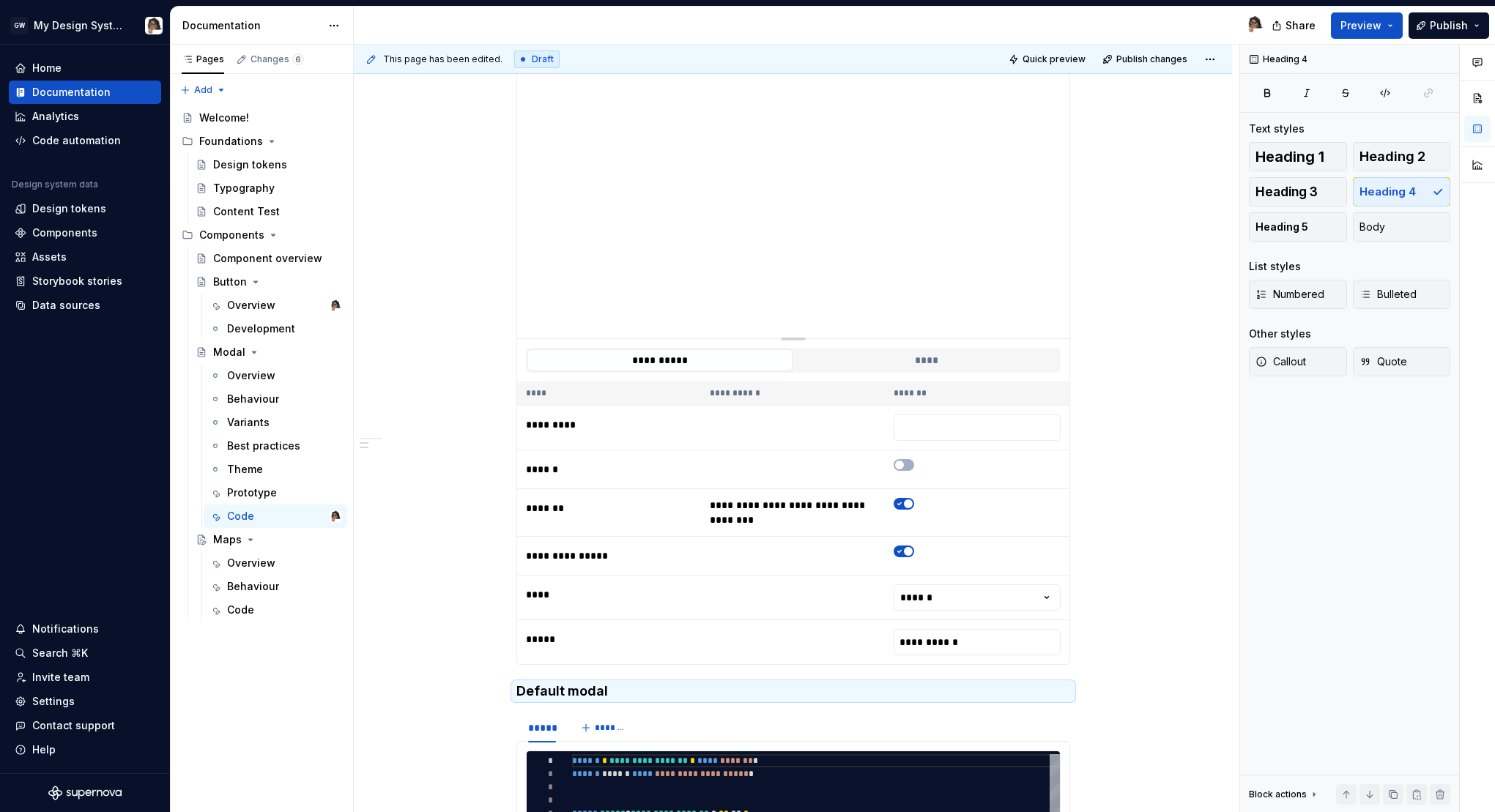
scroll to position [301, 0]
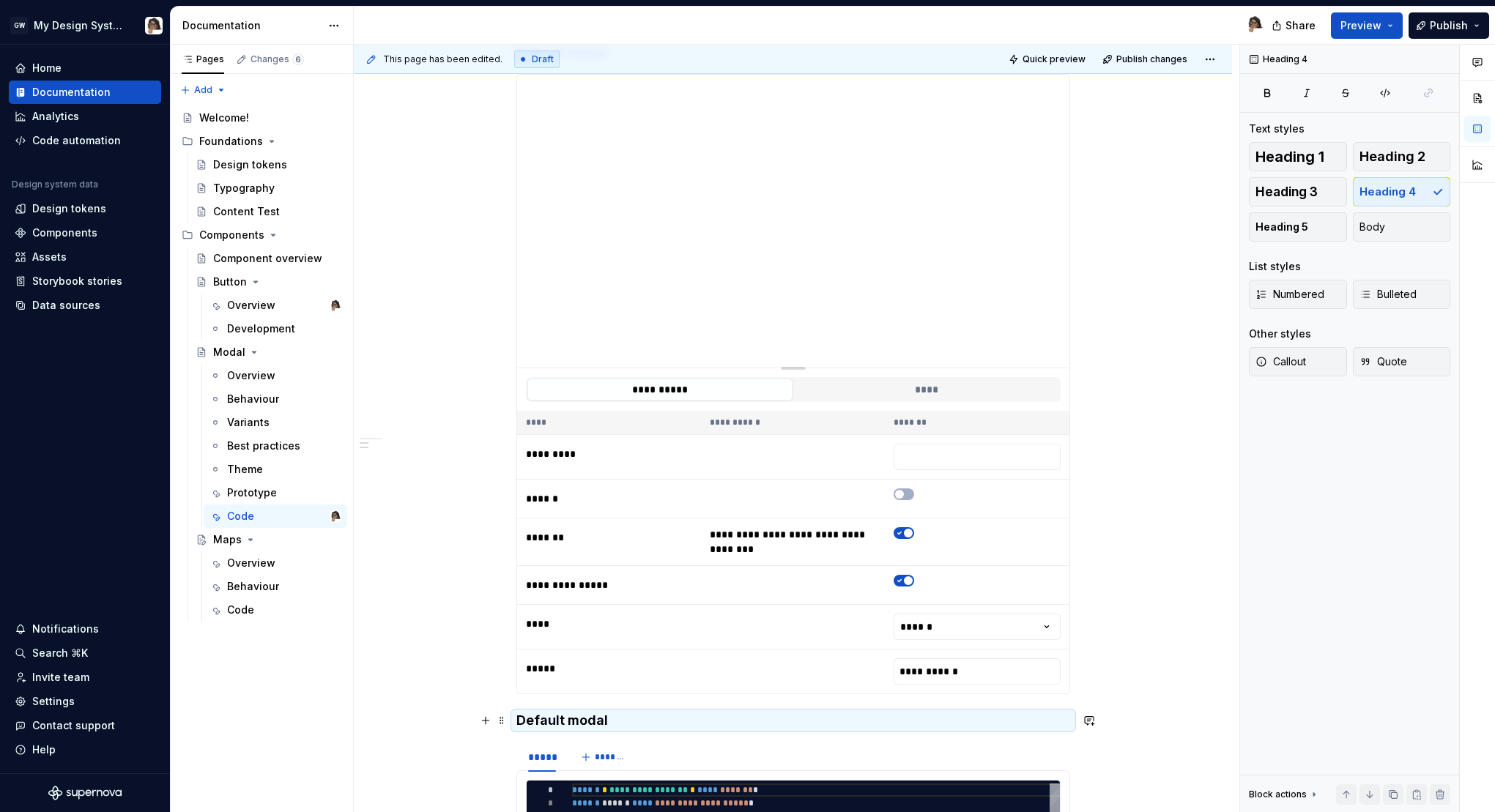
click at [1034, 720] on h4 "Default modal" at bounding box center [793, 720] width 554 height 17
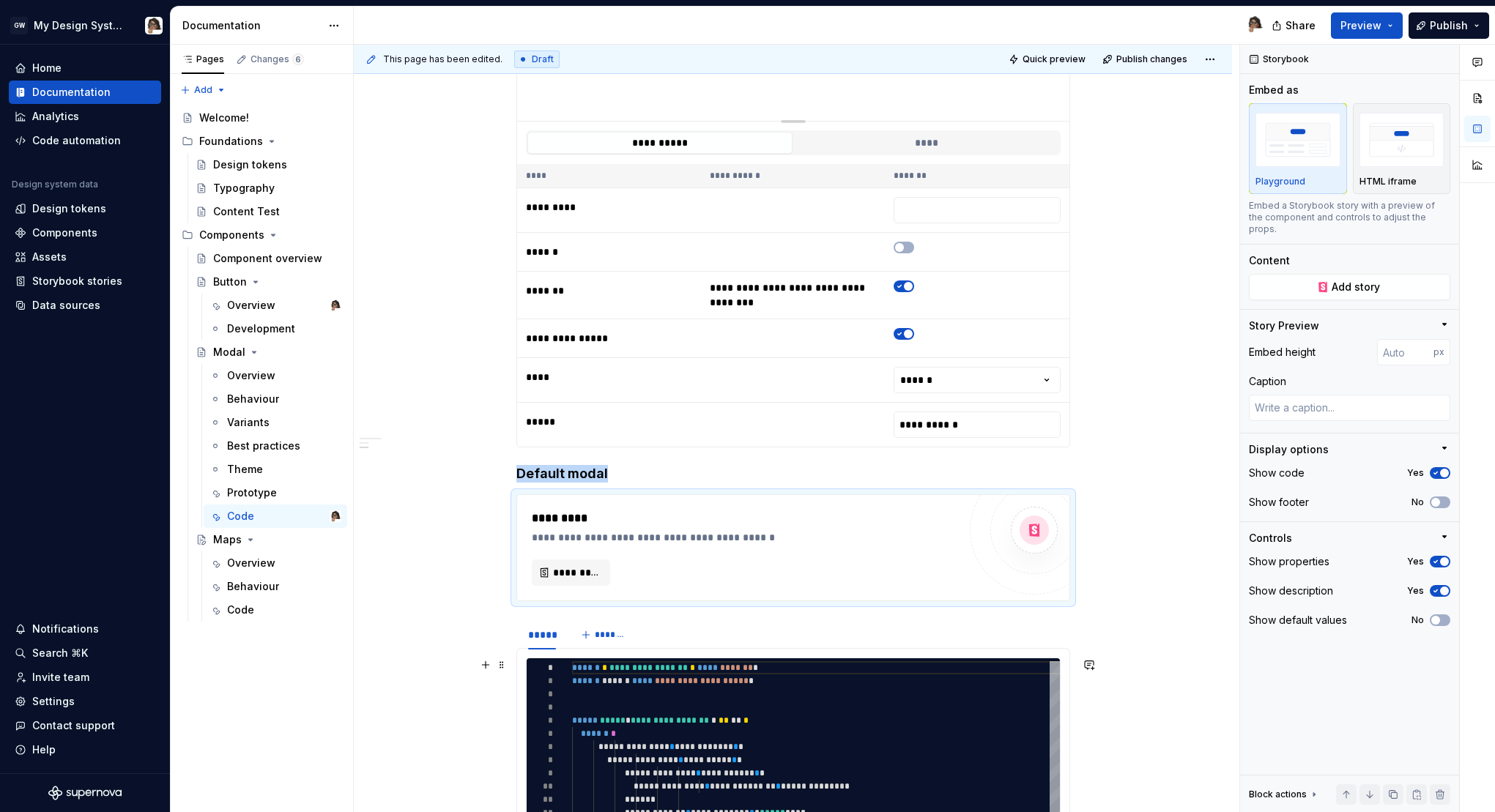
scroll to position [550, 0]
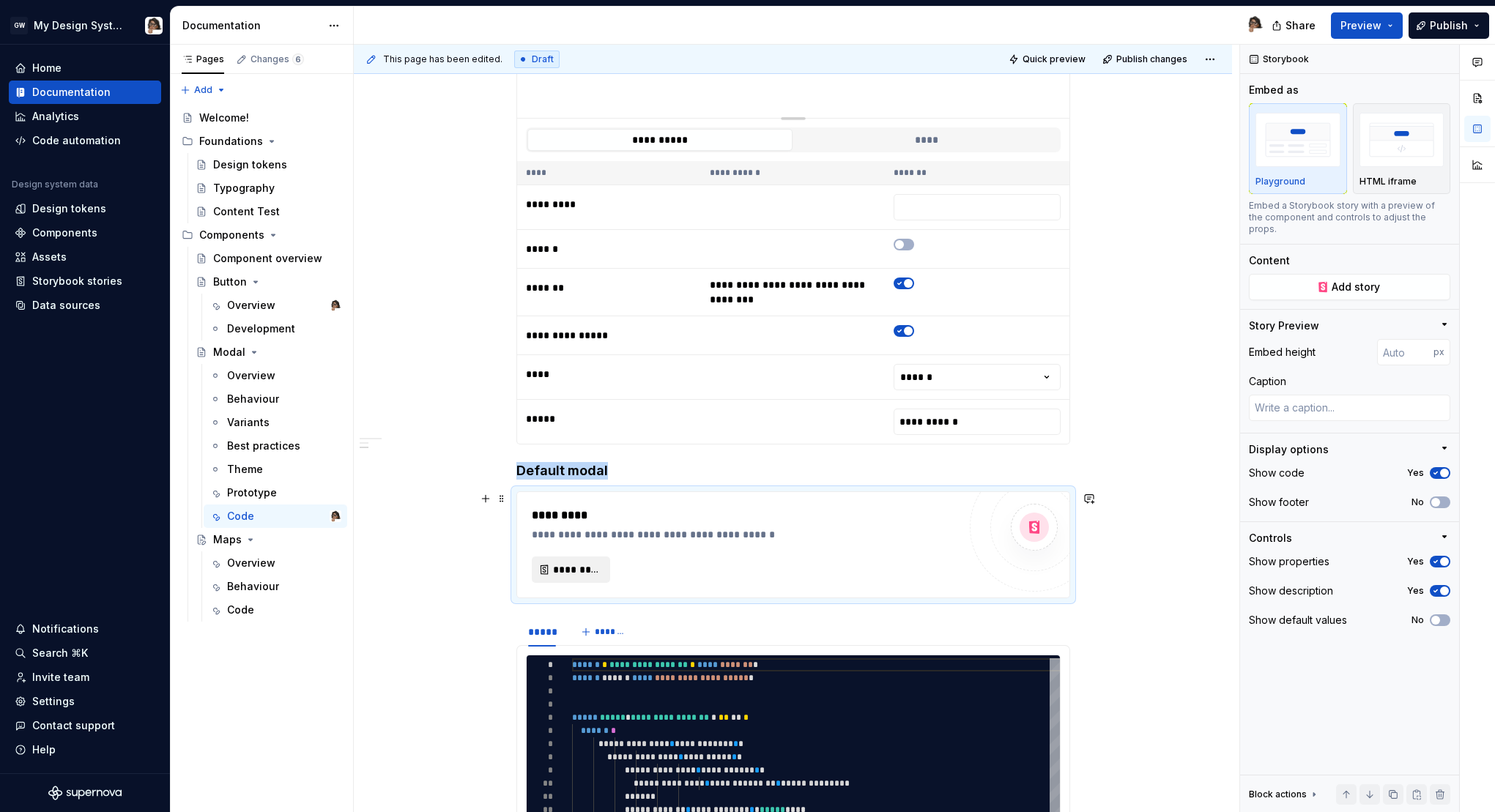
click at [585, 571] on span "*********" at bounding box center [576, 569] width 47 height 14
type textarea "*"
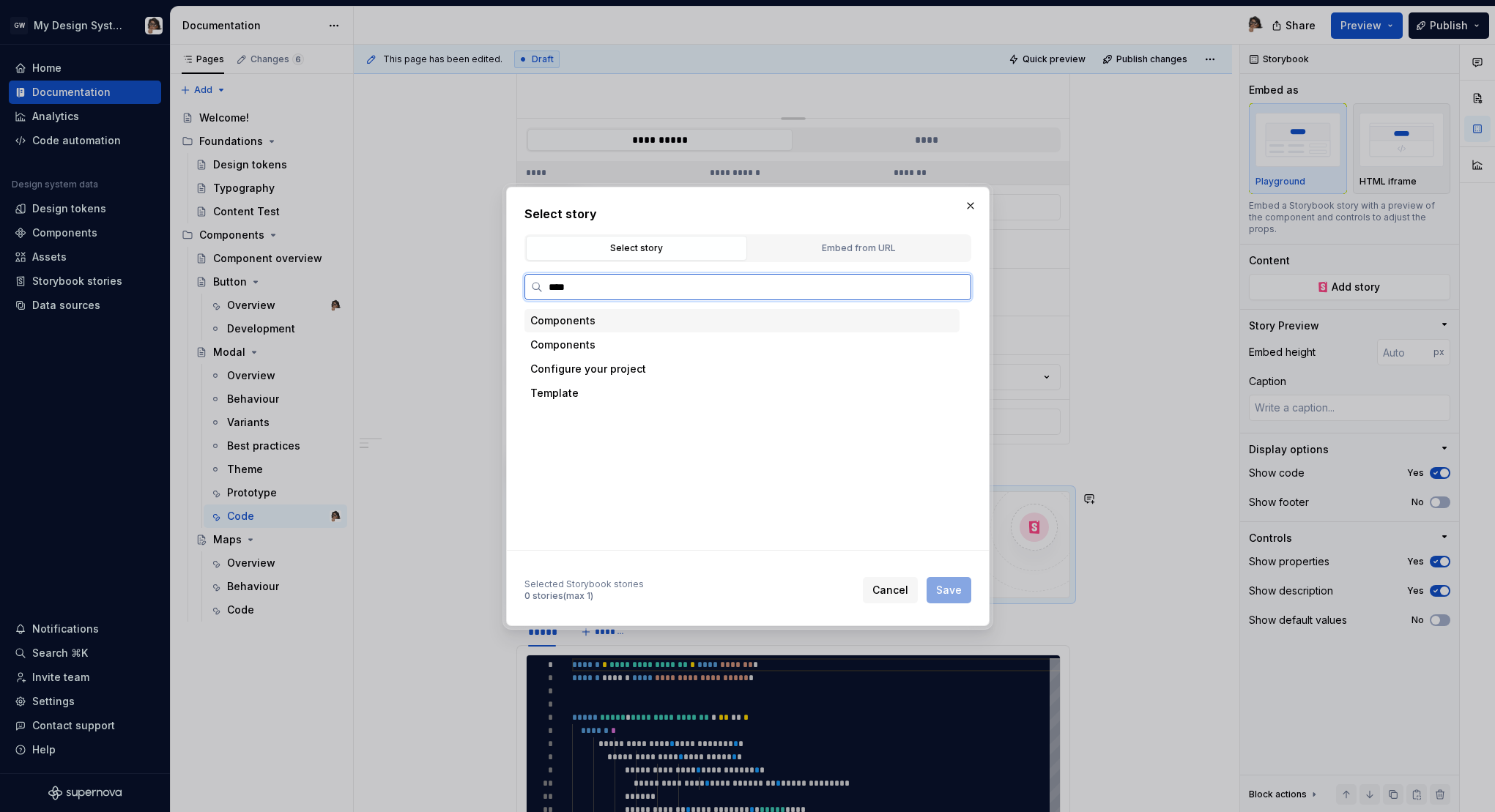
type input "*****"
click at [605, 420] on div "With overlay" at bounding box center [608, 417] width 65 height 14
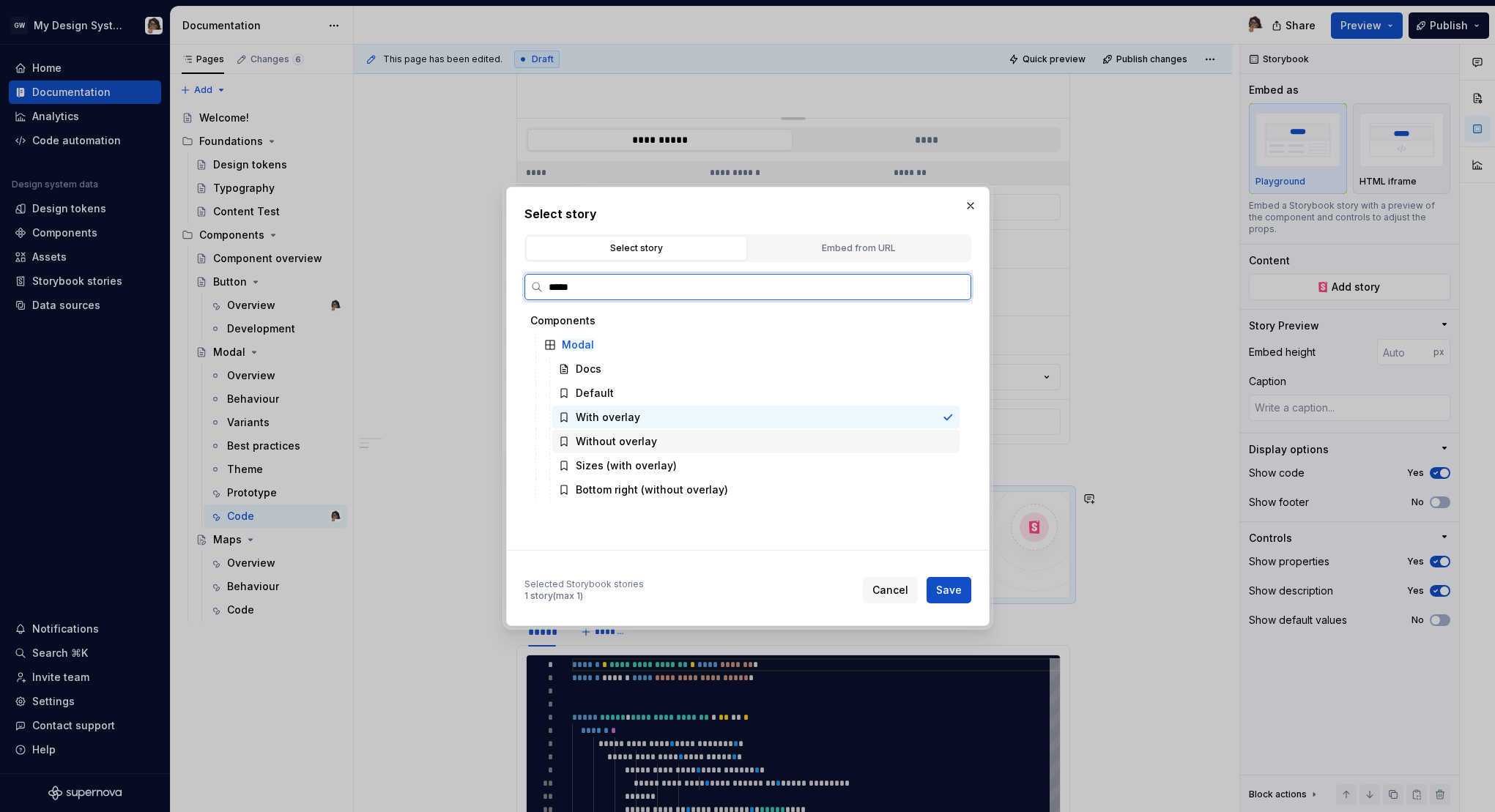
click at [652, 444] on div "Without overlay" at bounding box center [755, 441] width 407 height 23
click at [652, 417] on div "With overlay" at bounding box center [755, 417] width 407 height 23
click at [888, 448] on div "Without overlay" at bounding box center [755, 441] width 407 height 23
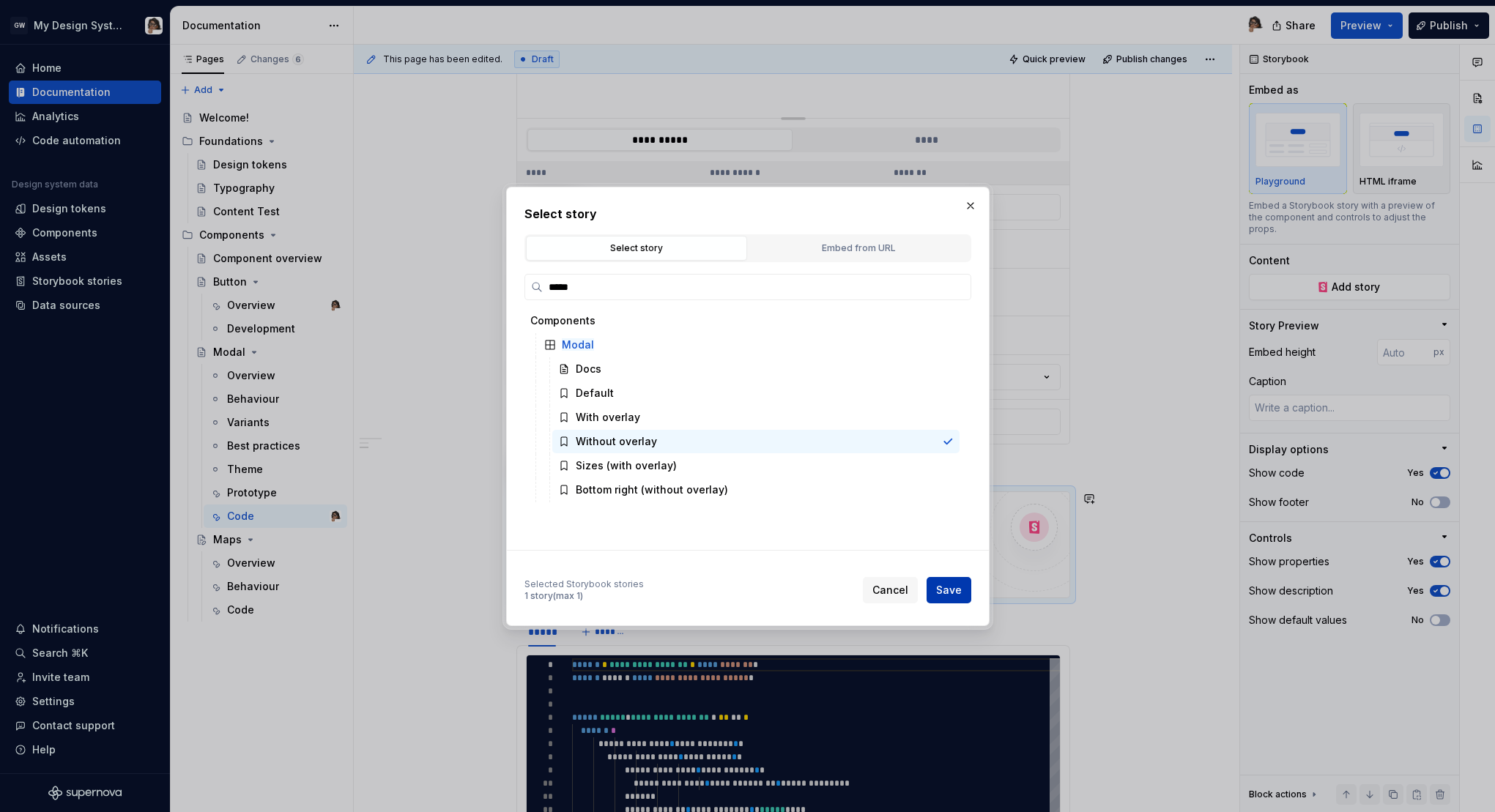
click at [952, 589] on span "Save" at bounding box center [949, 589] width 26 height 14
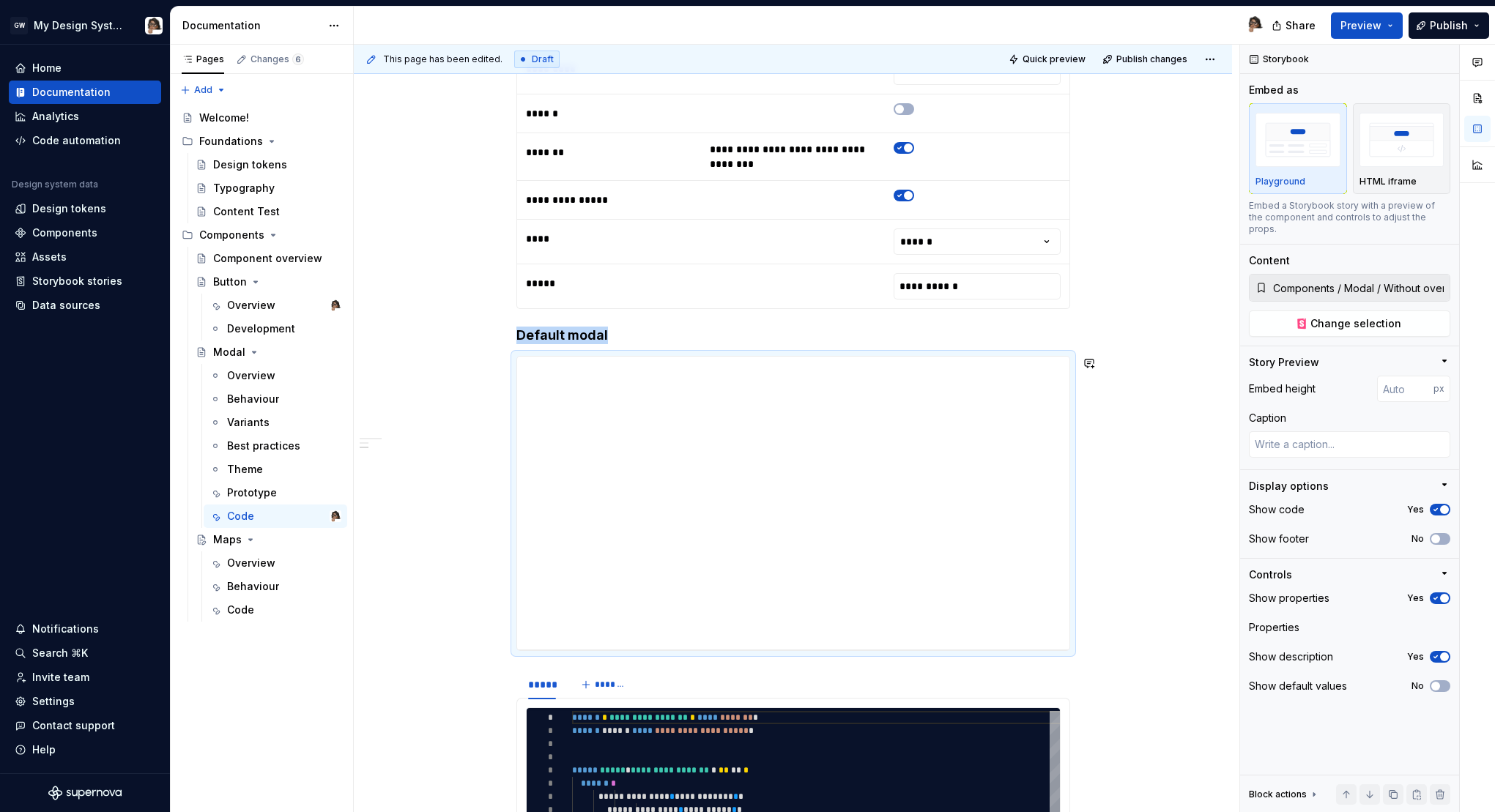
scroll to position [688, 0]
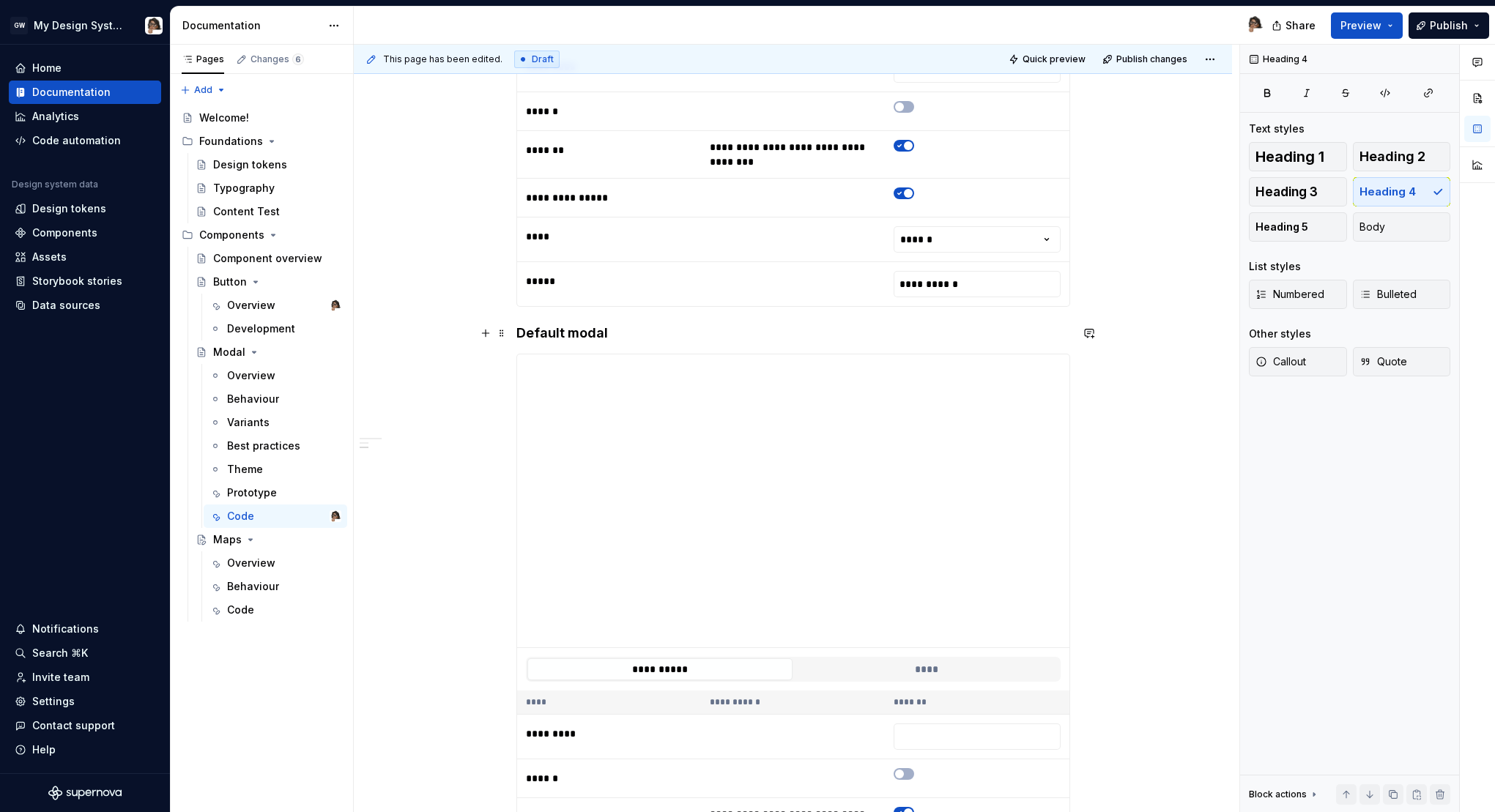
click at [572, 330] on h4 "Default modal" at bounding box center [793, 333] width 554 height 17
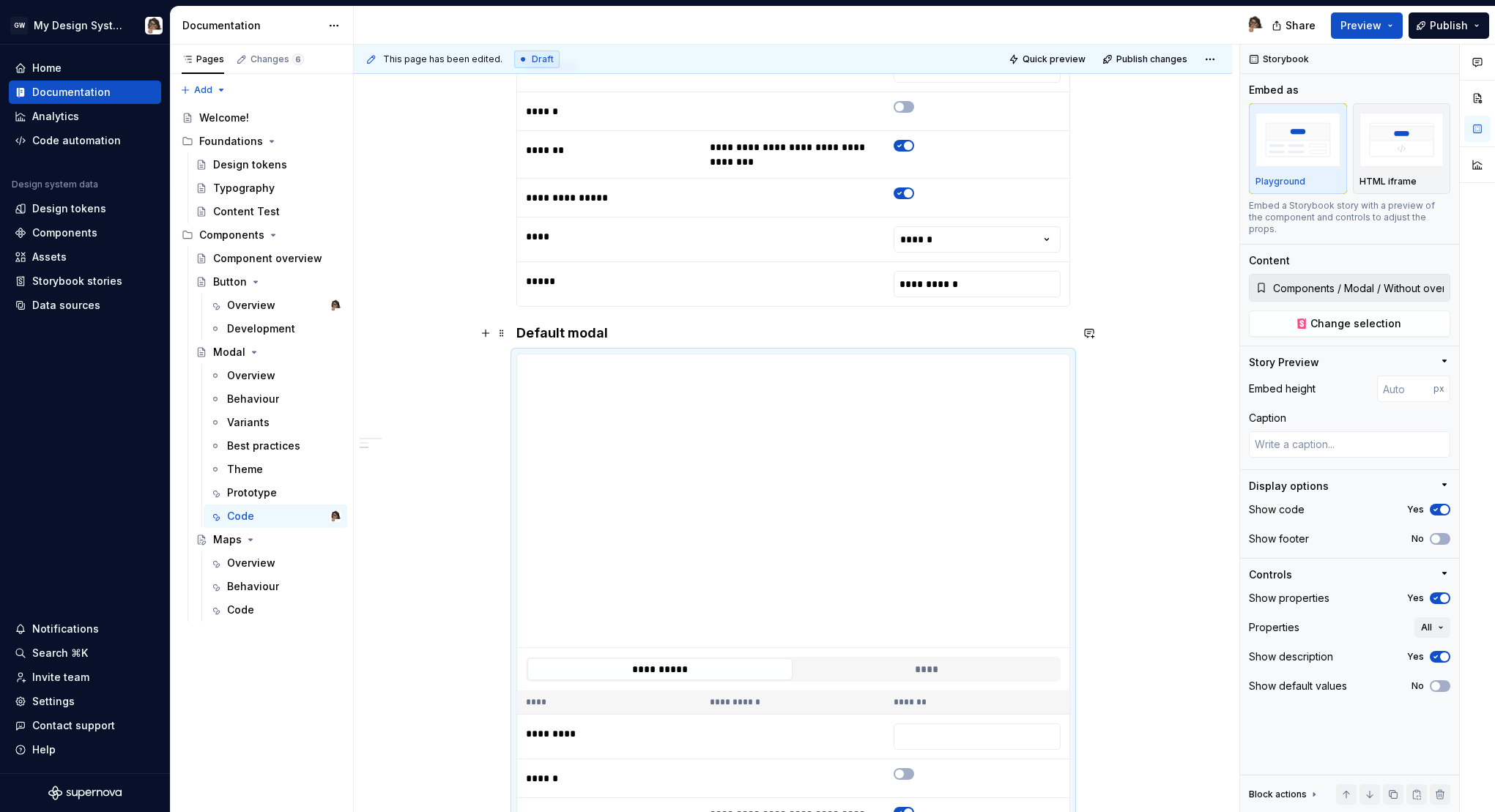
click at [560, 334] on h4 "Default modal" at bounding box center [793, 333] width 554 height 17
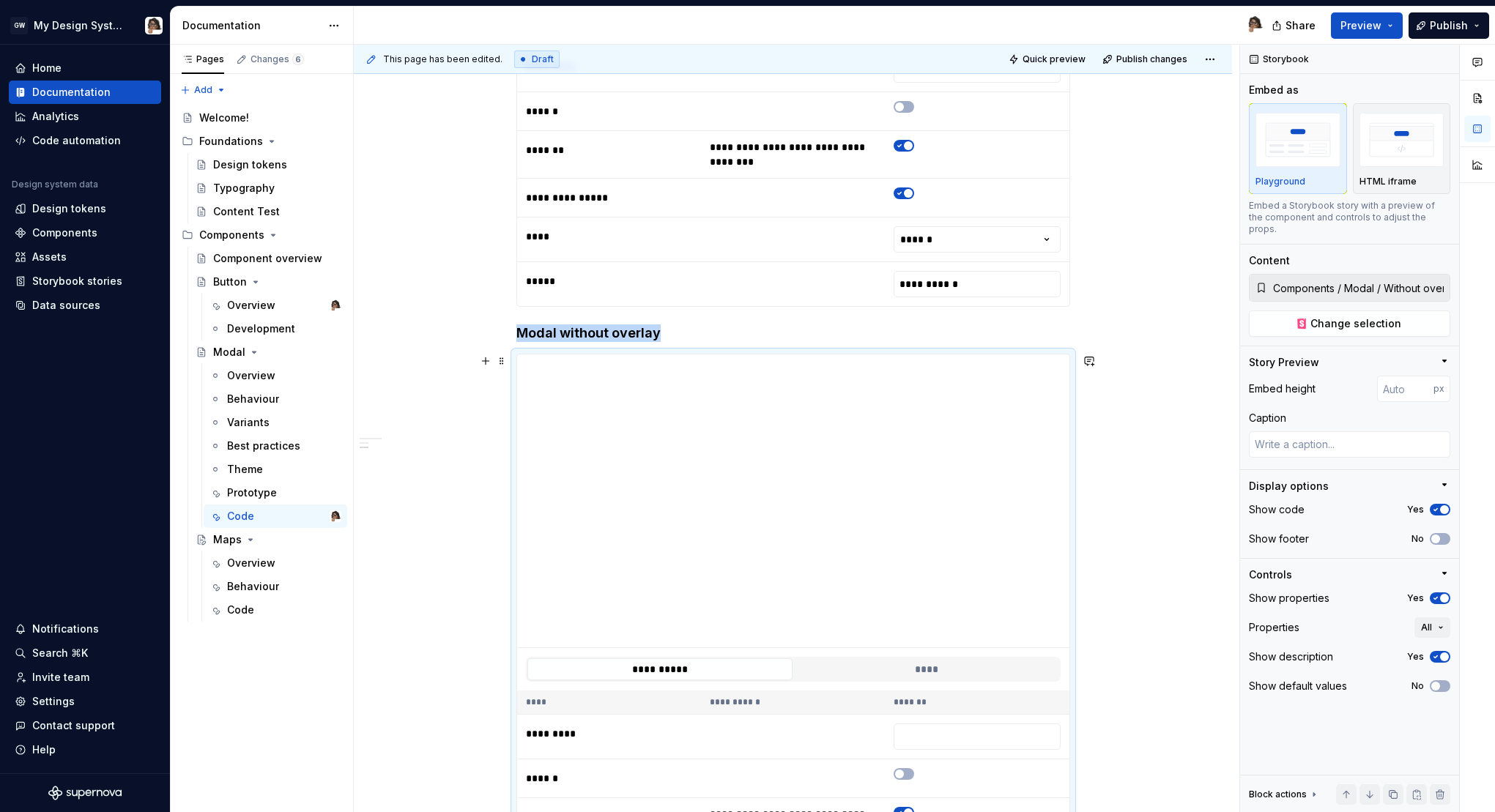
scroll to position [849, 0]
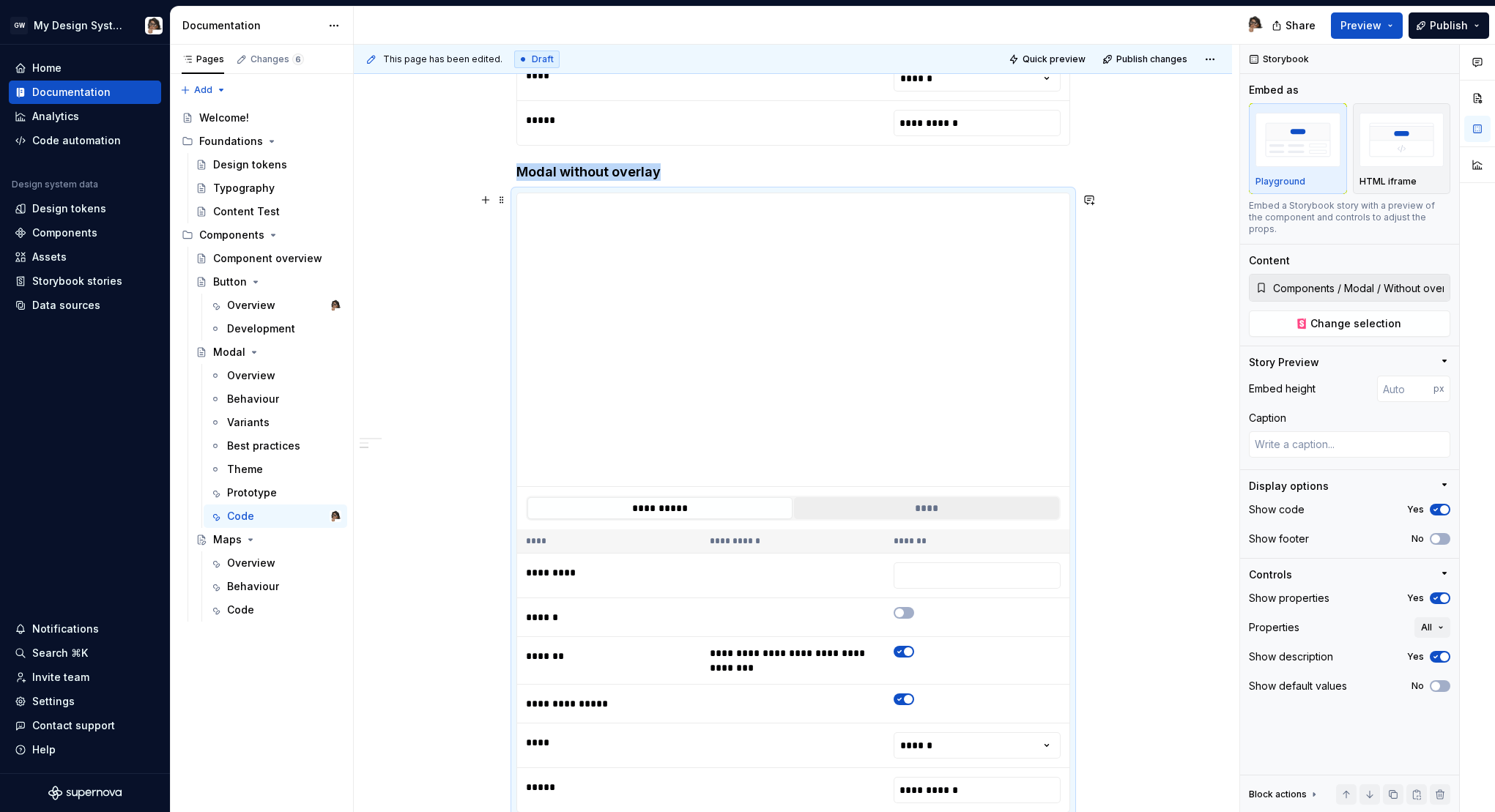
click at [898, 500] on button "****" at bounding box center [926, 508] width 265 height 22
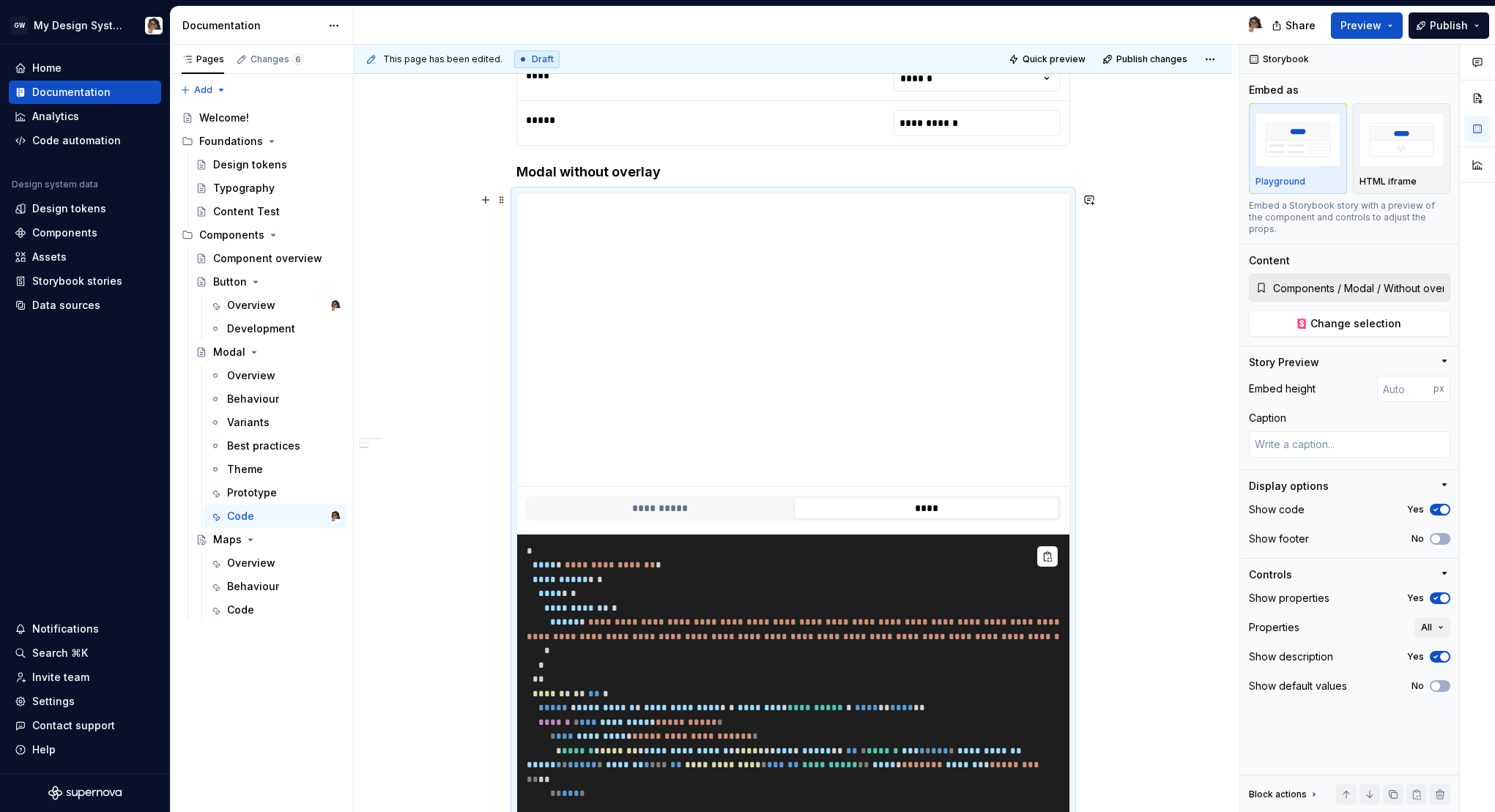
click at [781, 594] on pre "**********" at bounding box center [793, 794] width 552 height 519
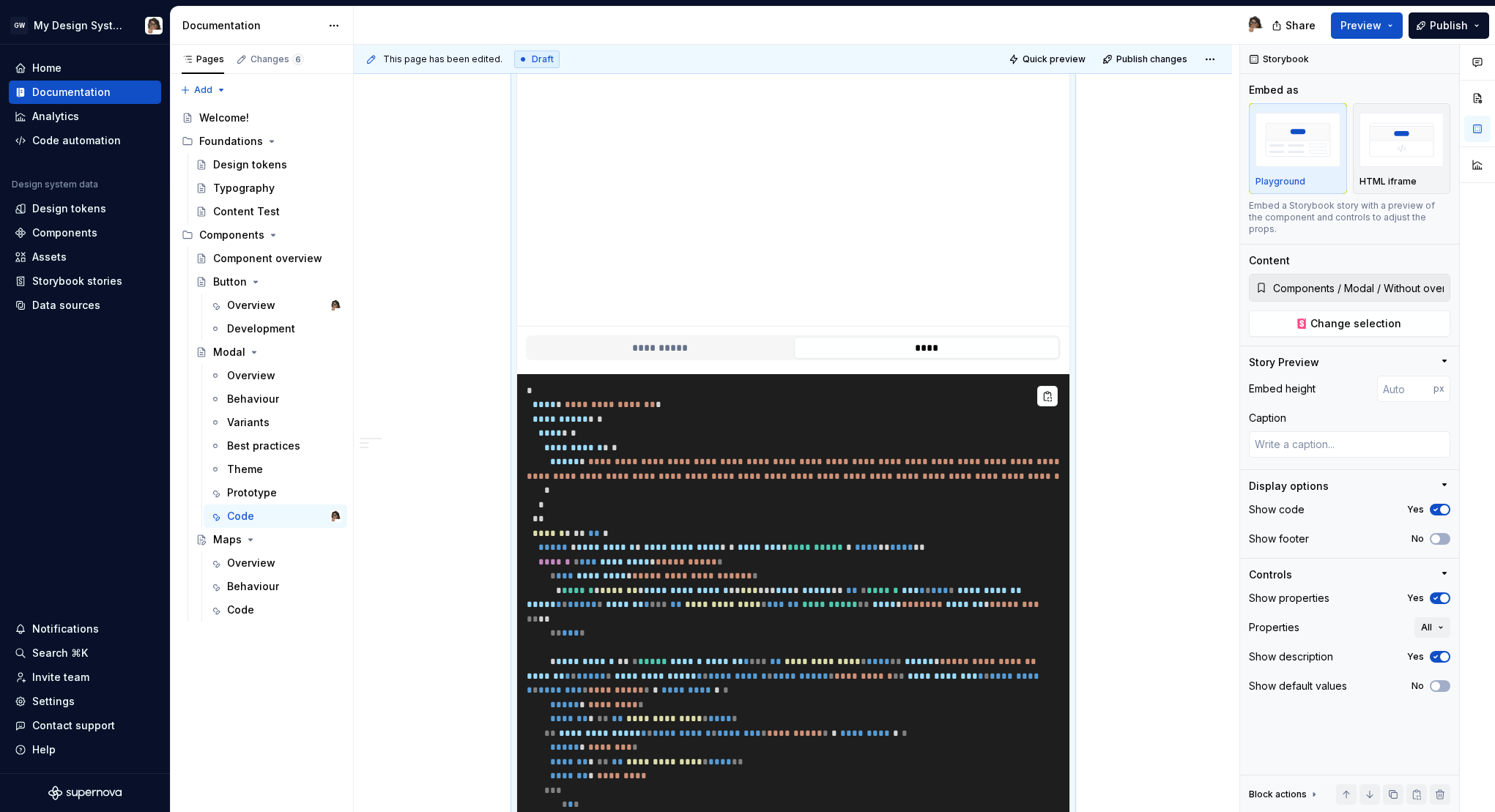
scroll to position [990, 0]
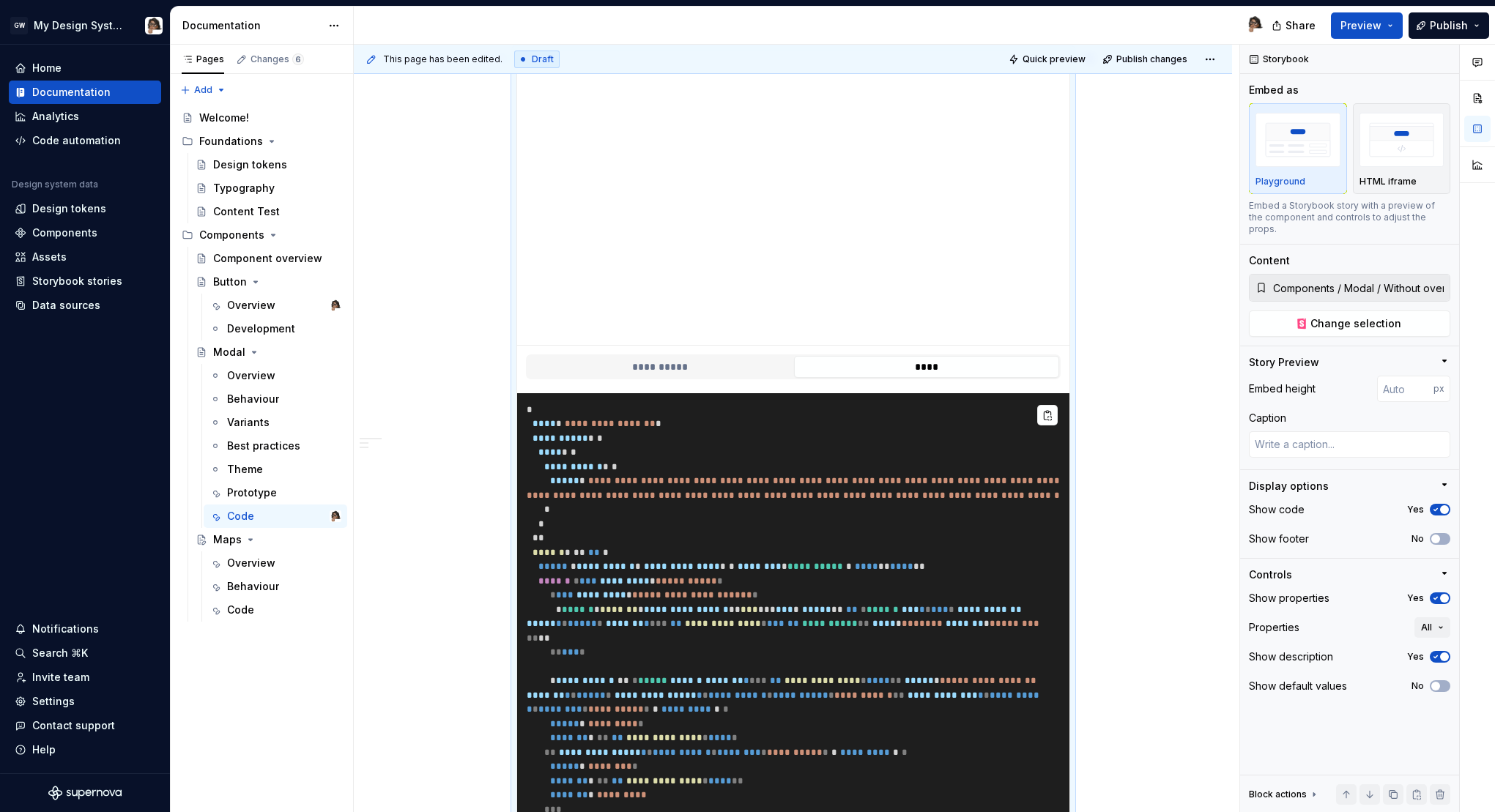
click at [756, 371] on button "**********" at bounding box center [659, 366] width 265 height 22
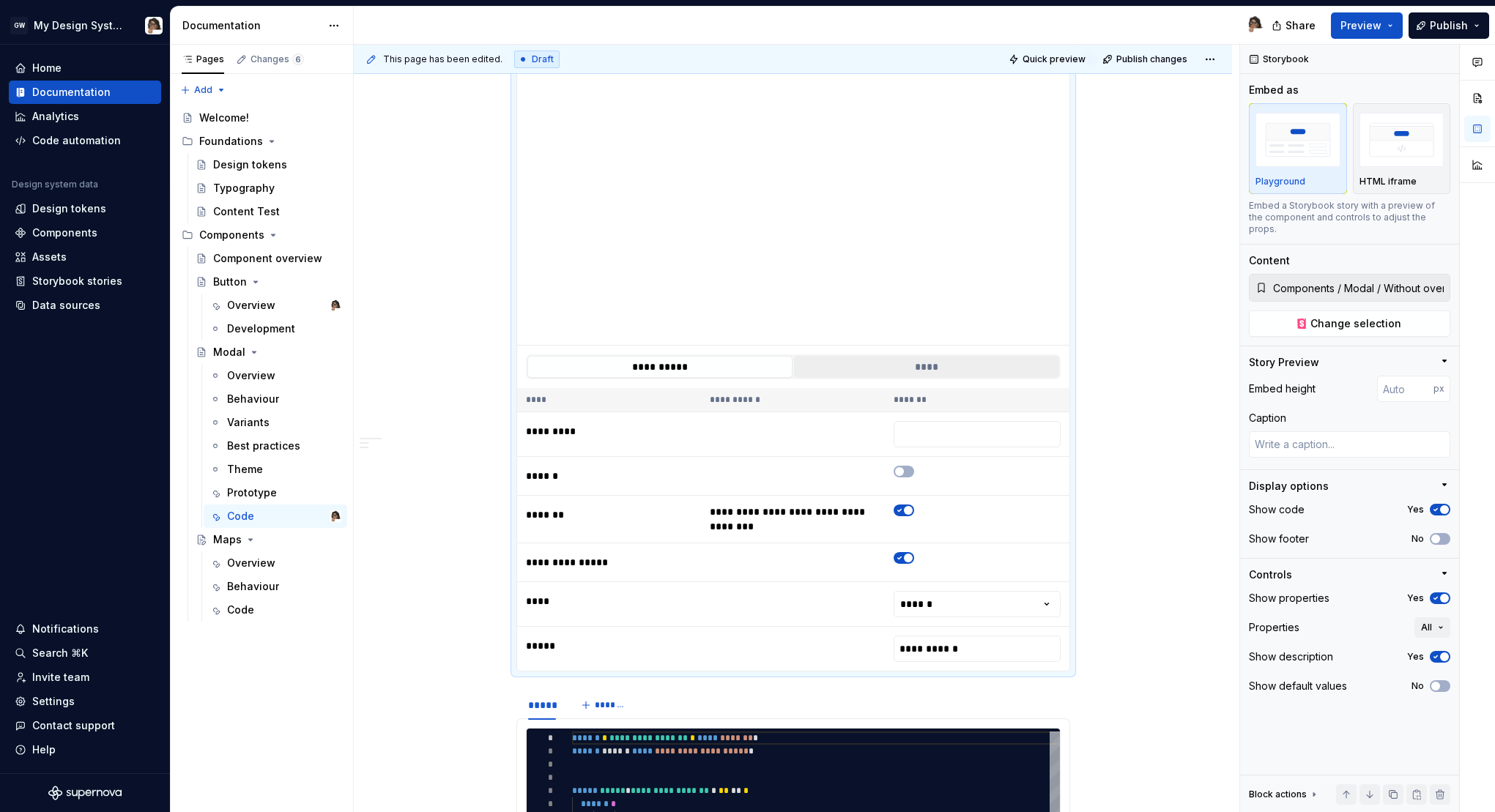
click at [947, 355] on button "****" at bounding box center [926, 366] width 265 height 22
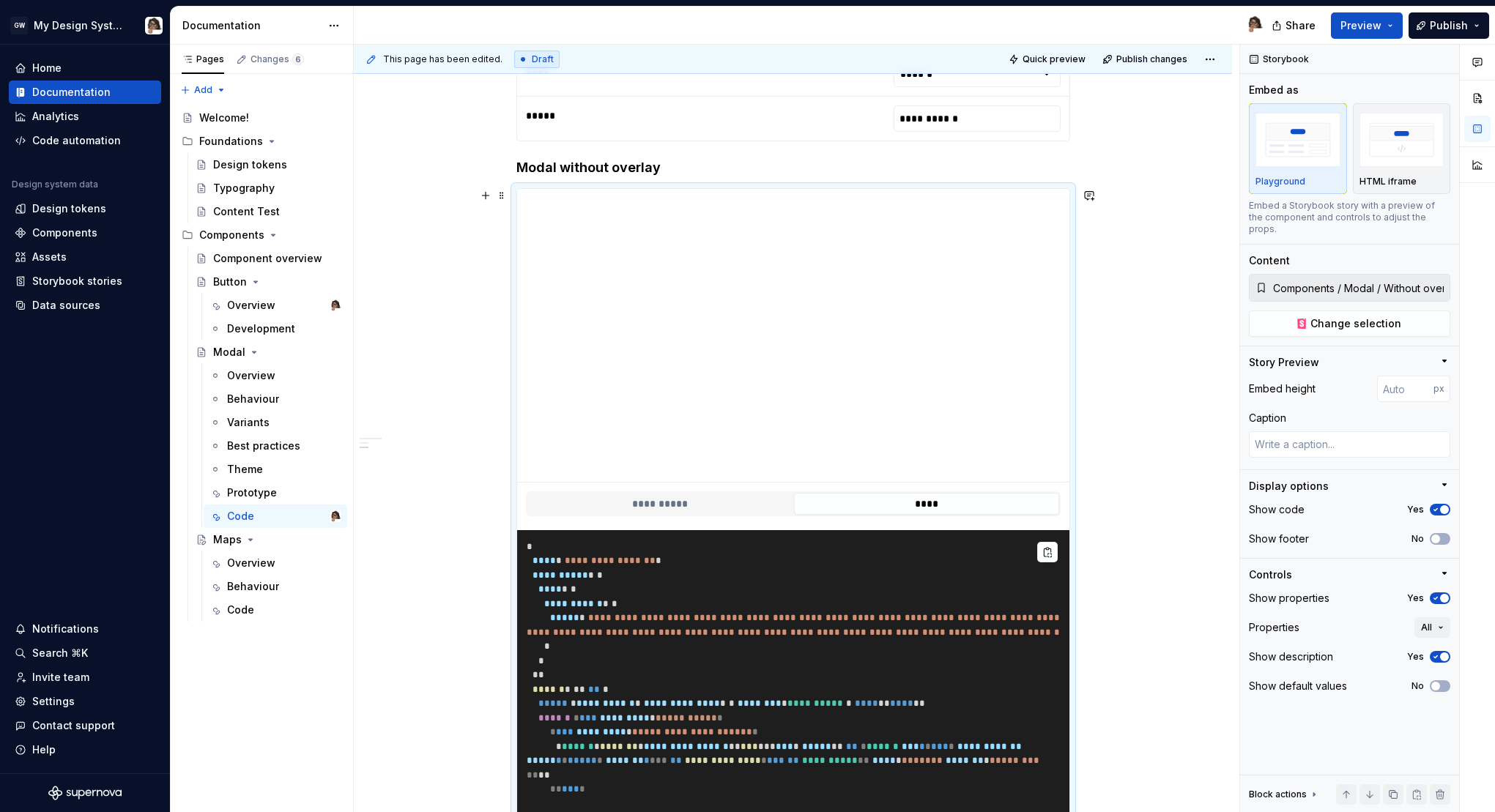
scroll to position [851, 0]
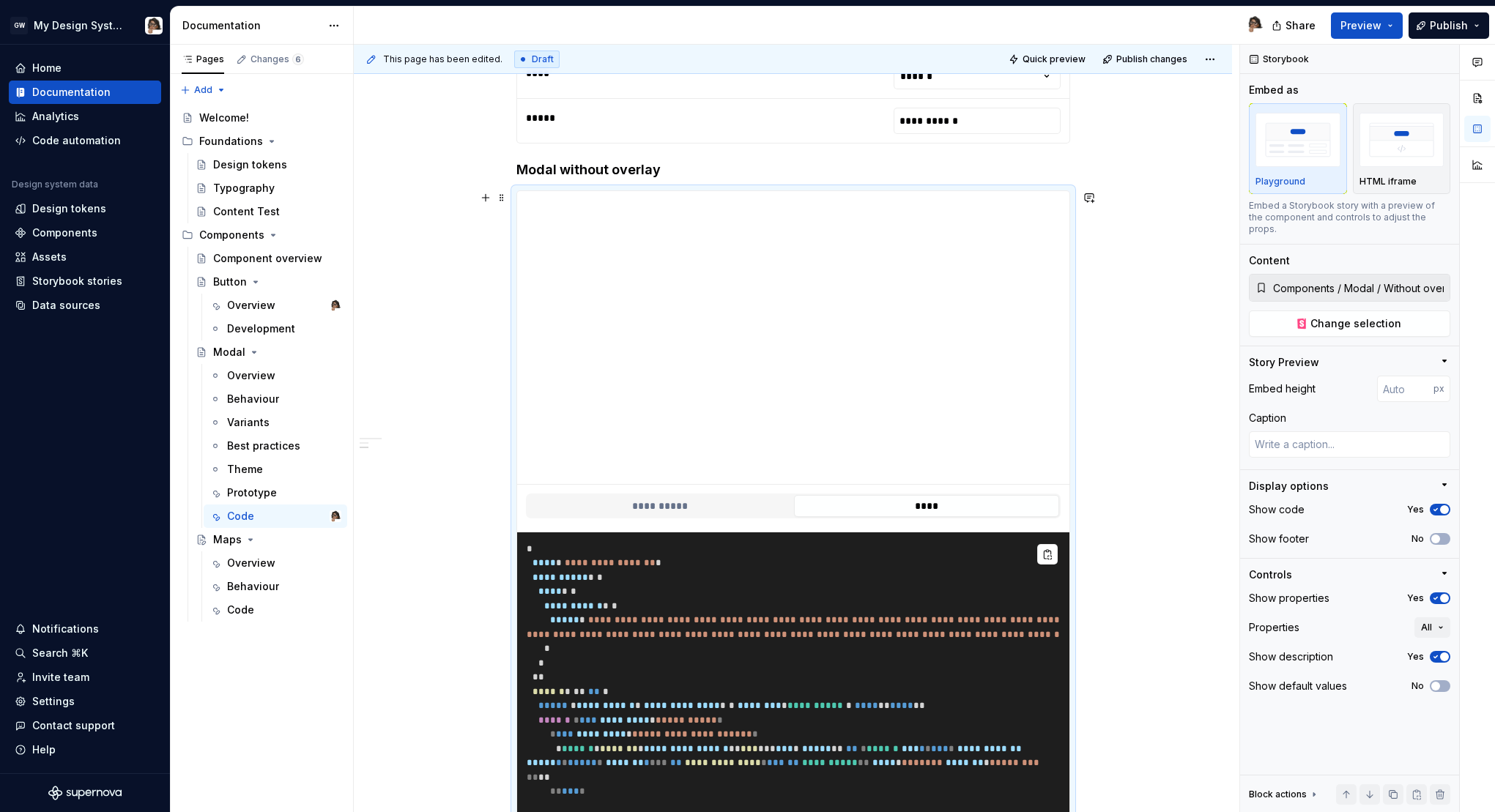
click at [1287, 432] on textarea at bounding box center [1349, 444] width 201 height 26
type textarea "*"
type textarea "W"
type textarea "*"
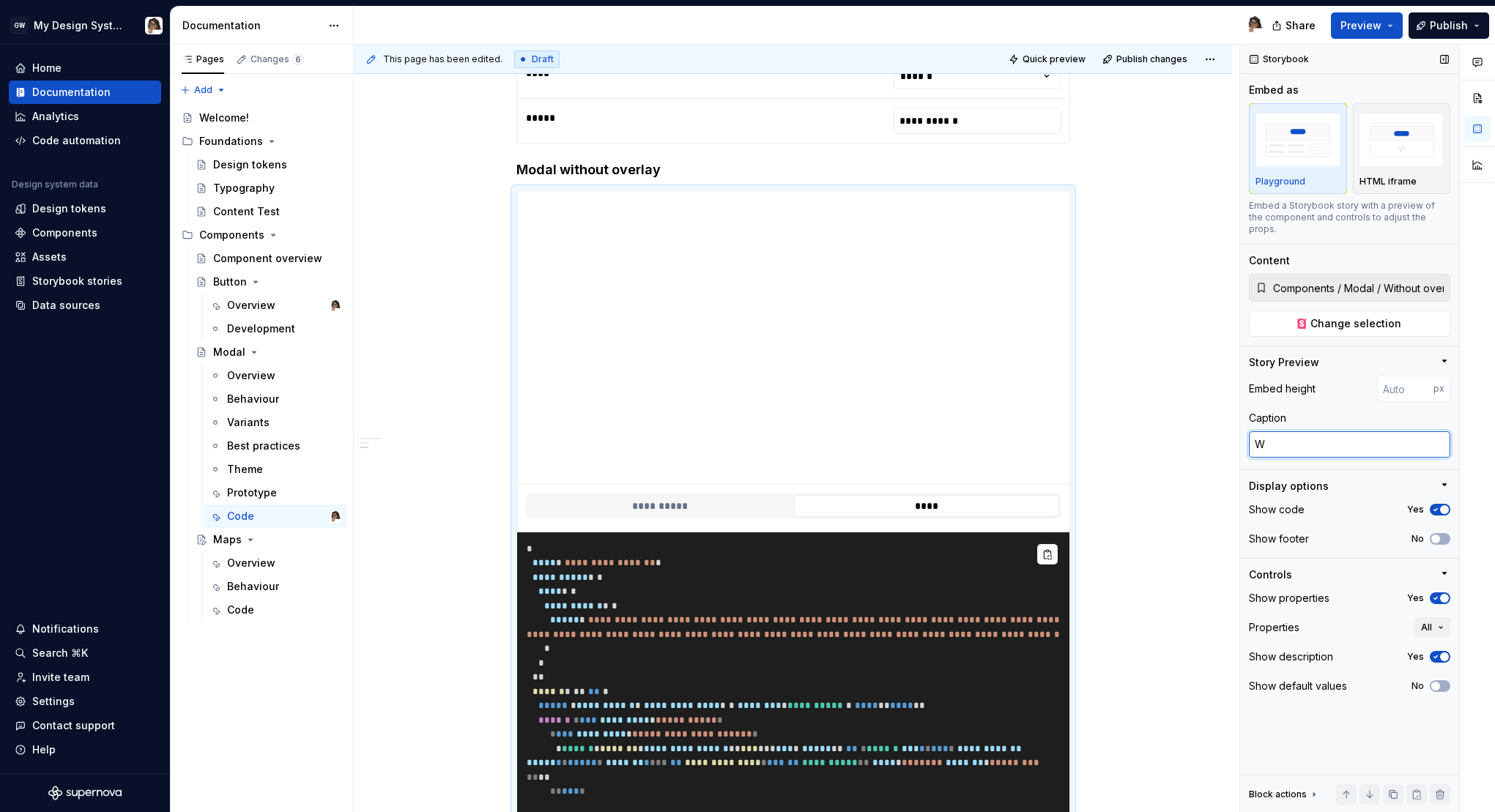
type textarea "Wi"
type textarea "*"
type textarea "Wit"
type textarea "*"
type textarea "With"
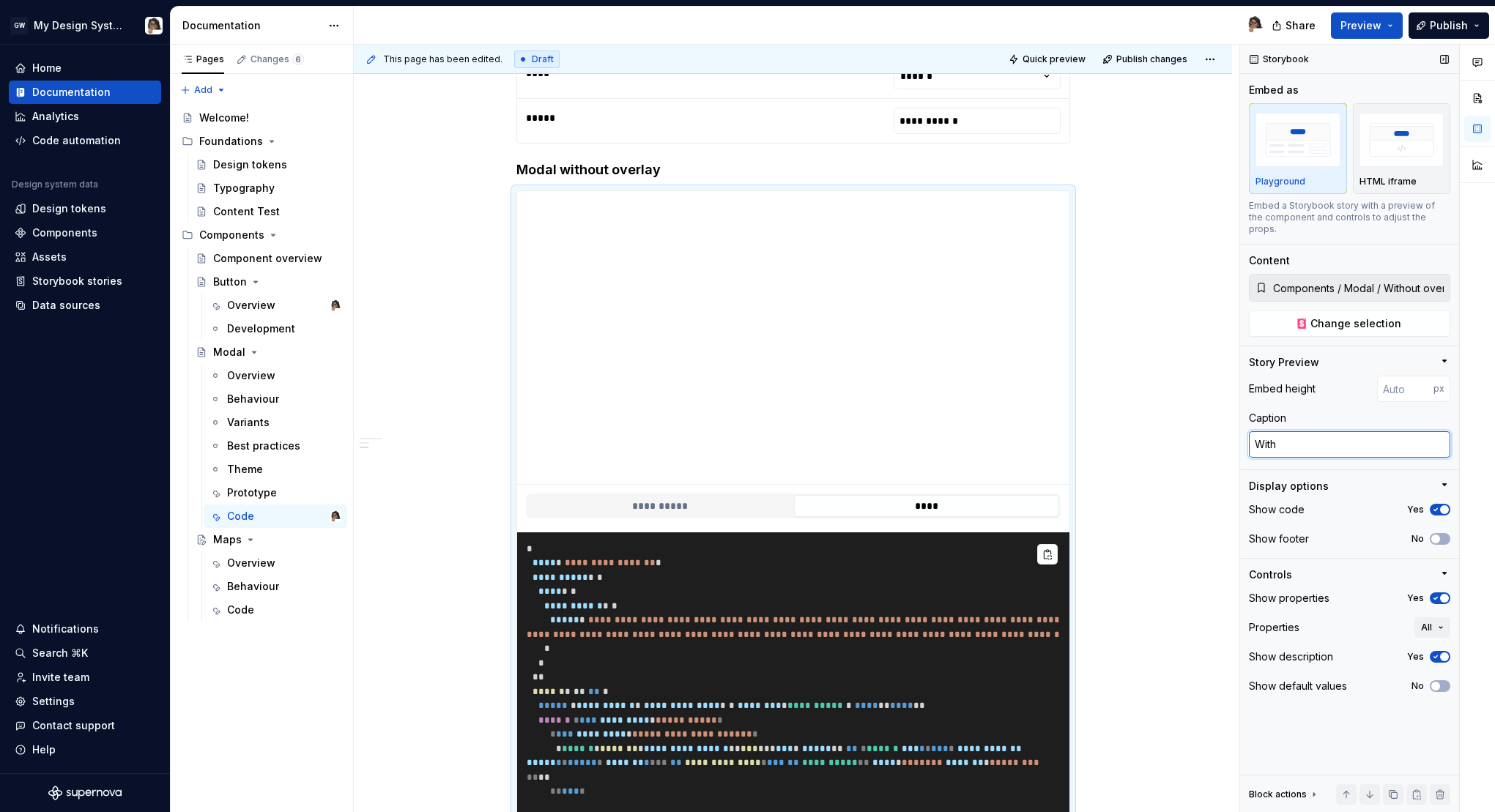
type textarea "*"
type textarea "Withou"
type textarea "*"
type textarea "Without"
type textarea "*"
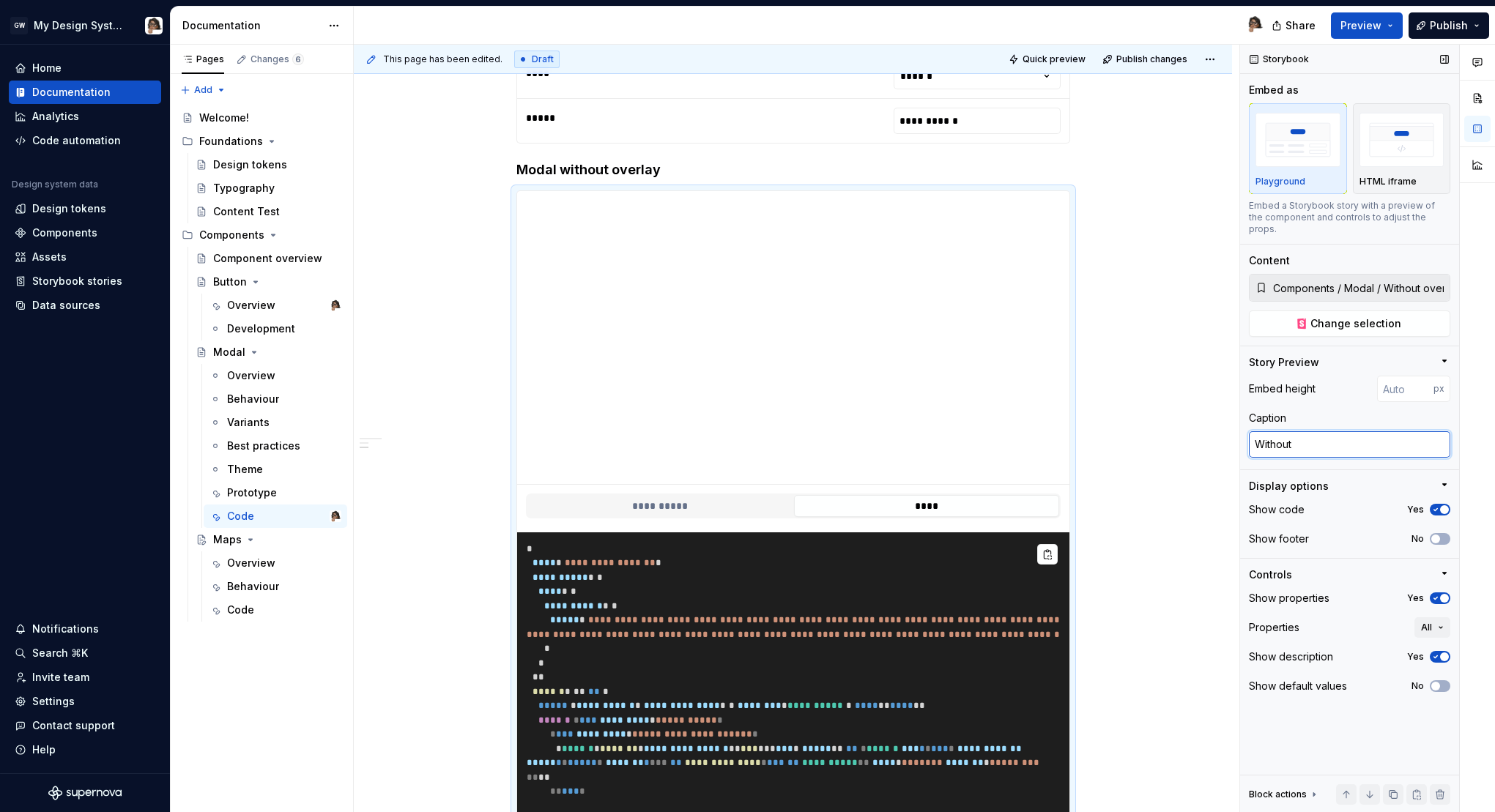
type textarea "Without"
type textarea "*"
type textarea "Without o"
type textarea "*"
type textarea "Without ov"
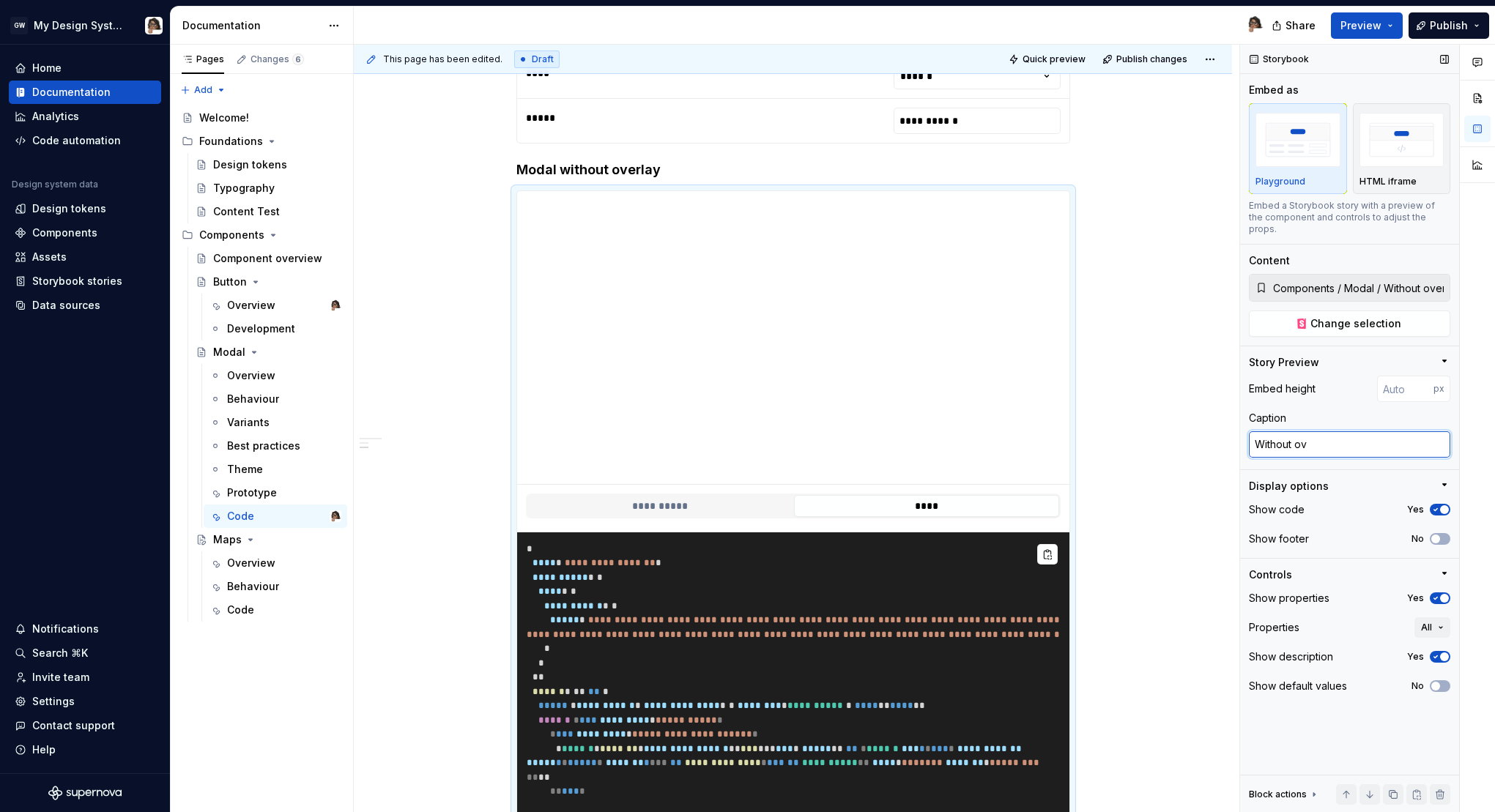
type textarea "*"
type textarea "Without ove"
type textarea "*"
type textarea "Without over"
type textarea "*"
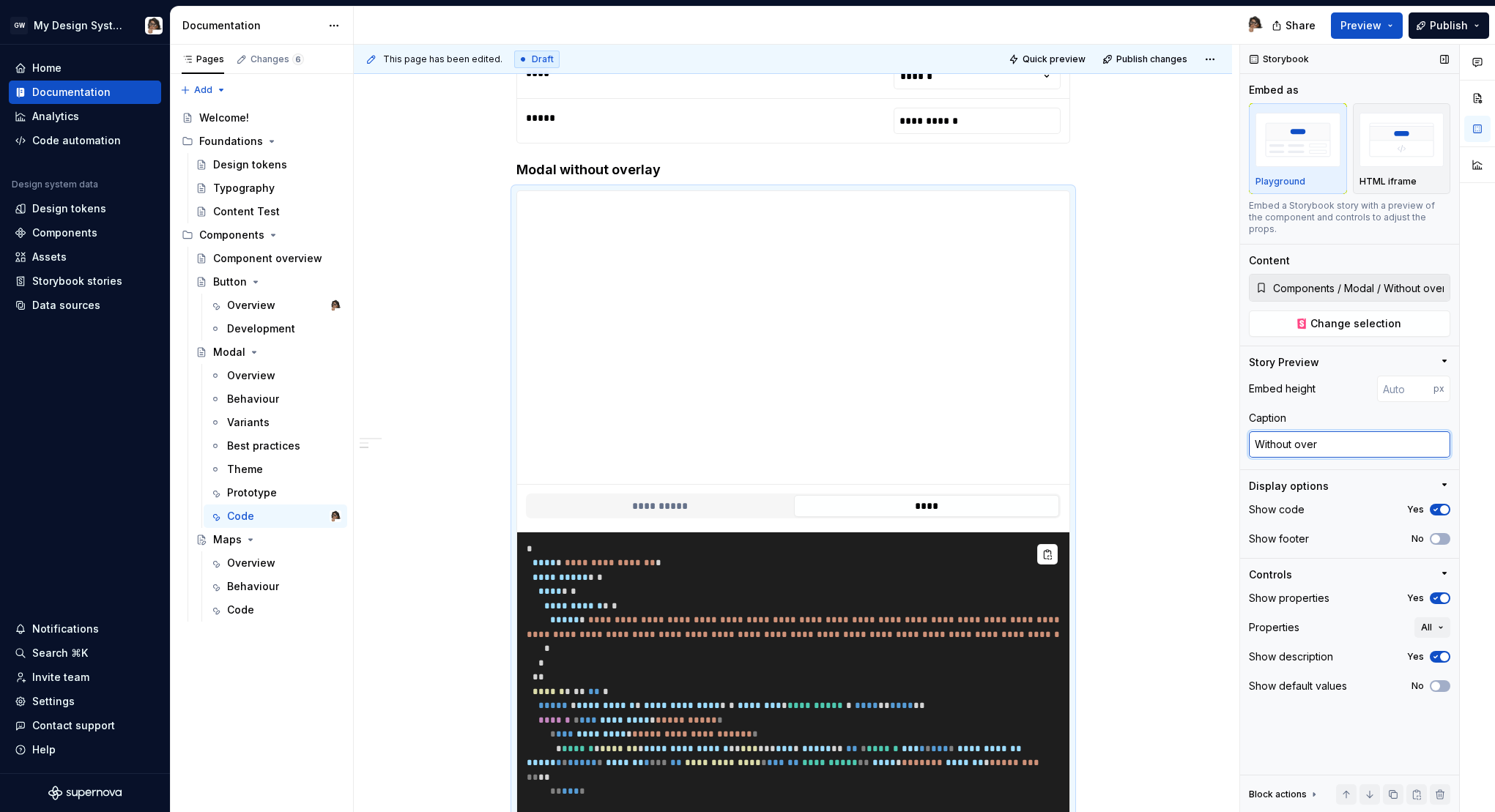
type textarea "Without overl"
type textarea "*"
type textarea "Without overla"
type textarea "*"
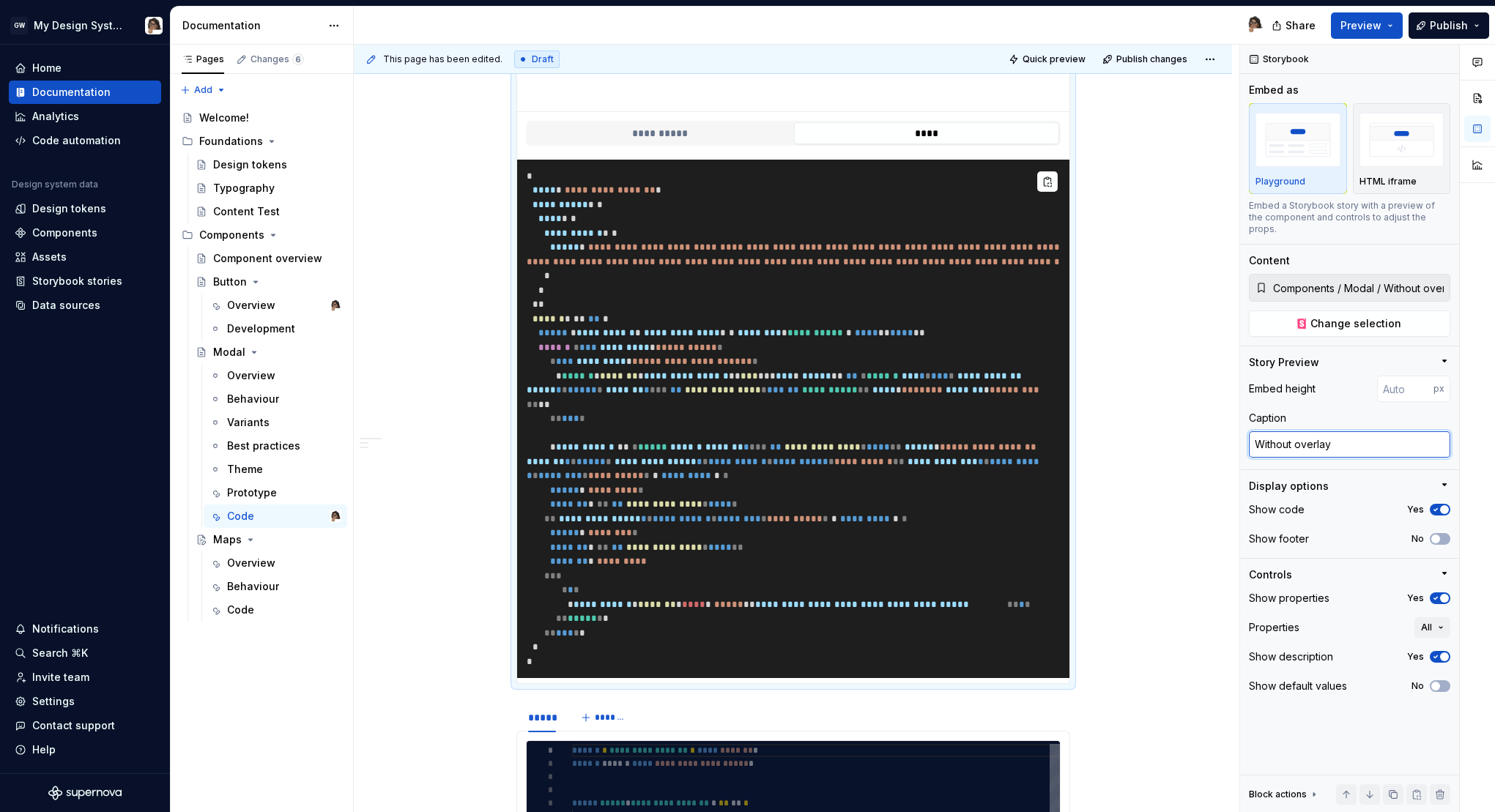
scroll to position [1223, 0]
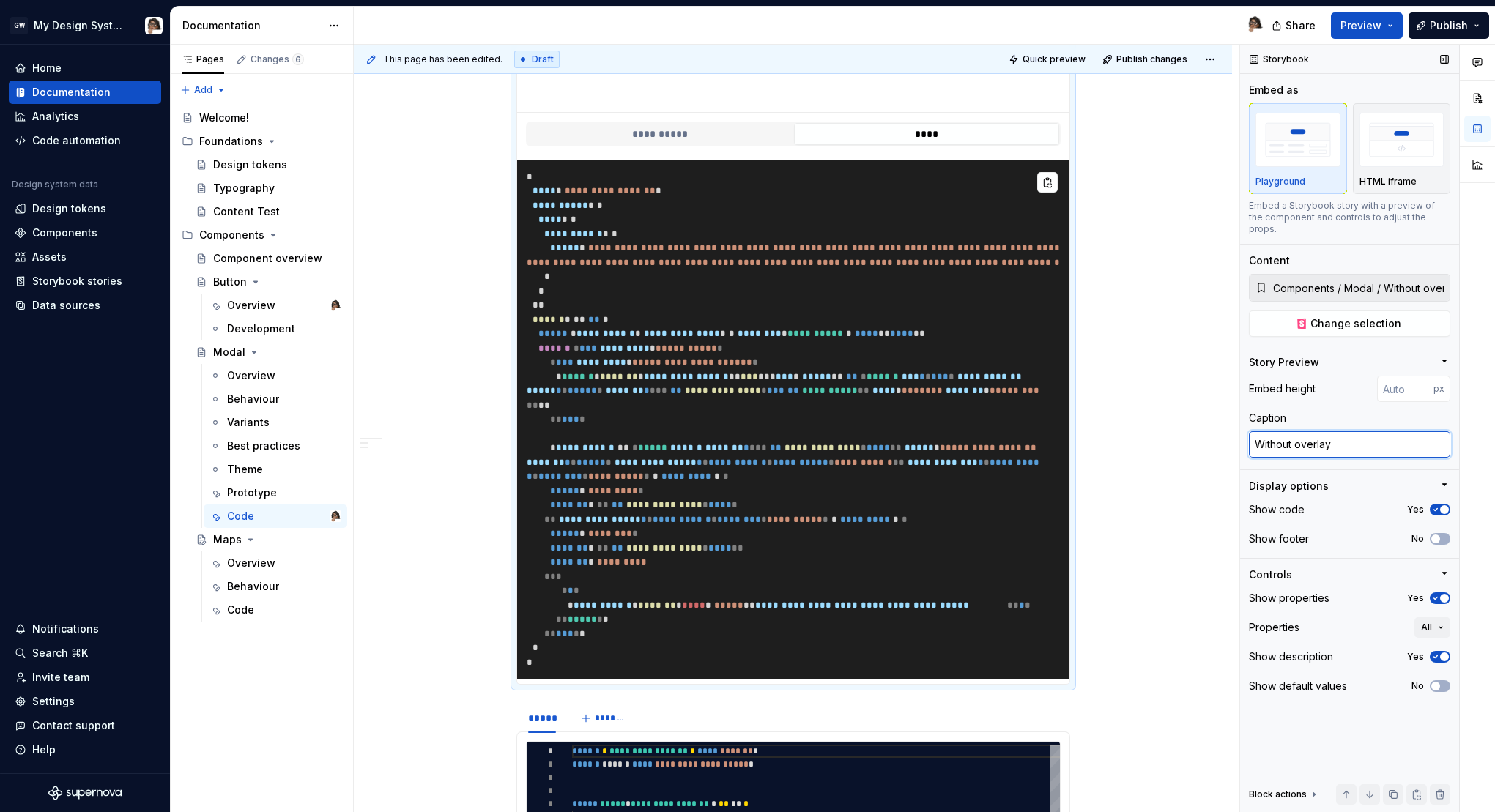
type textarea "Without overlay"
click at [1433, 594] on icon "button" at bounding box center [1435, 598] width 12 height 9
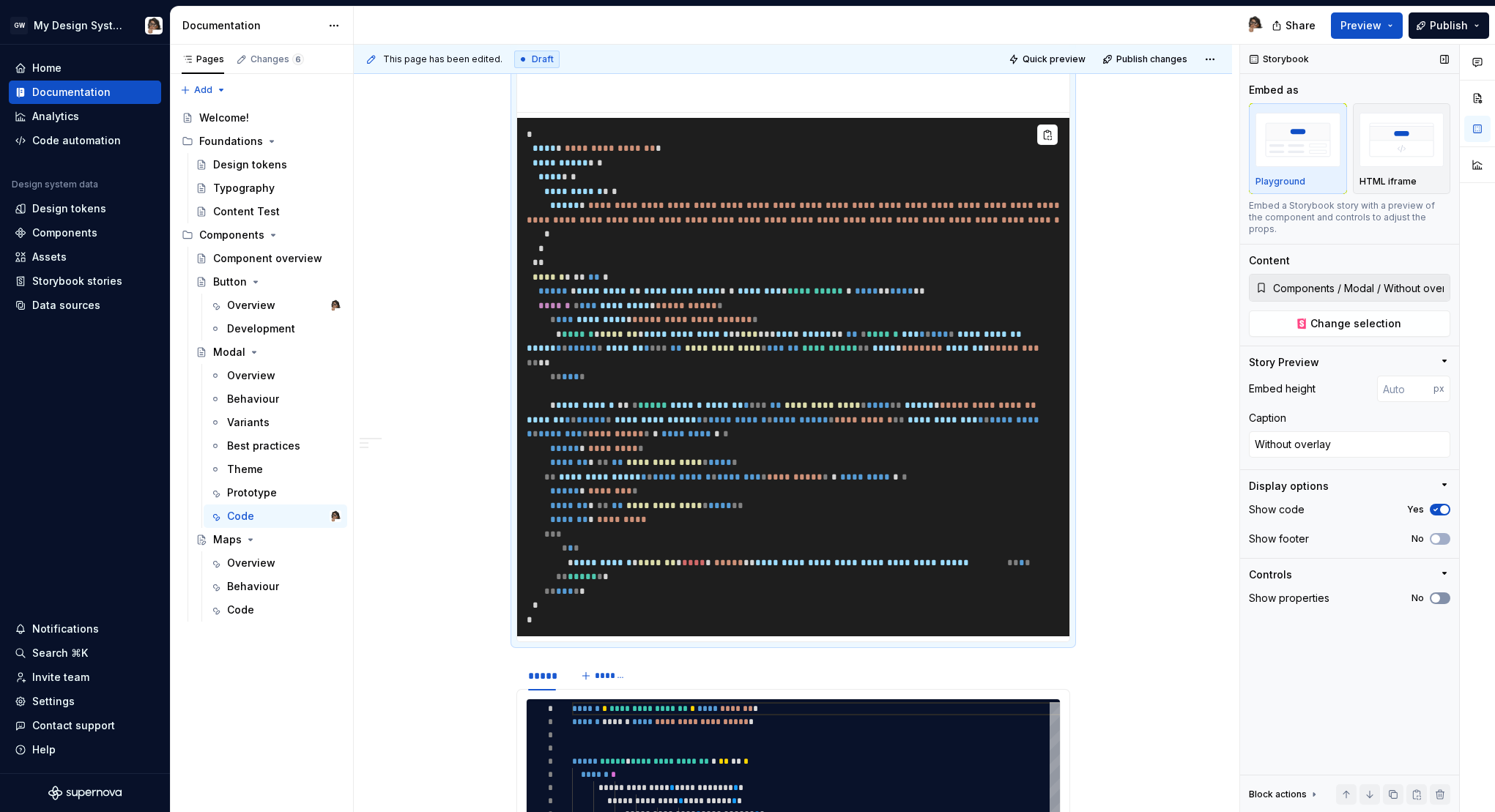
scroll to position [1080, 0]
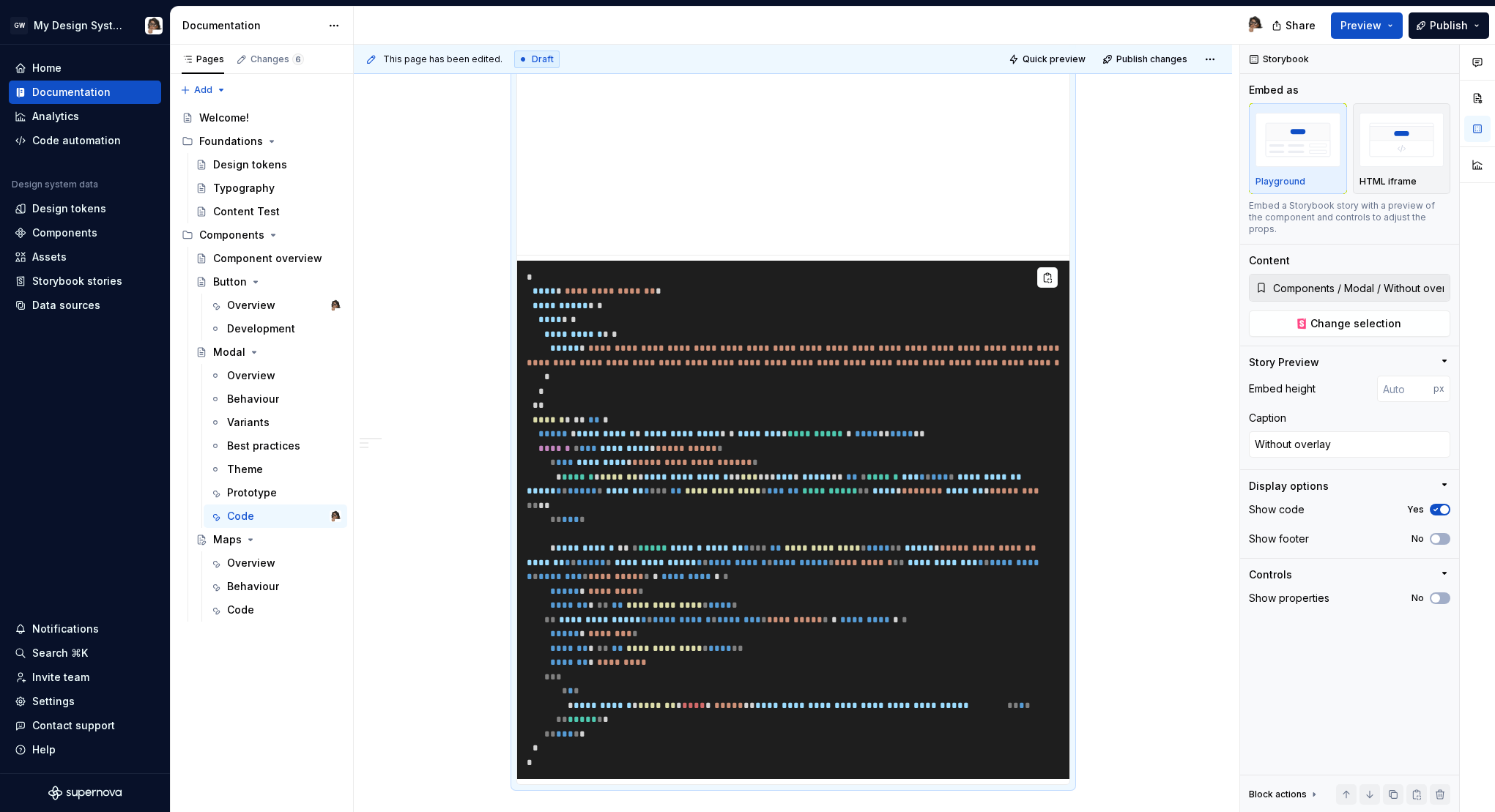
click at [972, 410] on pre "**********" at bounding box center [793, 520] width 552 height 519
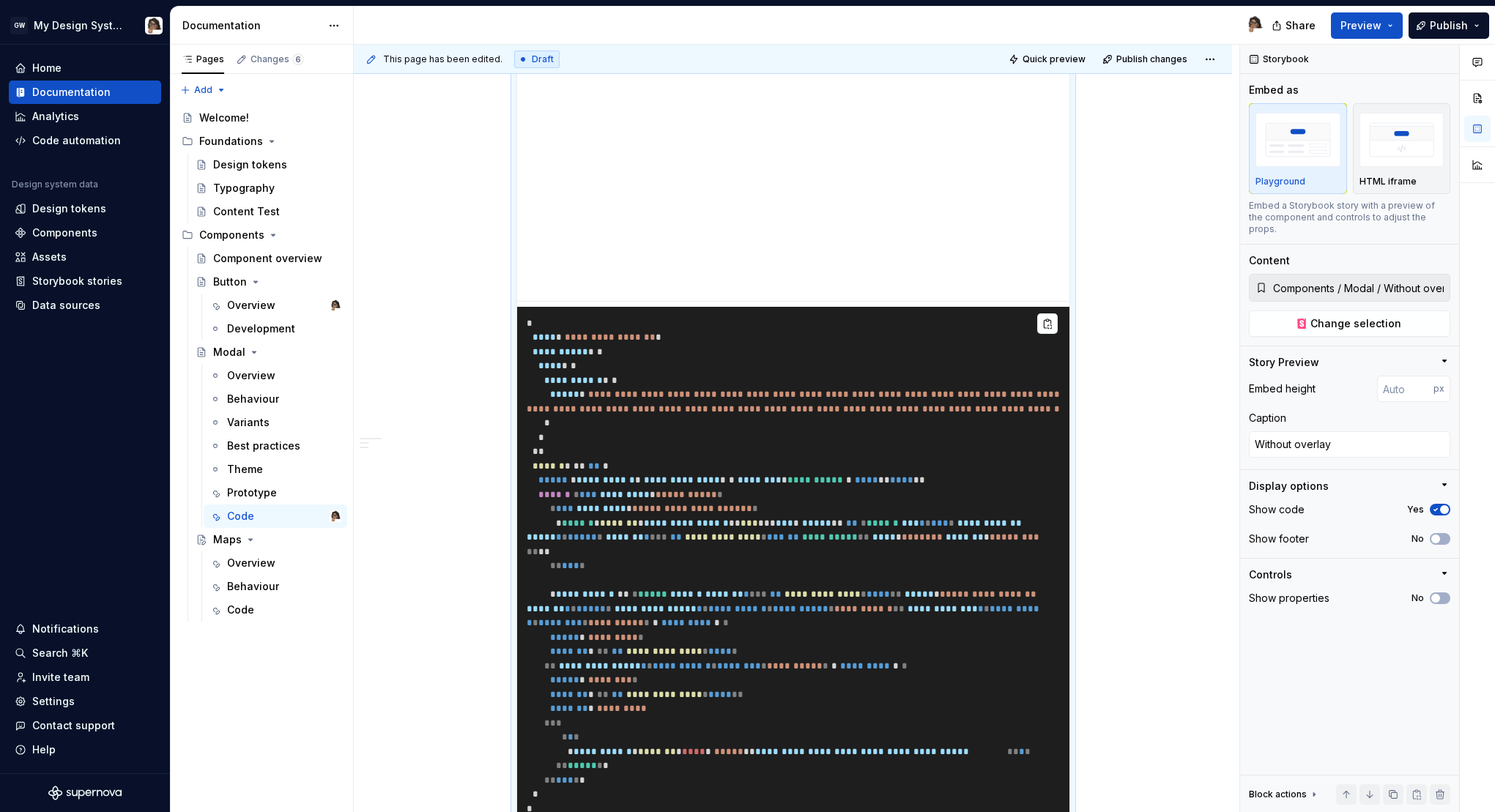
scroll to position [1035, 0]
click at [1436, 535] on span "button" at bounding box center [1434, 538] width 9 height 9
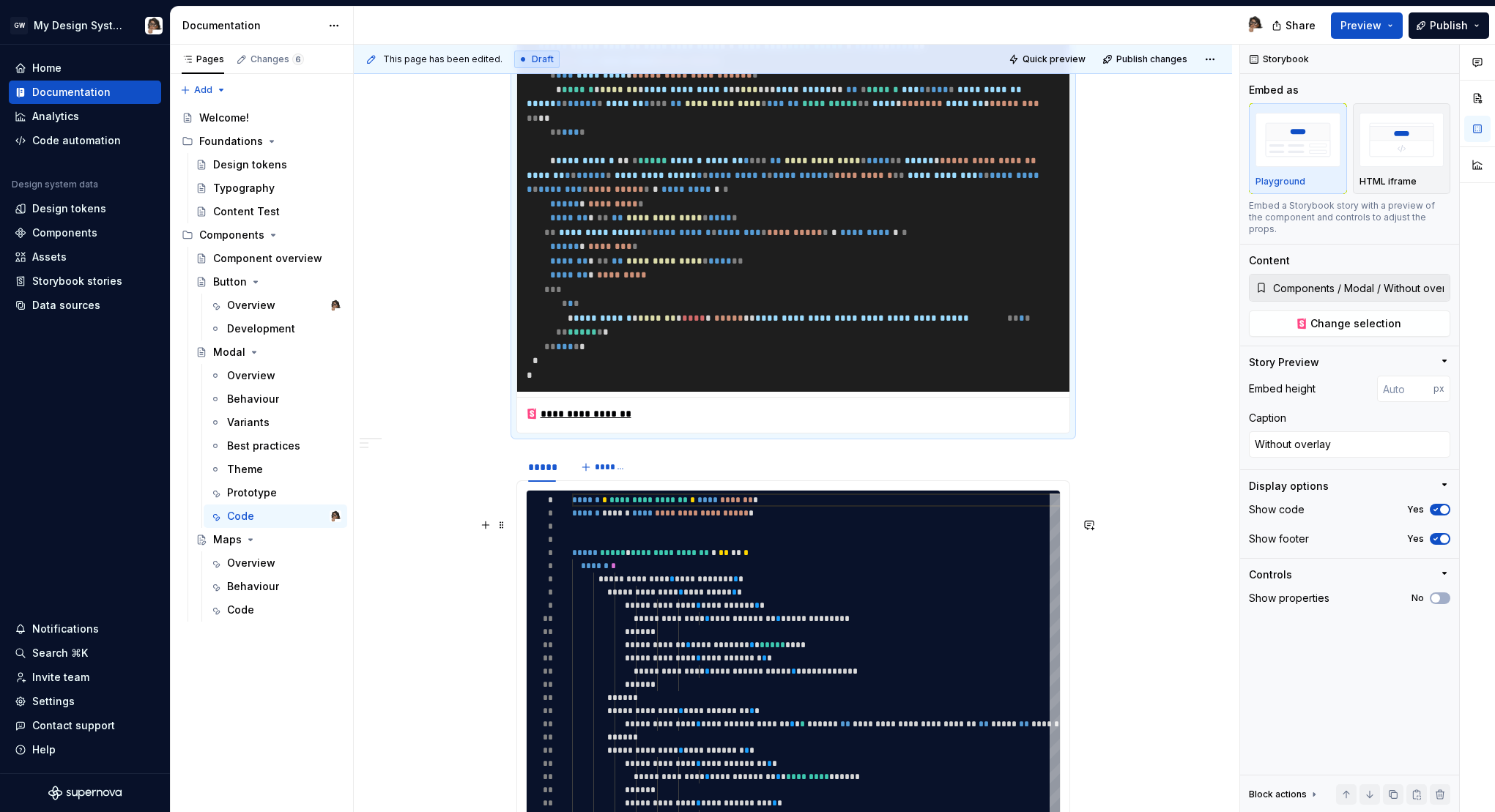
scroll to position [1464, 0]
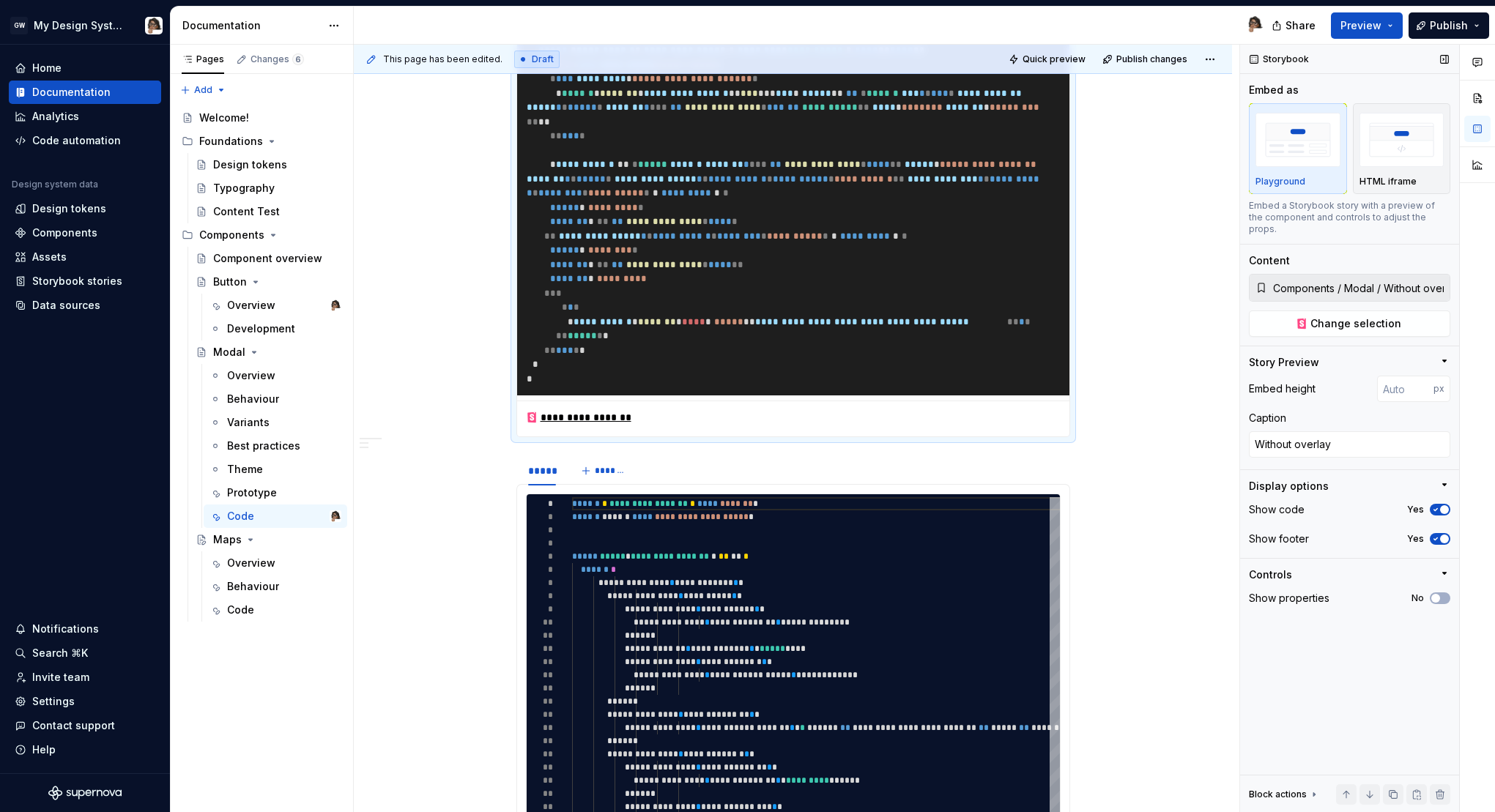
click at [1437, 535] on icon "button" at bounding box center [1435, 538] width 12 height 9
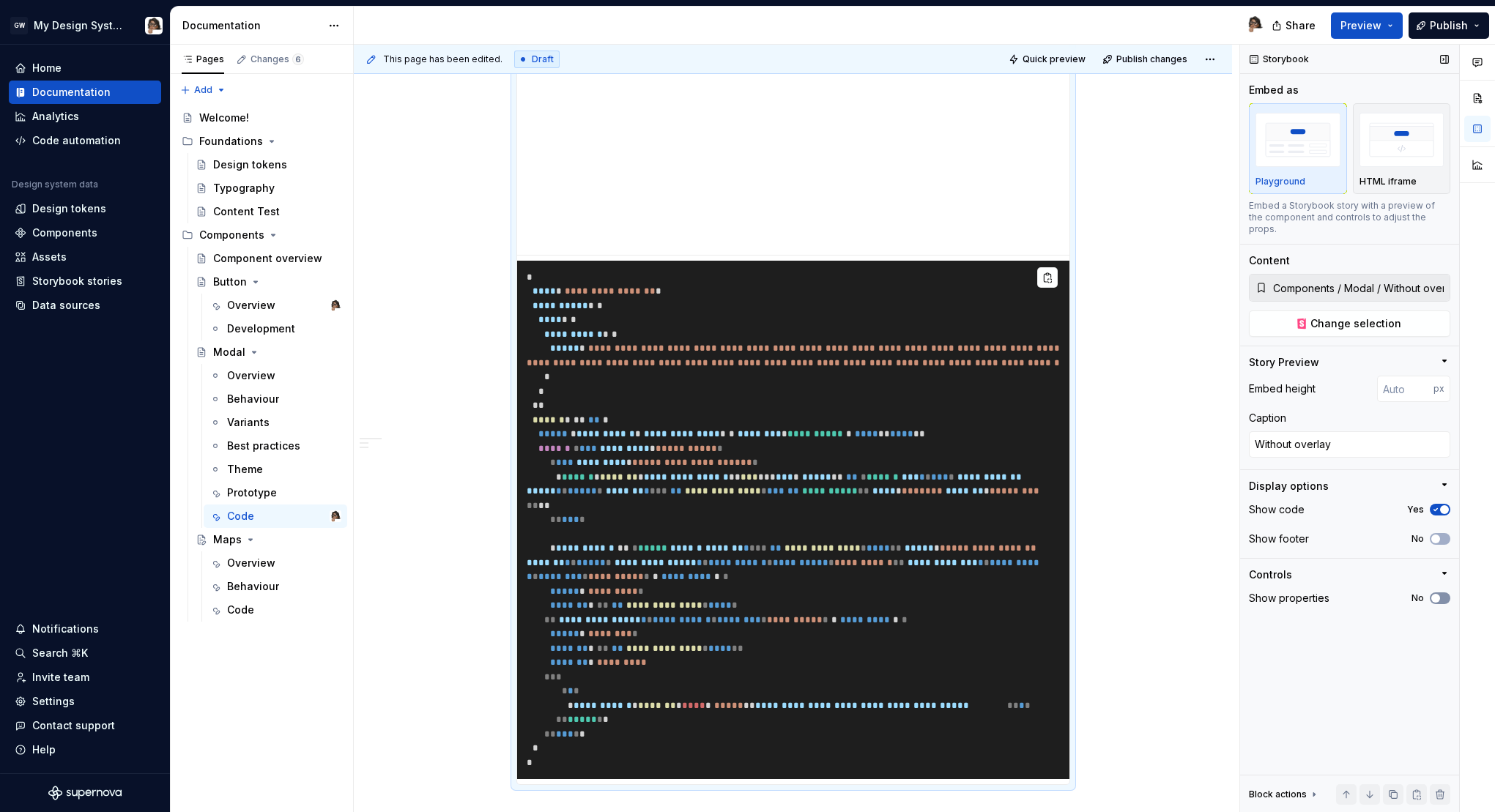
click at [1439, 594] on span "button" at bounding box center [1434, 598] width 9 height 9
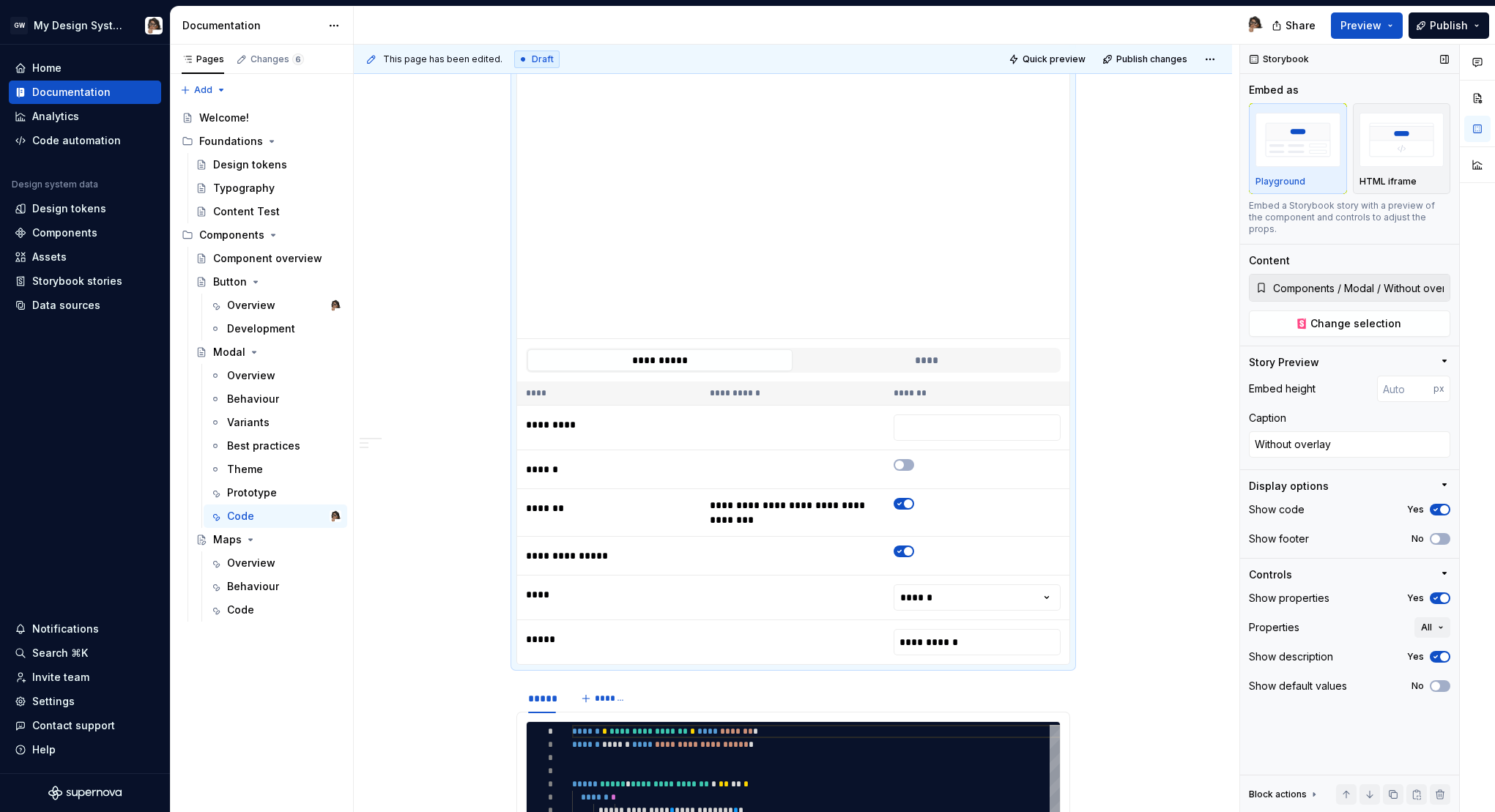
click at [1440, 594] on span "button" at bounding box center [1444, 598] width 9 height 9
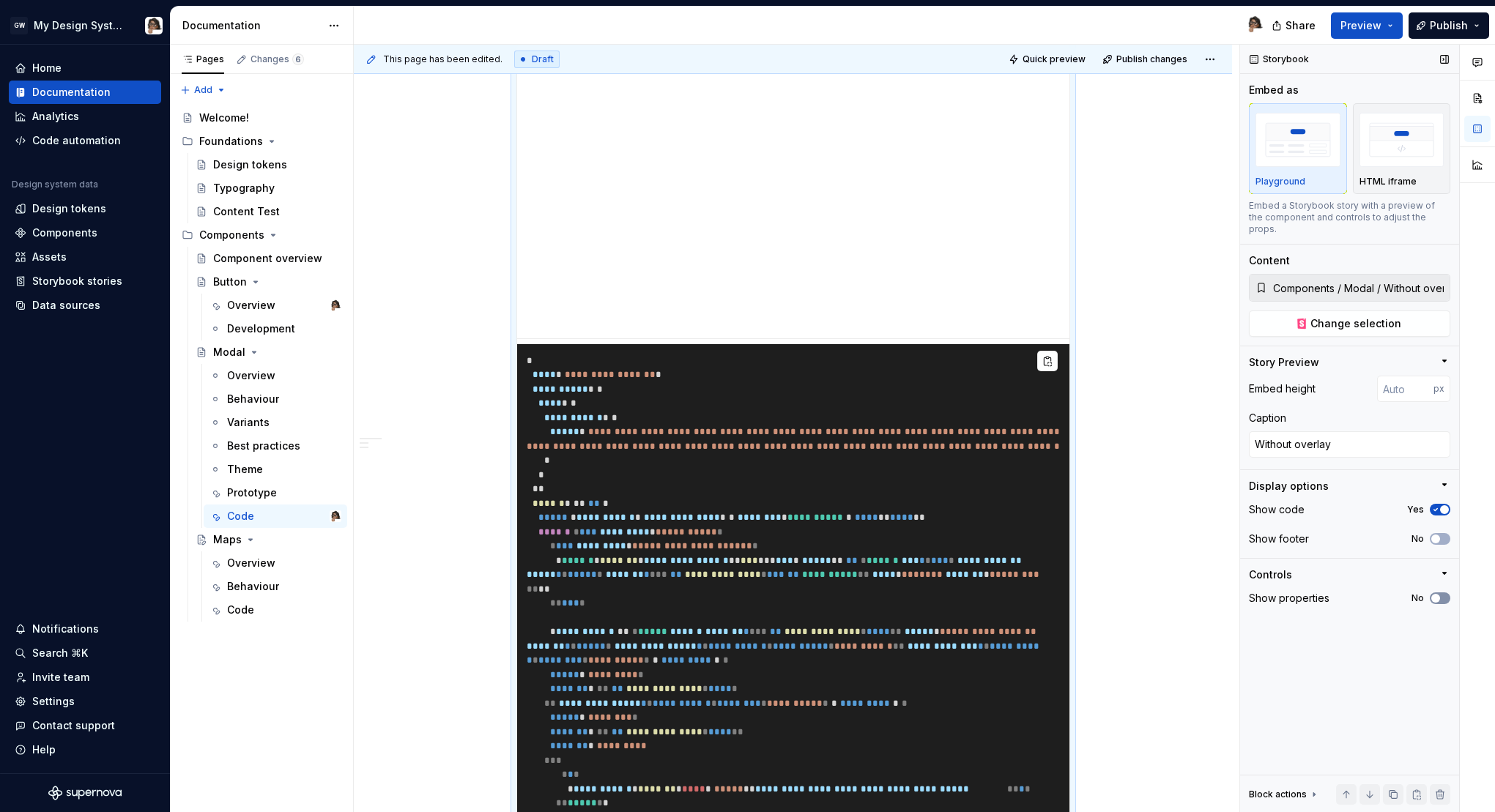
click at [1439, 594] on span "button" at bounding box center [1434, 598] width 9 height 9
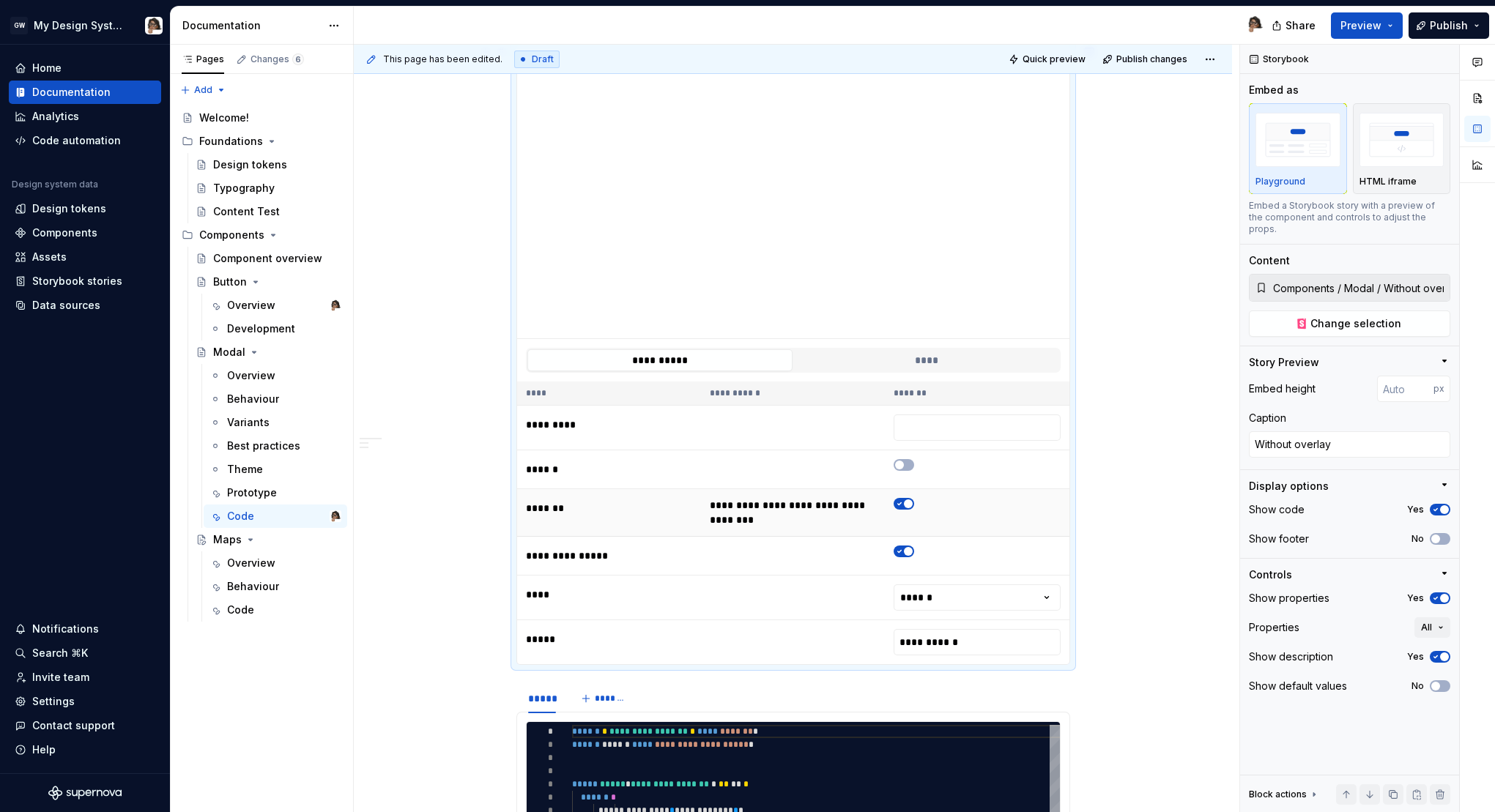
click at [905, 503] on icon "button" at bounding box center [899, 503] width 12 height 9
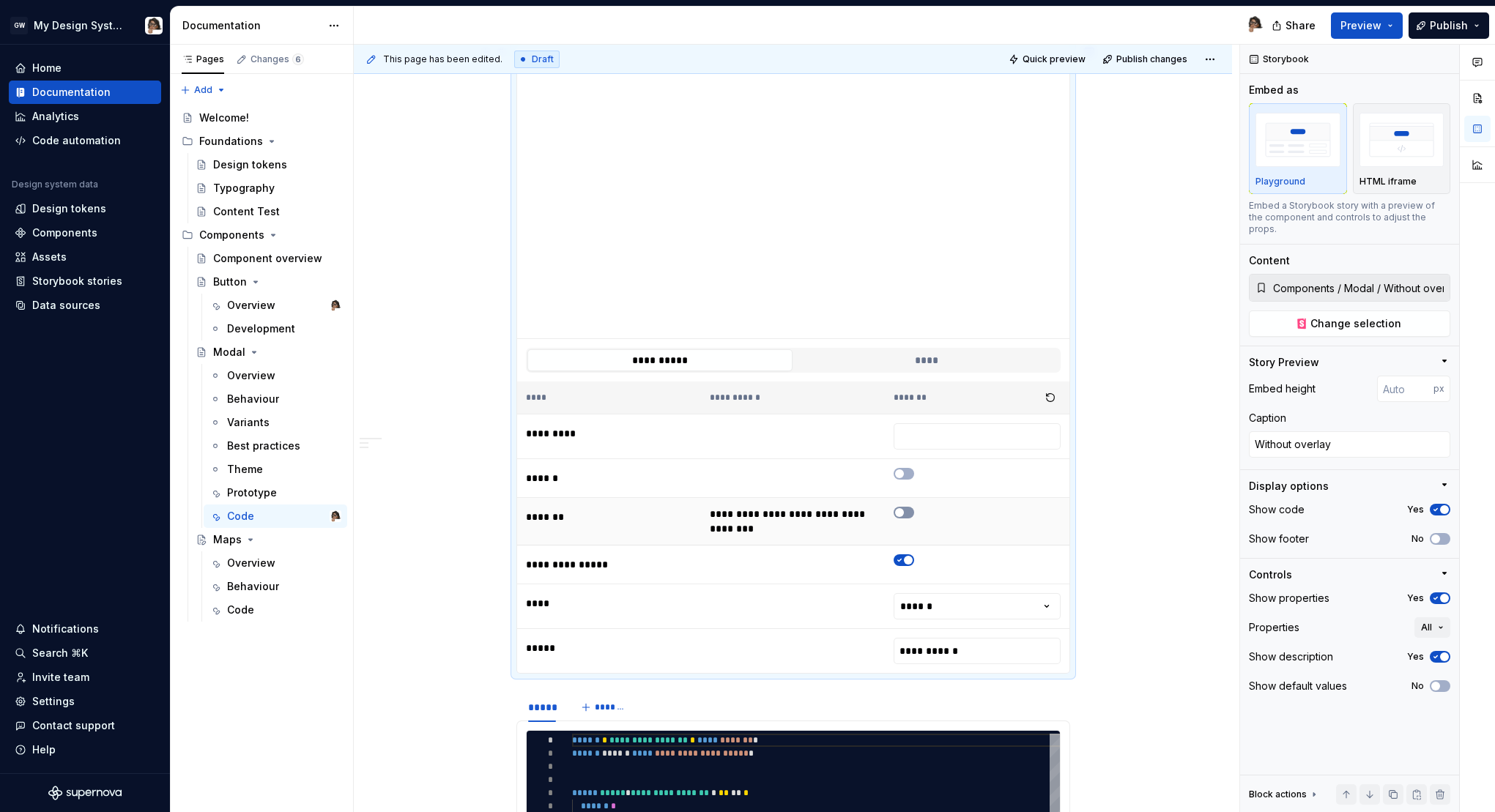
click at [905, 516] on icon "button" at bounding box center [899, 512] width 12 height 9
click at [1436, 594] on icon "button" at bounding box center [1435, 598] width 12 height 9
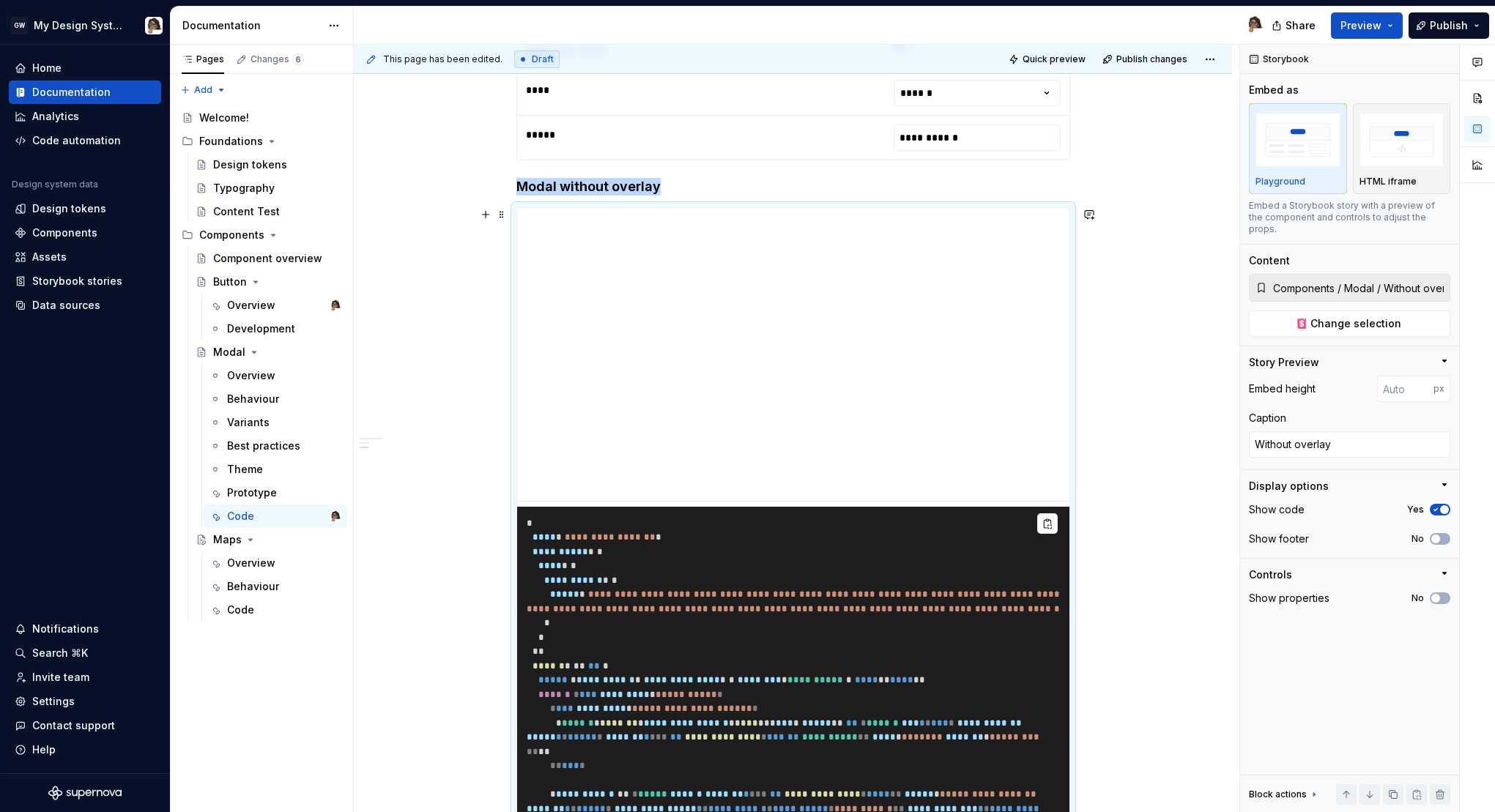
scroll to position [825, 0]
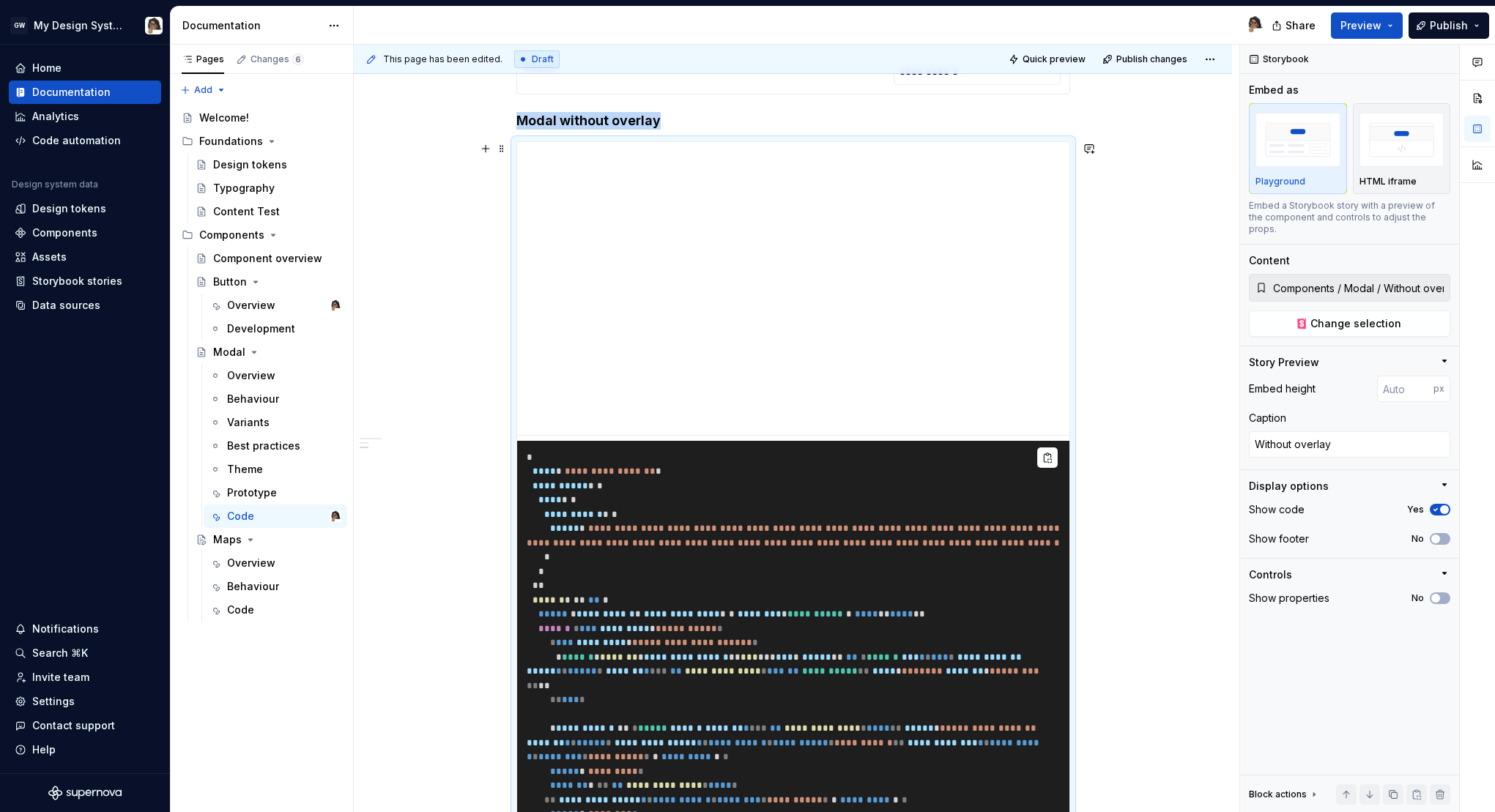
scroll to position [900, 0]
click at [506, 152] on span at bounding box center [502, 148] width 12 height 20
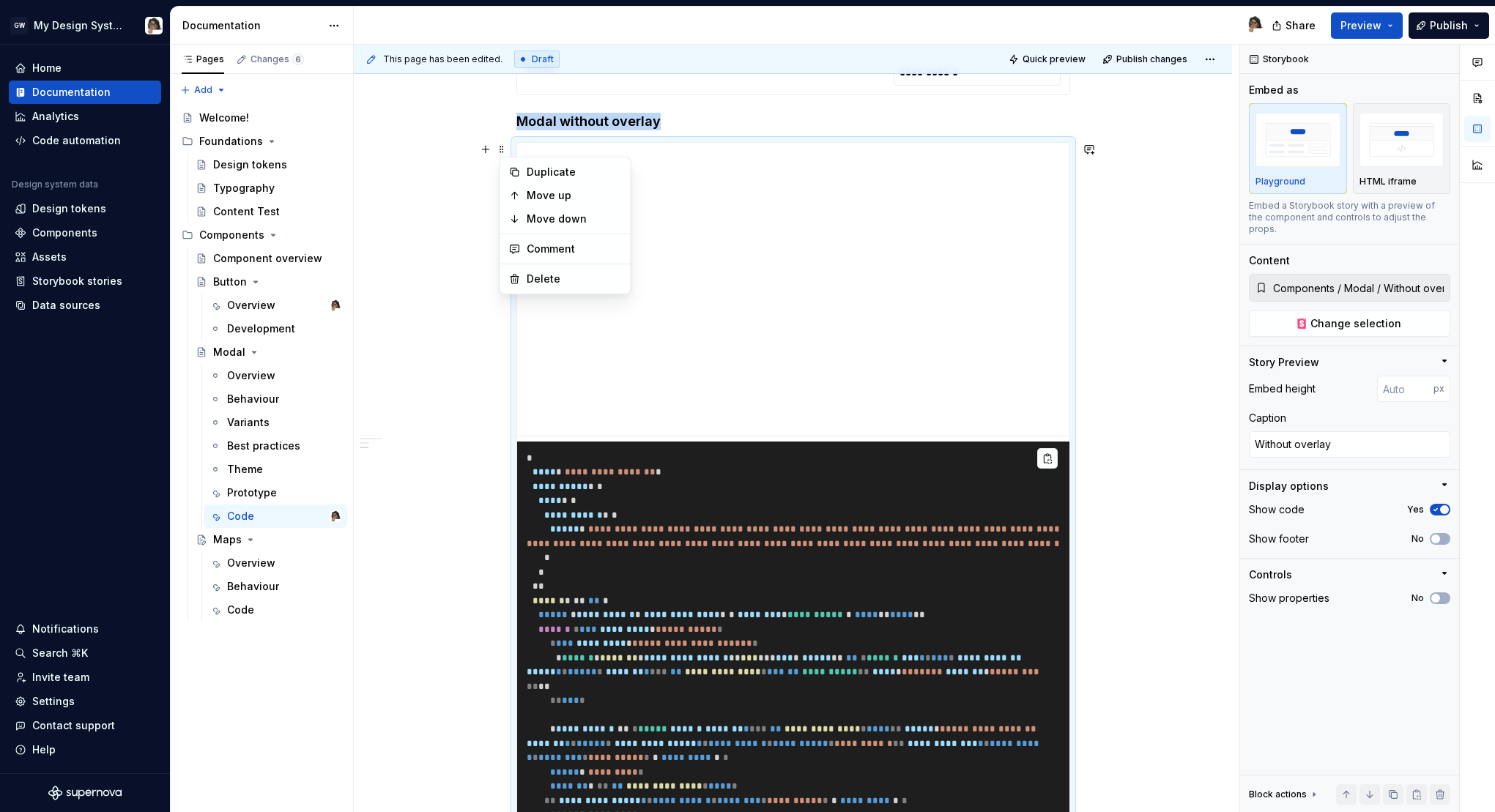
scroll to position [997, 0]
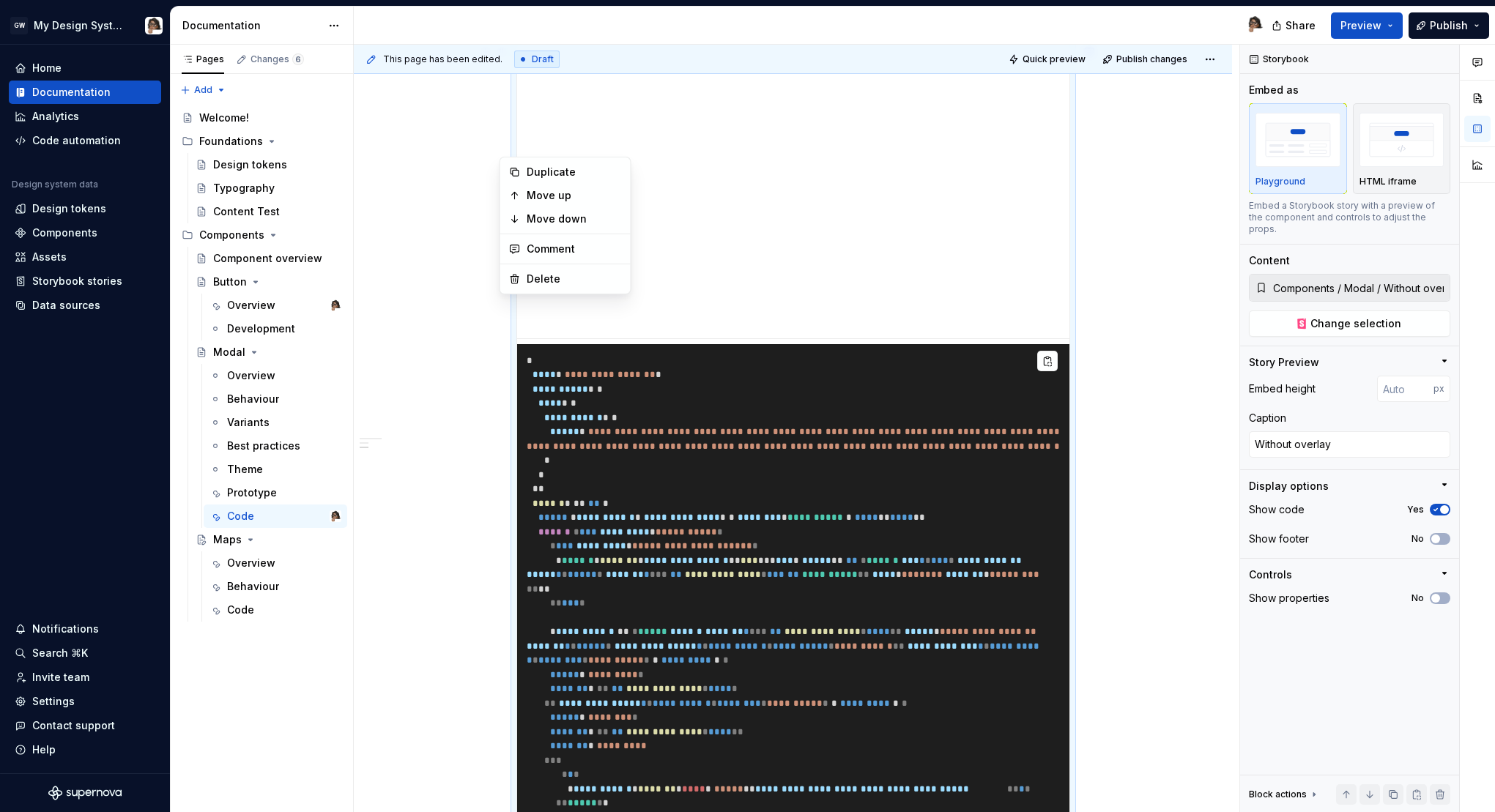
click at [496, 221] on div "**********" at bounding box center [793, 821] width 879 height 3093
click at [475, 233] on div "**********" at bounding box center [793, 821] width 879 height 3093
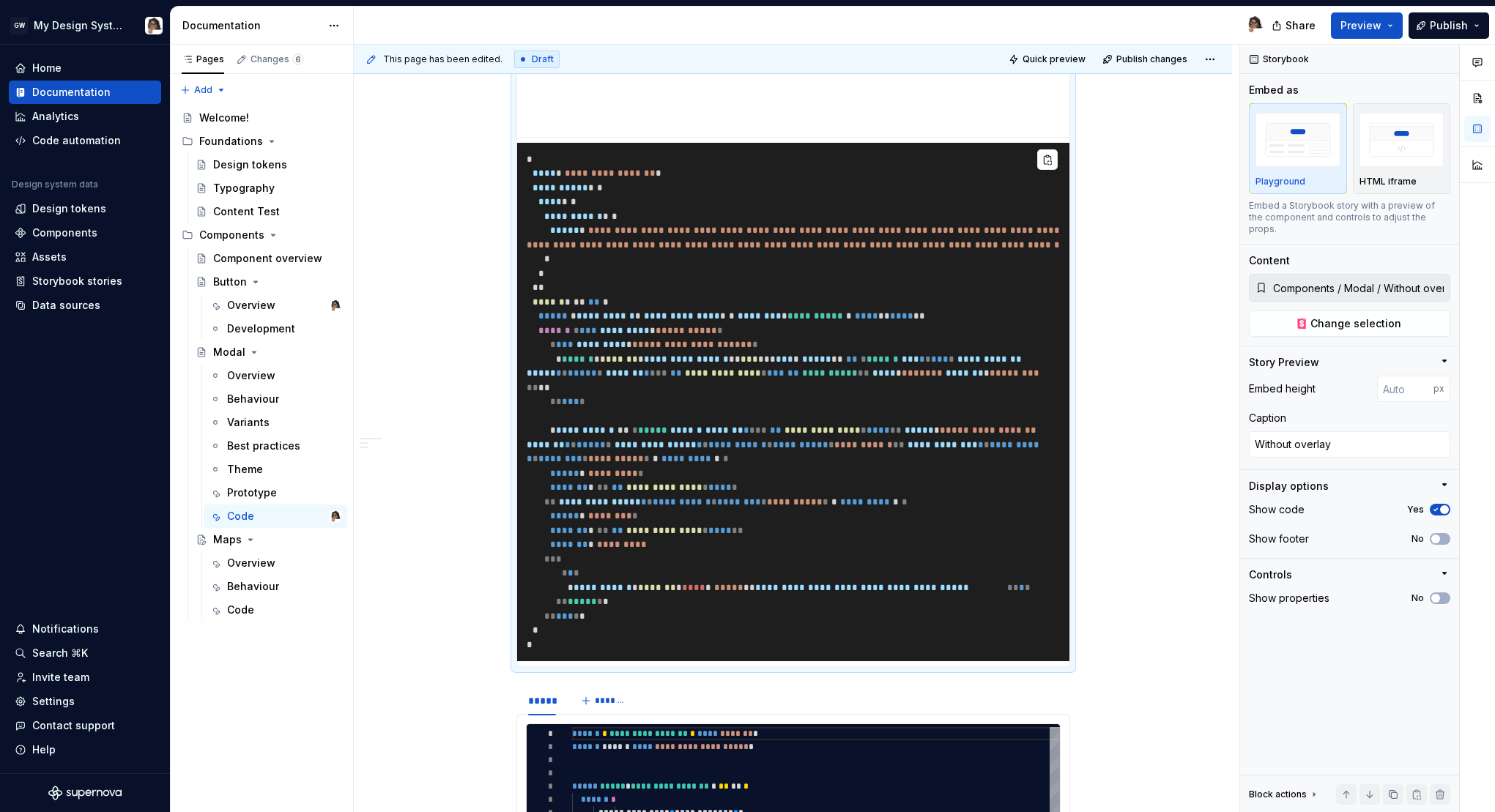
scroll to position [1204, 0]
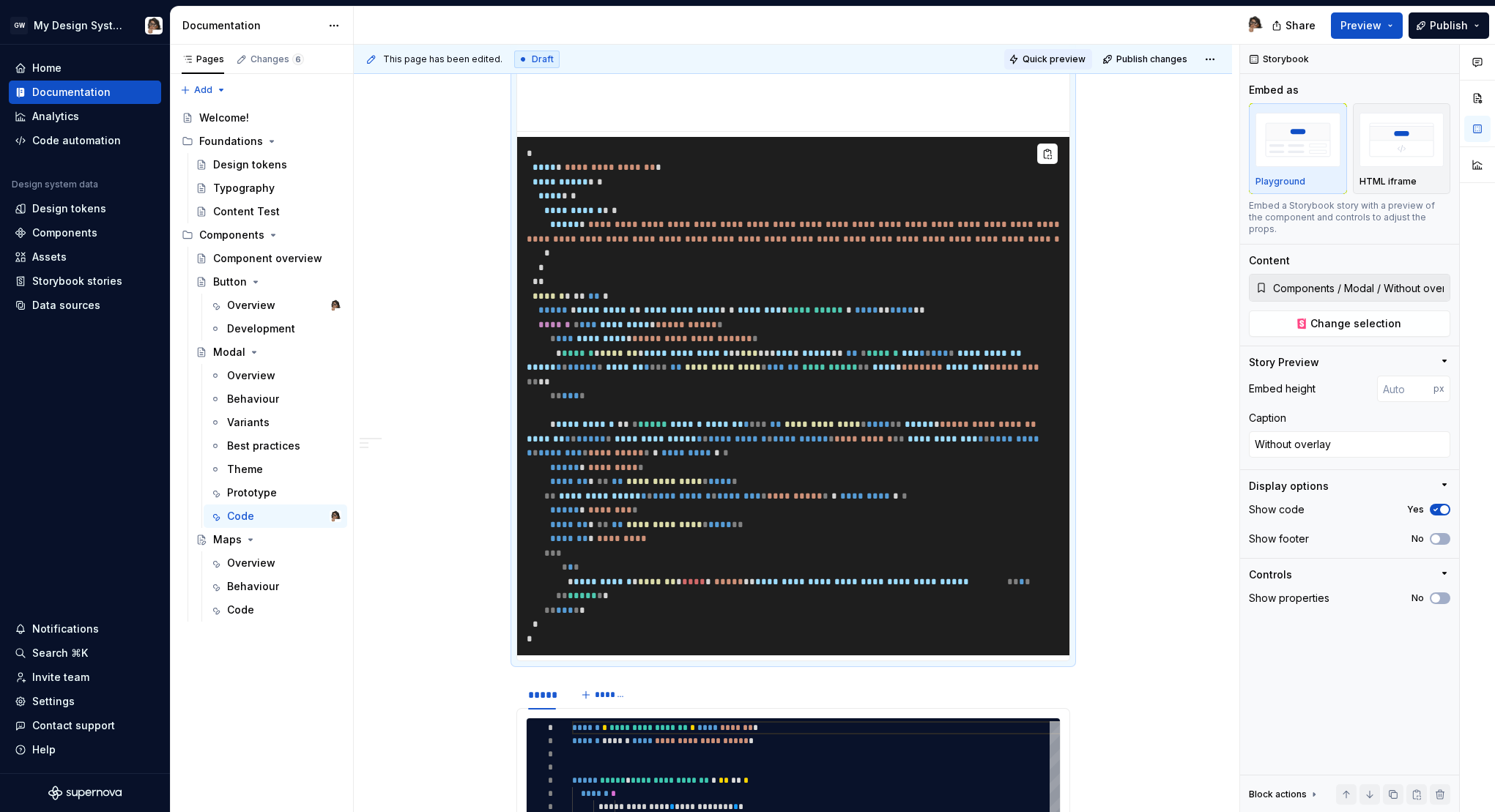
click at [1051, 60] on span "Quick preview" at bounding box center [1053, 59] width 63 height 12
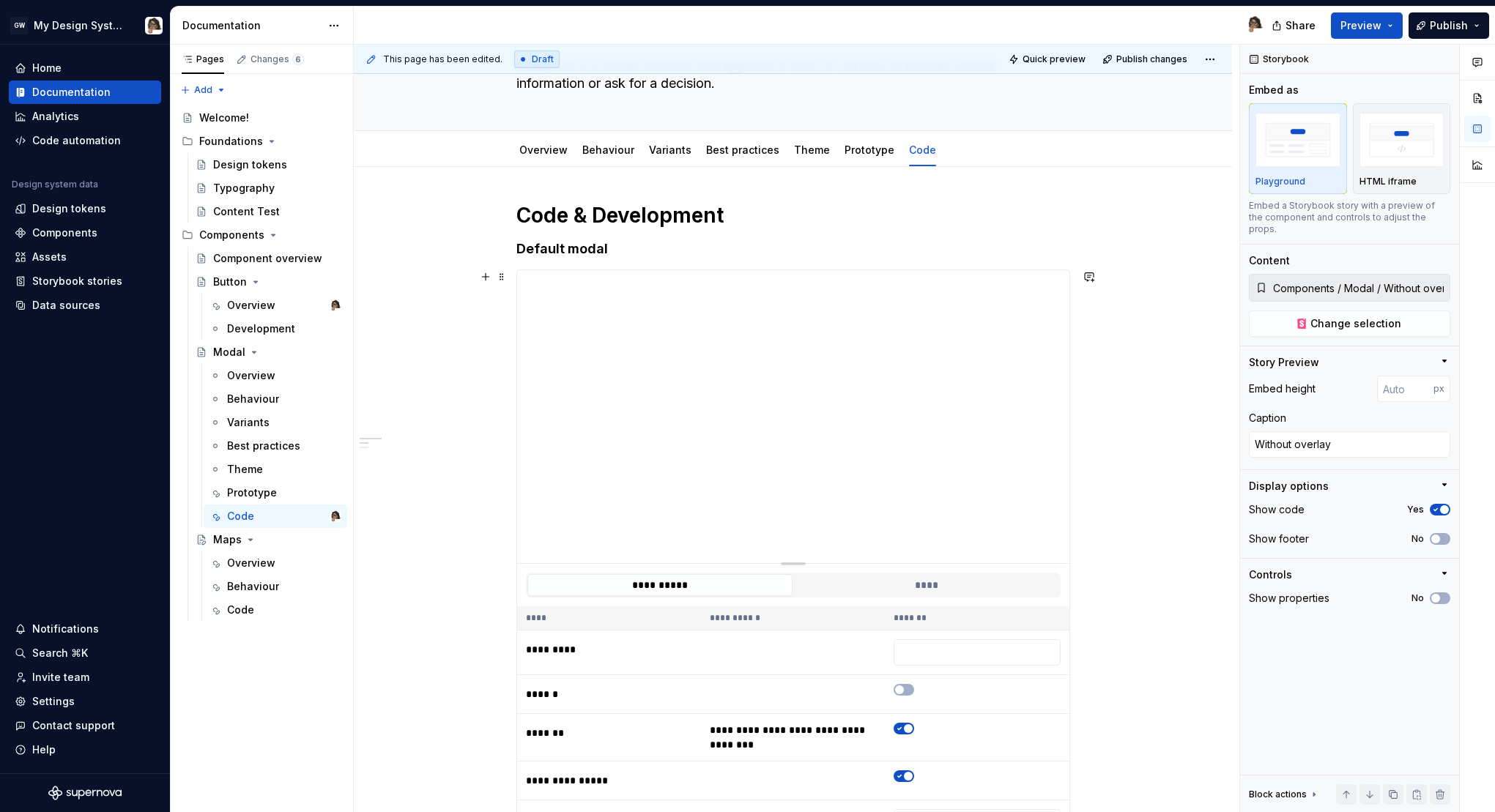
scroll to position [102, 0]
type textarea "*"
type input "Components / Modal / Default"
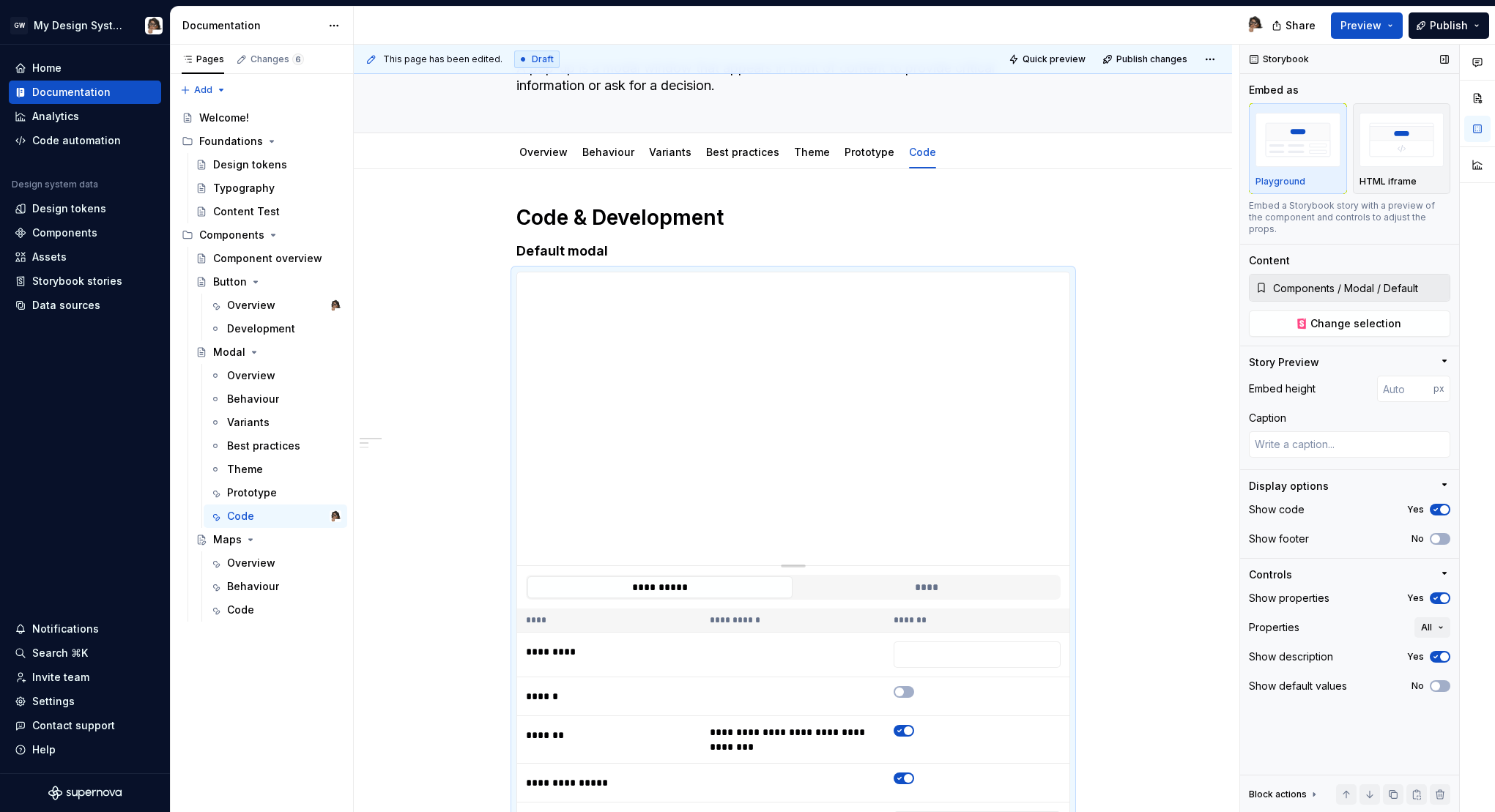
click at [1437, 594] on icon "button" at bounding box center [1435, 598] width 12 height 9
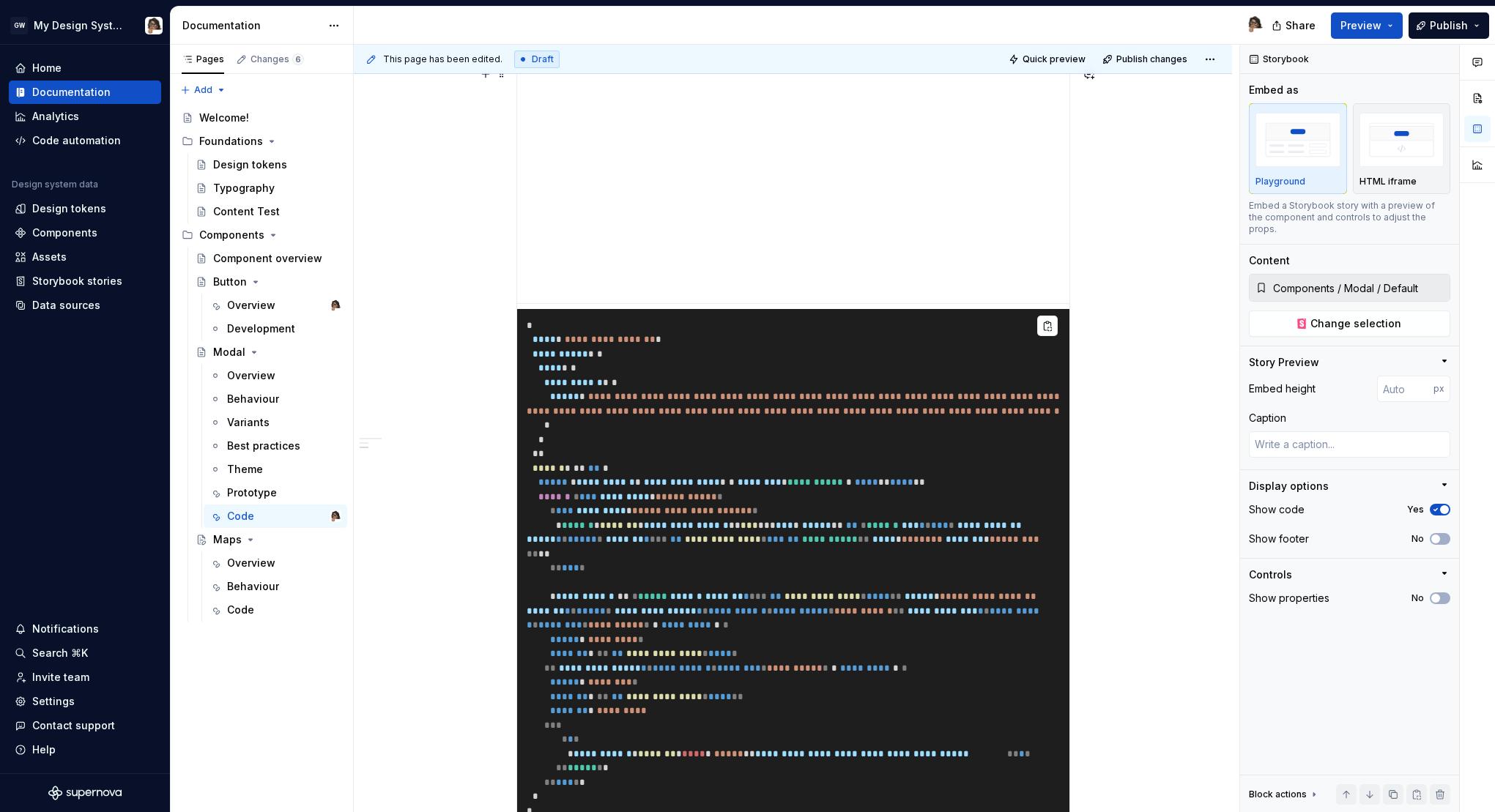
scroll to position [1159, 0]
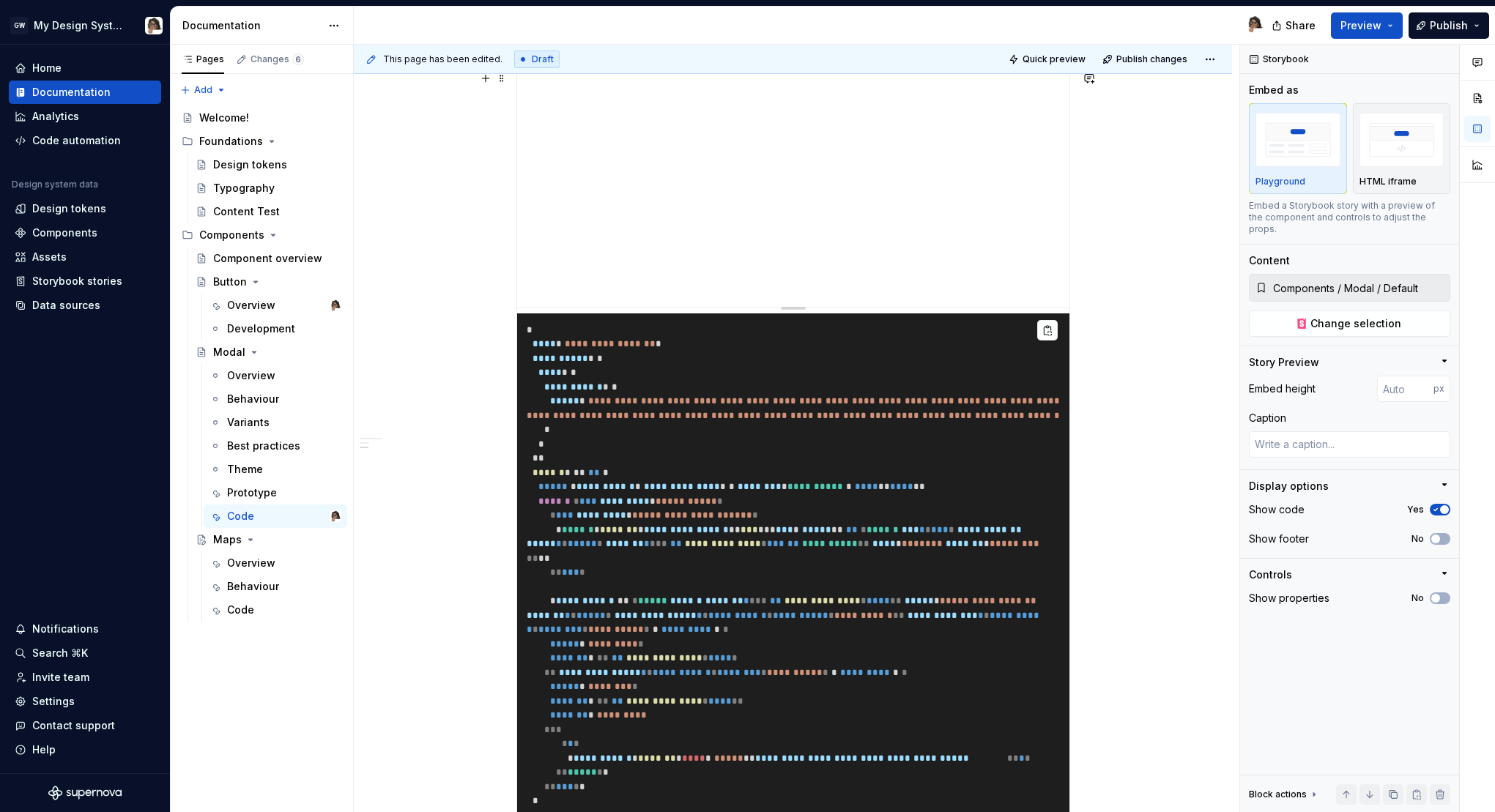
type textarea "*"
type input "Components / Modal / Without overlay"
type textarea "Without overlay"
type textarea "*"
click at [1349, 436] on textarea "Without overlay" at bounding box center [1349, 444] width 201 height 26
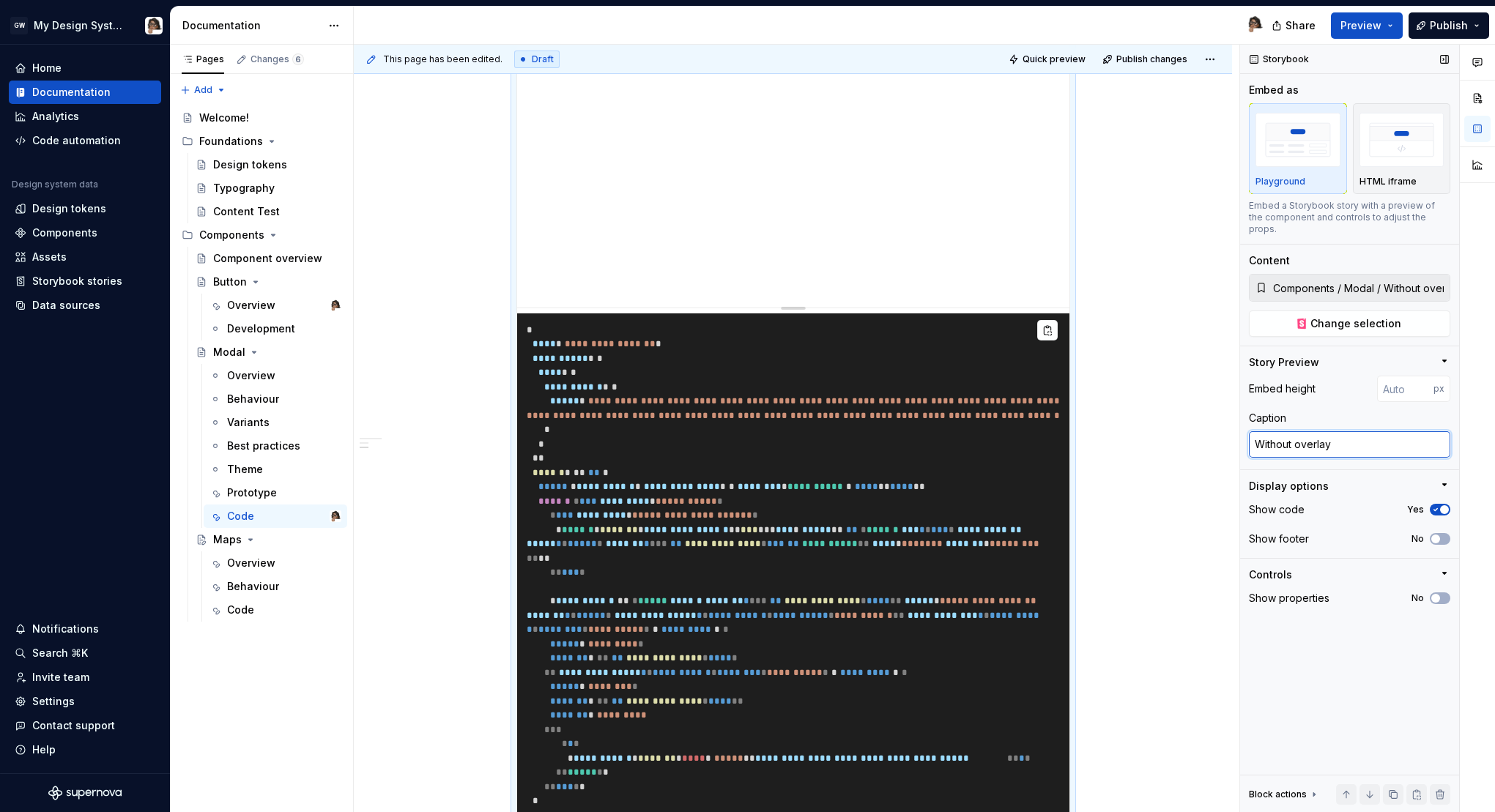
click at [1349, 436] on textarea "Without overlay" at bounding box center [1349, 444] width 201 height 26
type textarea "*"
click at [1193, 434] on div "**********" at bounding box center [793, 725] width 879 height 3225
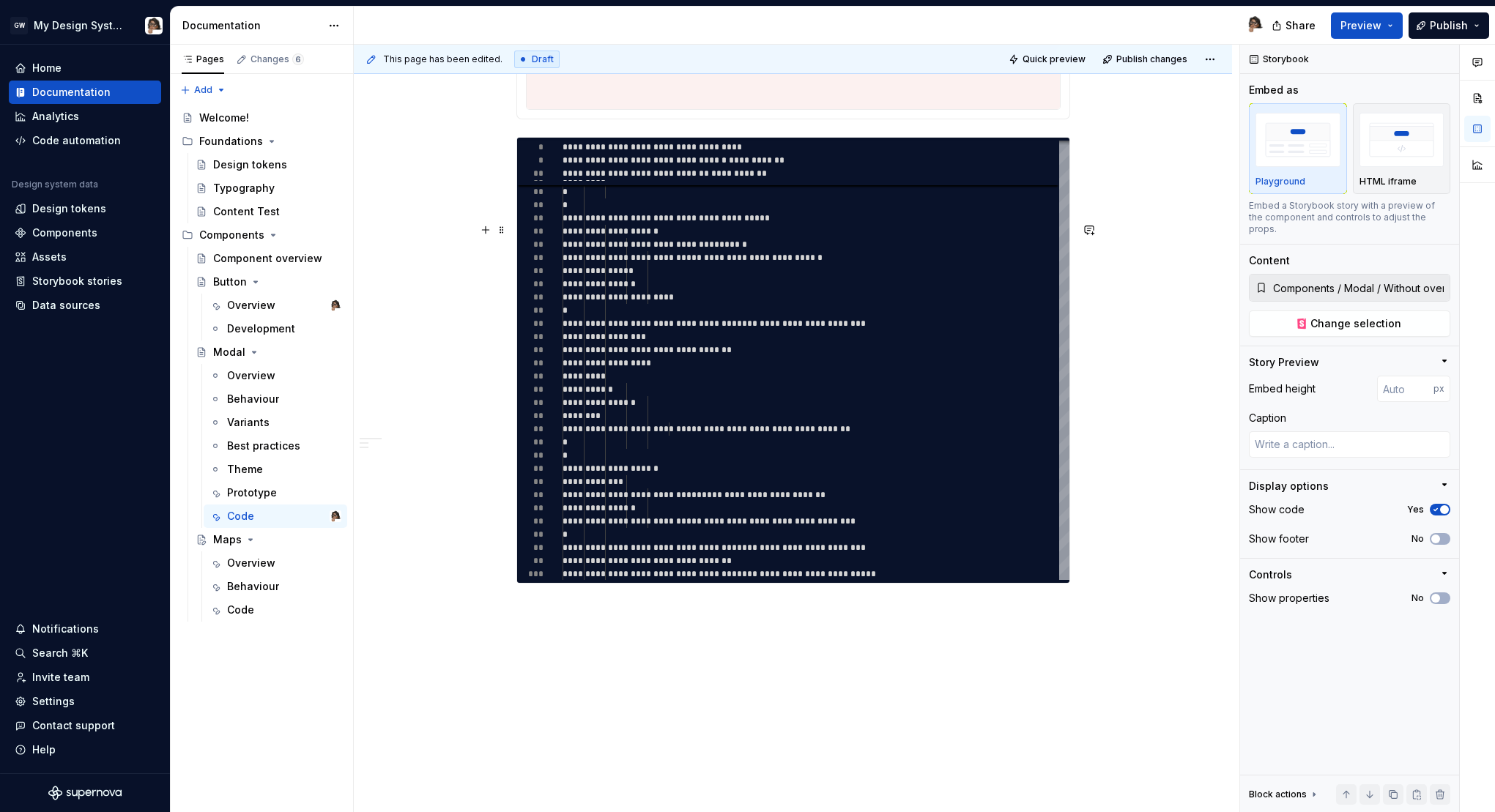
scroll to position [2769, 0]
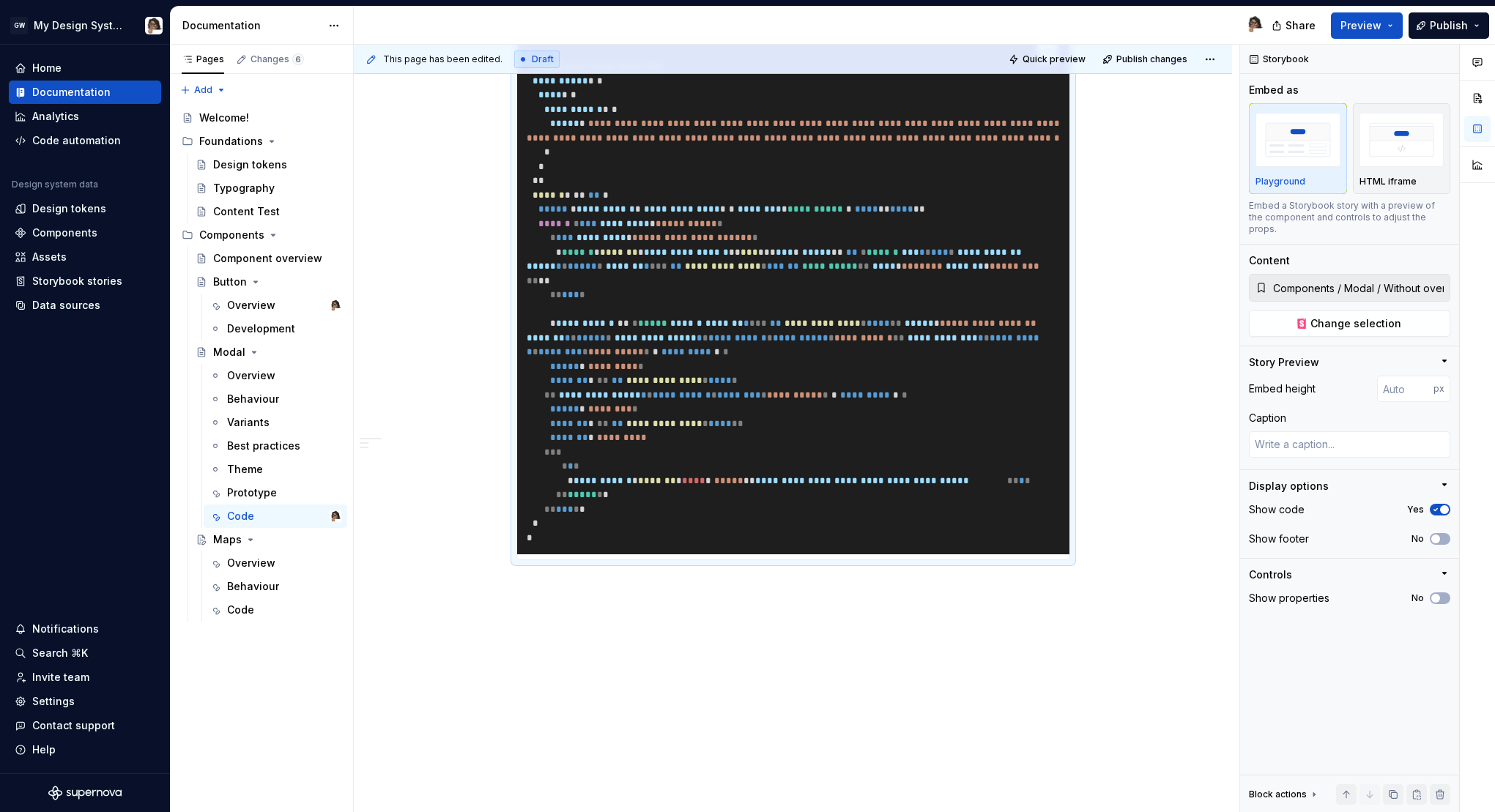
scroll to position [1464, 0]
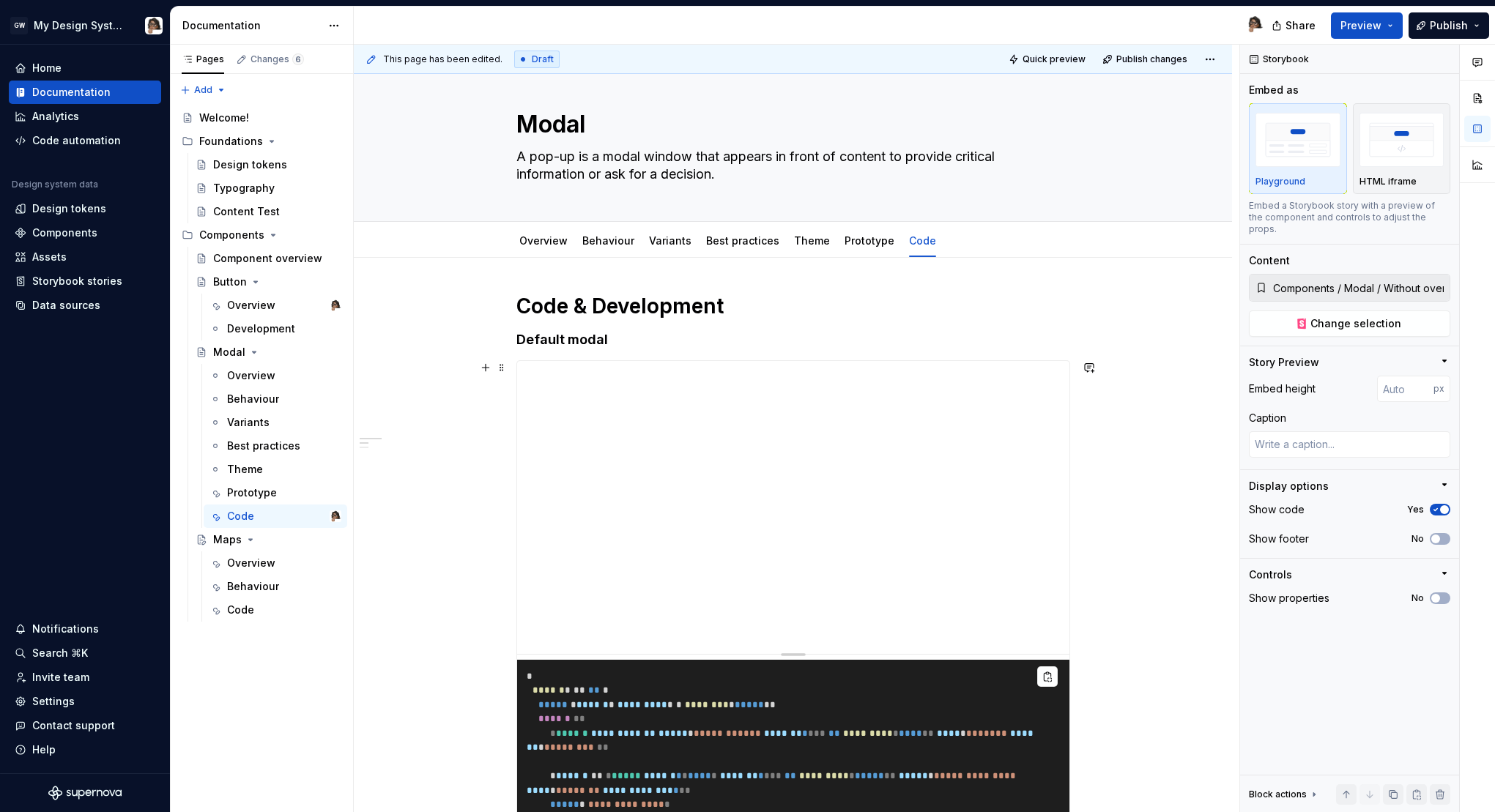
scroll to position [0, 0]
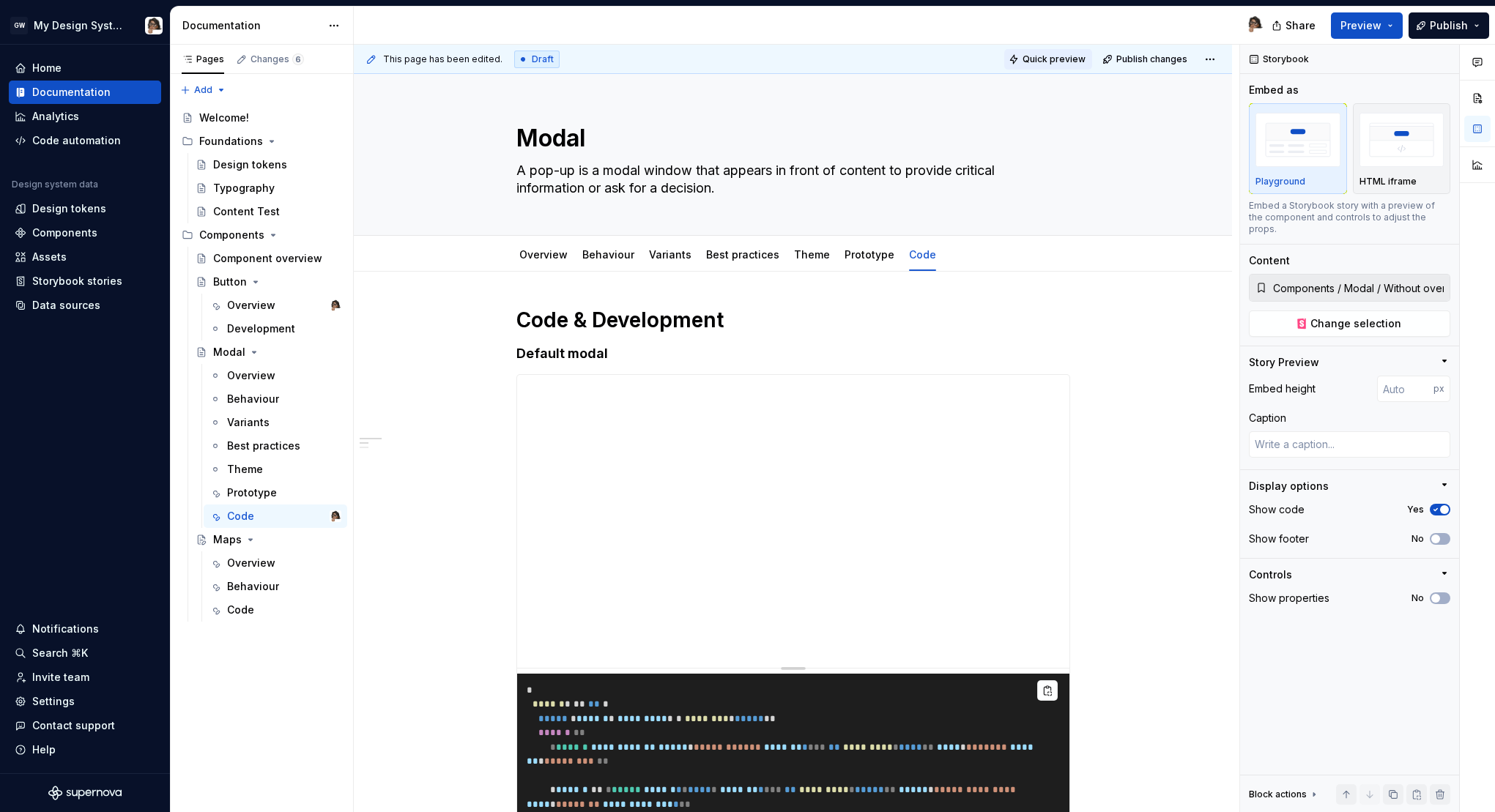
click at [1068, 56] on span "Quick preview" at bounding box center [1053, 59] width 63 height 12
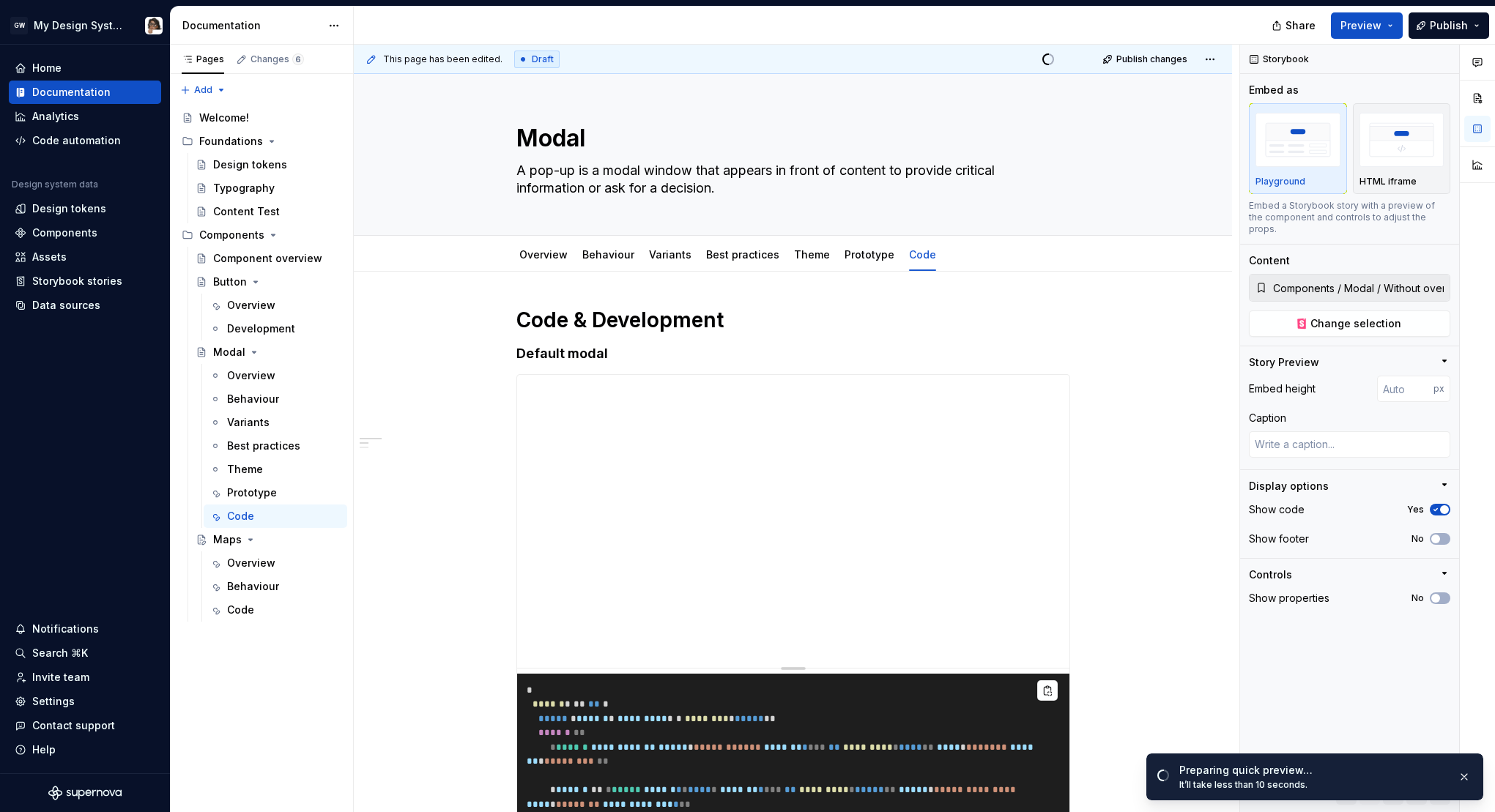
type textarea "*"
